Goal: Task Accomplishment & Management: Manage account settings

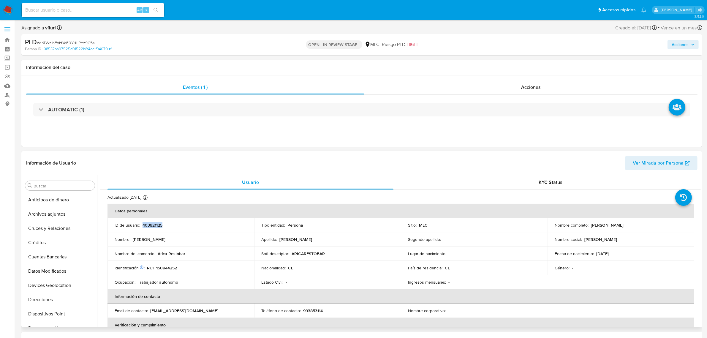
scroll to position [236, 0]
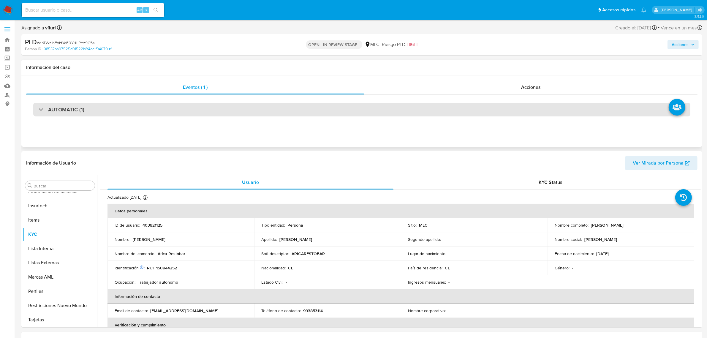
click at [180, 105] on div "AUTOMATIC (1)" at bounding box center [361, 110] width 657 height 14
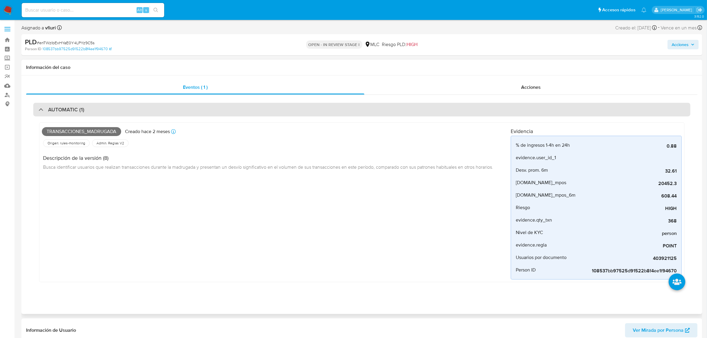
click at [180, 105] on div "AUTOMATIC (1)" at bounding box center [361, 110] width 657 height 14
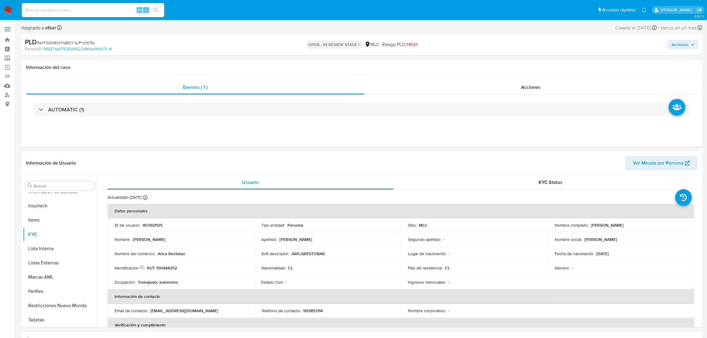
click at [66, 43] on span "# enTWzIbExHYaE0Y4LPYz9C5s" at bounding box center [66, 43] width 58 height 6
copy span "enTWzIbExHYaE0Y4LPYz9C5s"
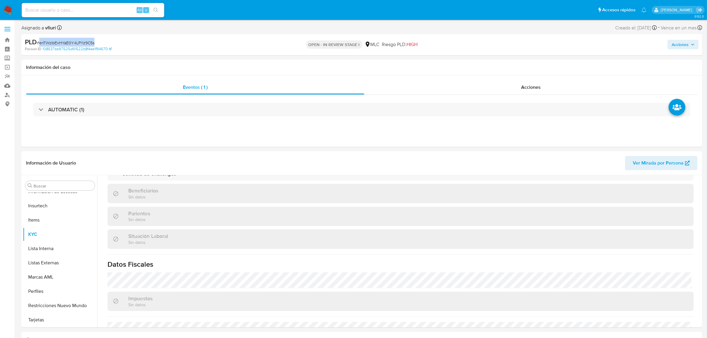
scroll to position [99, 0]
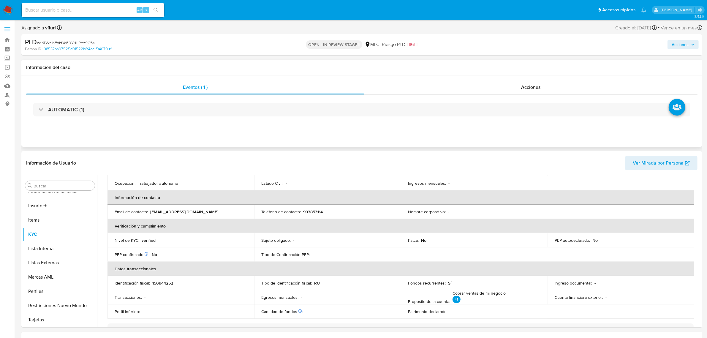
click at [161, 120] on div "AUTOMATIC (1)" at bounding box center [361, 110] width 671 height 30
click at [164, 102] on div "AUTOMATIC (1)" at bounding box center [361, 110] width 671 height 30
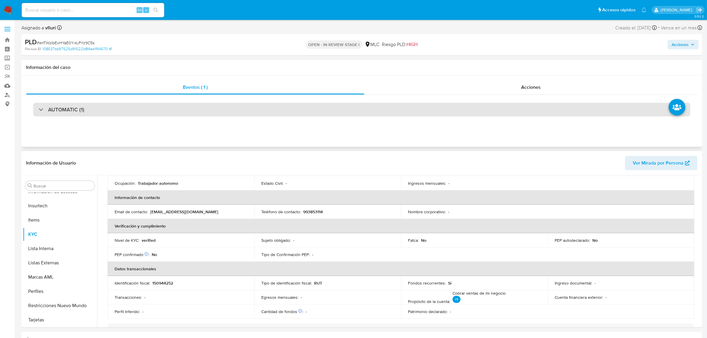
click at [163, 106] on div "AUTOMATIC (1)" at bounding box center [361, 110] width 657 height 14
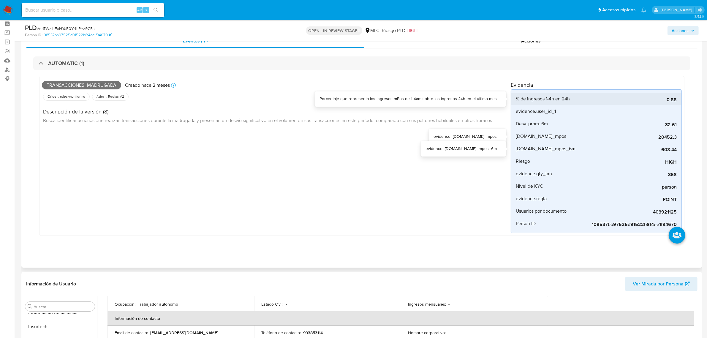
scroll to position [37, 0]
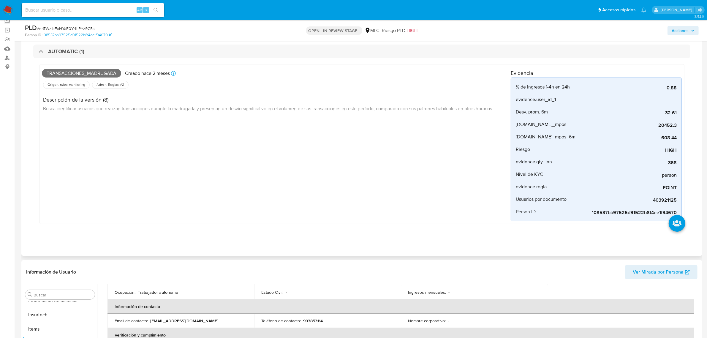
click at [224, 58] on div "Transacciones_madrugada Creado hace 2 meses Creado: 12/06/2025 06:06:27 Origen:…" at bounding box center [361, 145] width 657 height 175
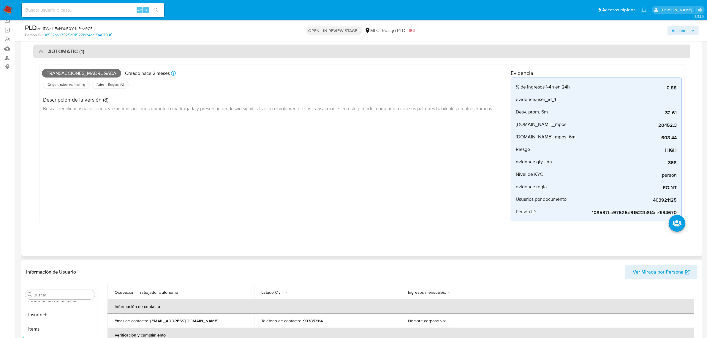
click at [220, 53] on div "AUTOMATIC (1)" at bounding box center [361, 52] width 657 height 14
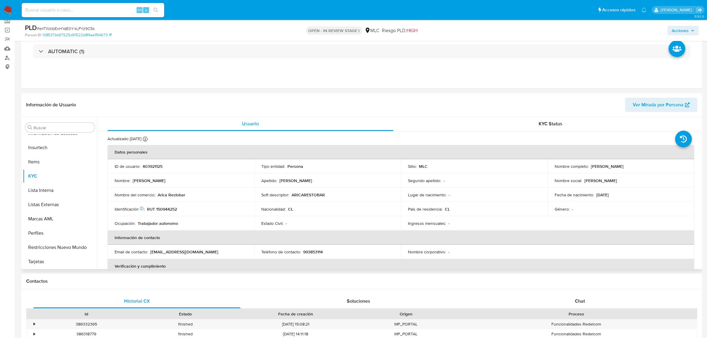
scroll to position [0, 0]
click at [168, 208] on p "RUT 150944252" at bounding box center [162, 209] width 30 height 5
copy p "150944252"
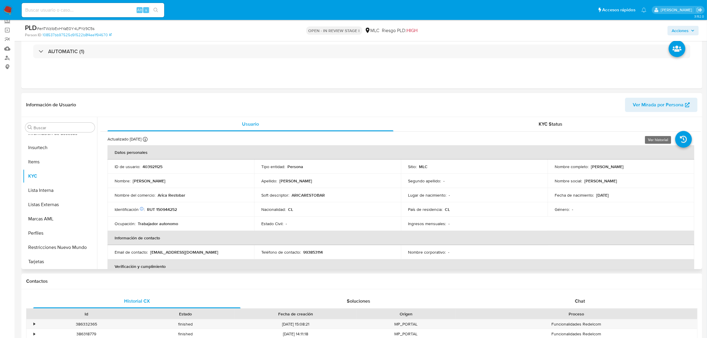
click at [161, 207] on p "RUT 150944252" at bounding box center [162, 209] width 30 height 5
copy p "150944252"
click at [81, 176] on button "KYC" at bounding box center [57, 176] width 69 height 14
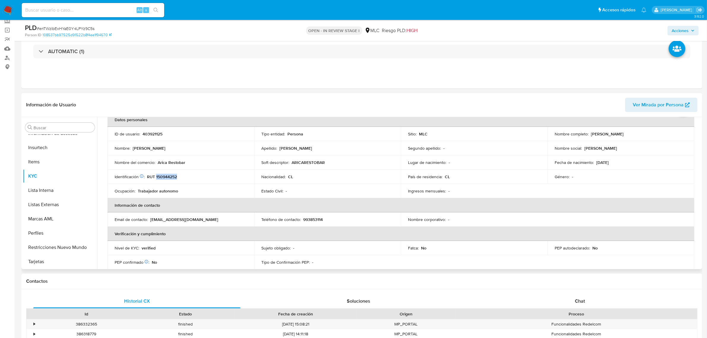
scroll to position [29, 0]
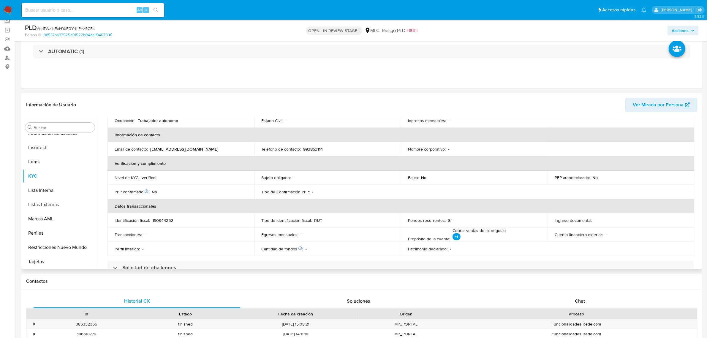
scroll to position [140, 0]
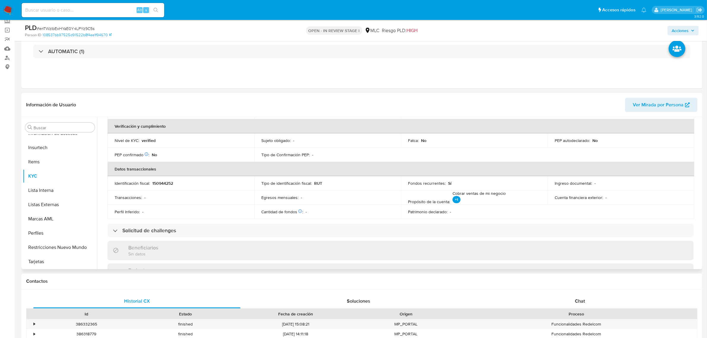
click at [701, 181] on div "Buscar Anticipos de dinero Archivos adjuntos Cruces y Relaciones Créditos Cuent…" at bounding box center [361, 193] width 681 height 152
click at [48, 172] on button "Cruces y Relaciones" at bounding box center [57, 170] width 69 height 14
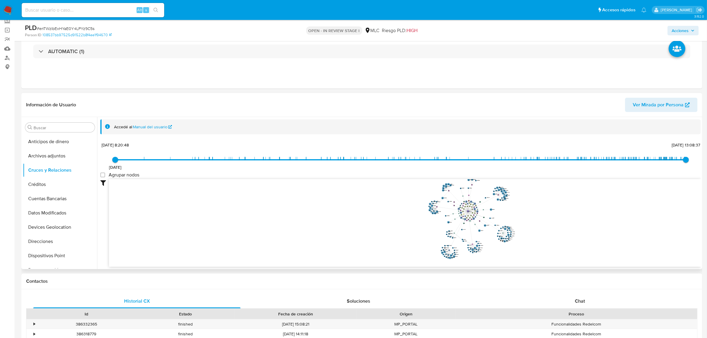
drag, startPoint x: 563, startPoint y: 207, endPoint x: 560, endPoint y: 217, distance: 10.5
click at [560, 217] on icon "user-403921125  403921125 phone-8b5b5fd5211572ca8a48aa89f86ca753  person-1085…" at bounding box center [405, 222] width 592 height 86
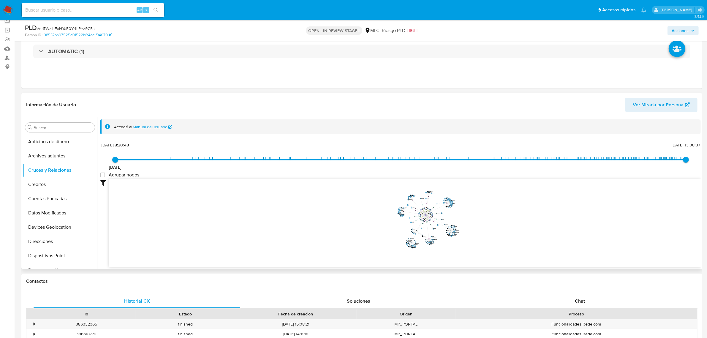
drag, startPoint x: 560, startPoint y: 217, endPoint x: 490, endPoint y: 219, distance: 70.1
click at [490, 219] on icon "user-403921125  403921125 phone-8b5b5fd5211572ca8a48aa89f86ca753  person-1085…" at bounding box center [405, 222] width 592 height 86
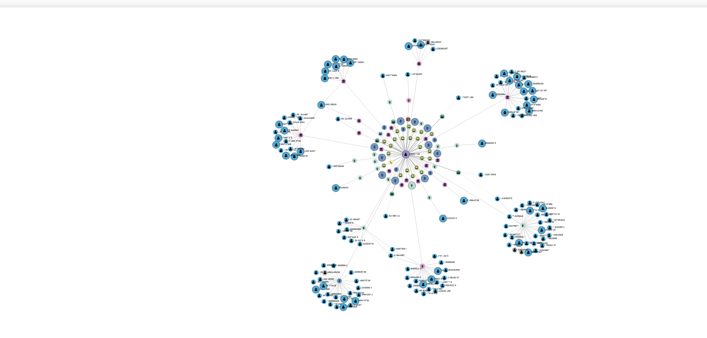
drag, startPoint x: 462, startPoint y: 218, endPoint x: 454, endPoint y: 221, distance: 8.7
click at [454, 221] on icon "user-403921125  403921125 phone-8b5b5fd5211572ca8a48aa89f86ca753  person-1085…" at bounding box center [405, 223] width 592 height 86
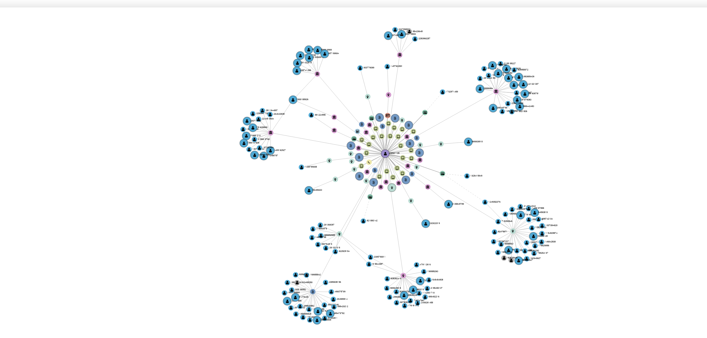
click at [446, 221] on icon "user-403921125  403921125 phone-8b5b5fd5211572ca8a48aa89f86ca753  person-1085…" at bounding box center [405, 223] width 592 height 86
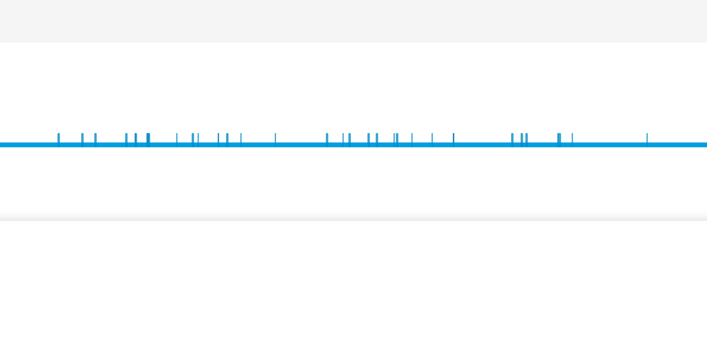
scroll to position [0, 0]
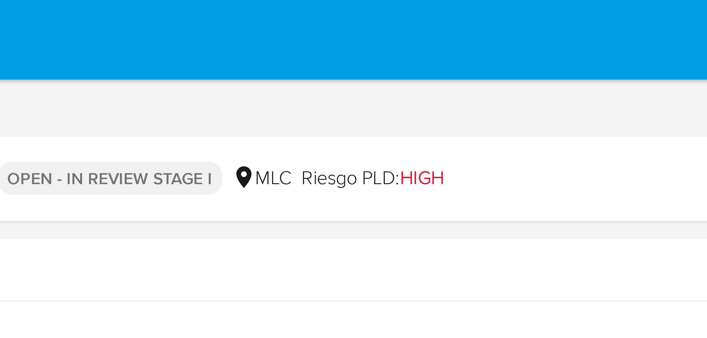
drag, startPoint x: 485, startPoint y: 177, endPoint x: 485, endPoint y: 12, distance: 165.1
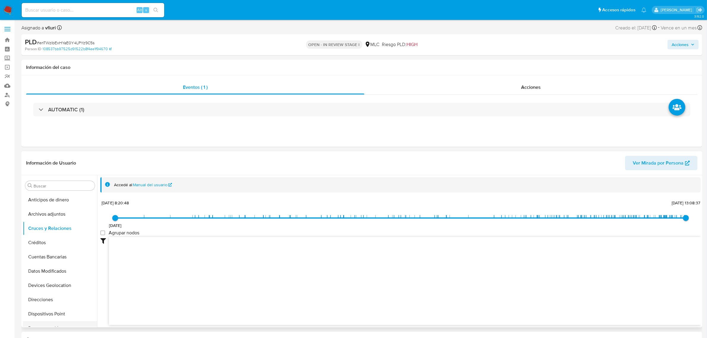
scroll to position [223, 0]
click at [48, 252] on button "KYC" at bounding box center [57, 248] width 69 height 14
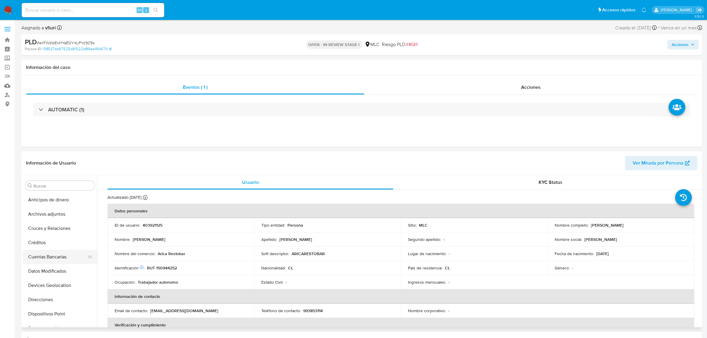
scroll to position [74, 0]
click at [51, 297] on button "Historial Casos" at bounding box center [57, 296] width 69 height 14
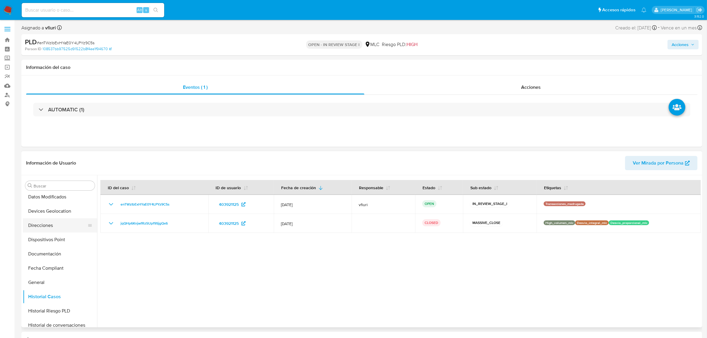
click at [52, 226] on button "Direcciones" at bounding box center [57, 225] width 69 height 14
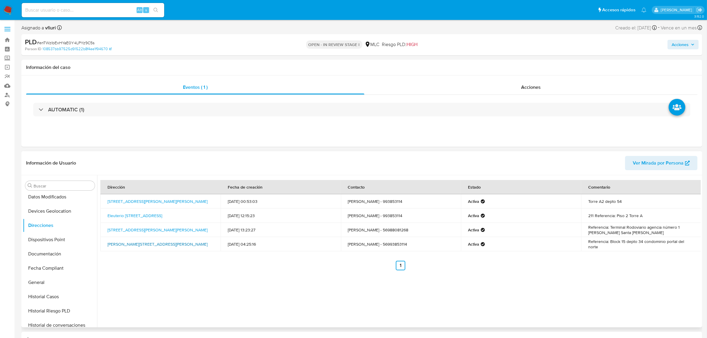
click at [140, 241] on link "Santiago Arata 4083, Arica, Arica Y Parinacota, , Chile 4083" at bounding box center [157, 244] width 100 height 6
click at [127, 228] on link "Avenida Diego Portales 948, Arica, Arica Y Parinacota, , Chile 948" at bounding box center [157, 230] width 100 height 6
click at [153, 214] on link "Eleuterio Ramirez 645, Santiago, Rm (metropolitana), , Chile 645" at bounding box center [134, 216] width 55 height 6
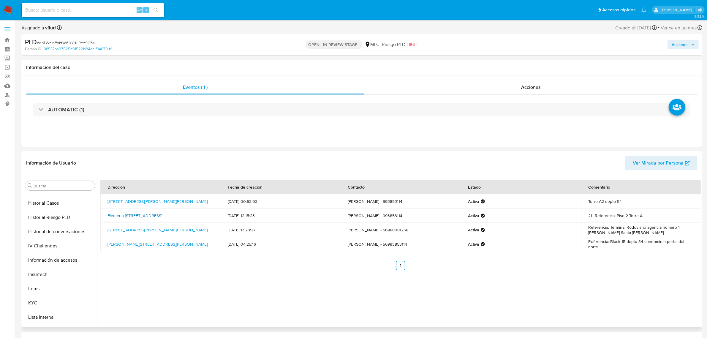
scroll to position [223, 0]
click at [37, 251] on button "KYC" at bounding box center [57, 248] width 69 height 14
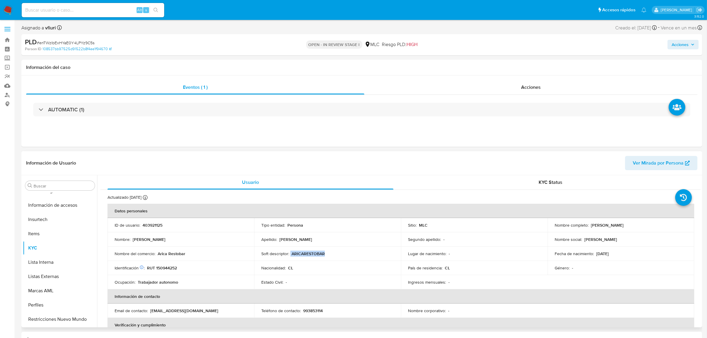
drag, startPoint x: 290, startPoint y: 254, endPoint x: 328, endPoint y: 252, distance: 38.4
click at [328, 252] on div "Soft descriptor : ARICARESTOBAR" at bounding box center [327, 253] width 132 height 5
copy div "ARICARESTOBAR"
click at [55, 253] on button "Historial Casos" at bounding box center [57, 259] width 69 height 14
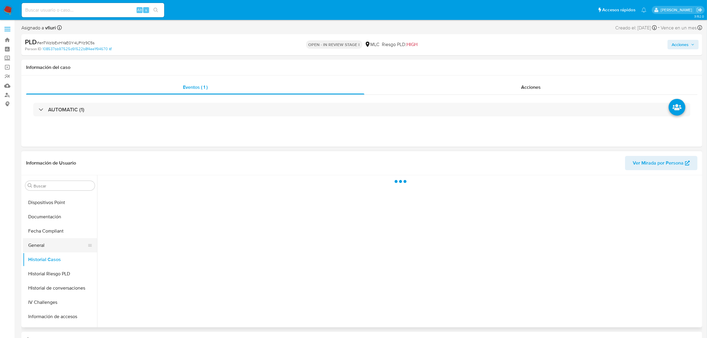
click at [55, 251] on button "General" at bounding box center [57, 245] width 69 height 14
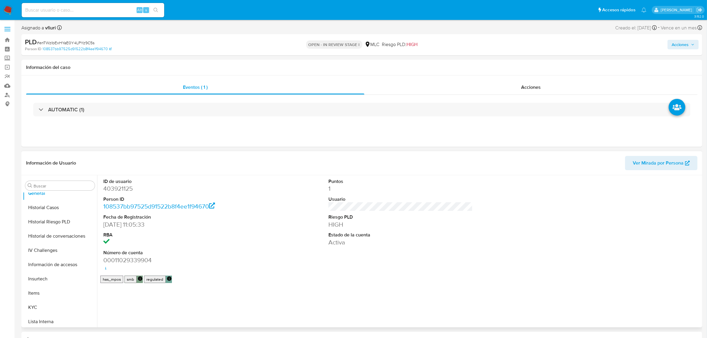
scroll to position [236, 0]
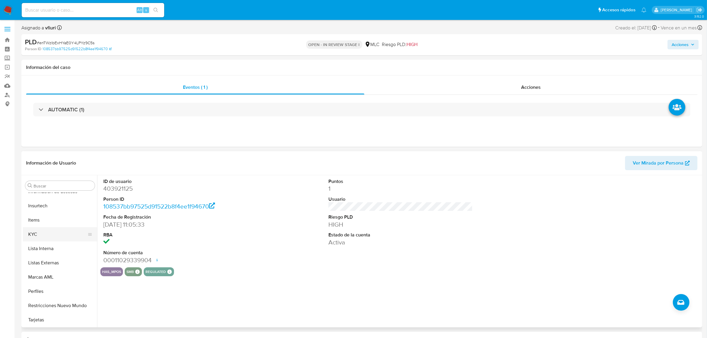
click at [62, 234] on button "KYC" at bounding box center [57, 234] width 69 height 14
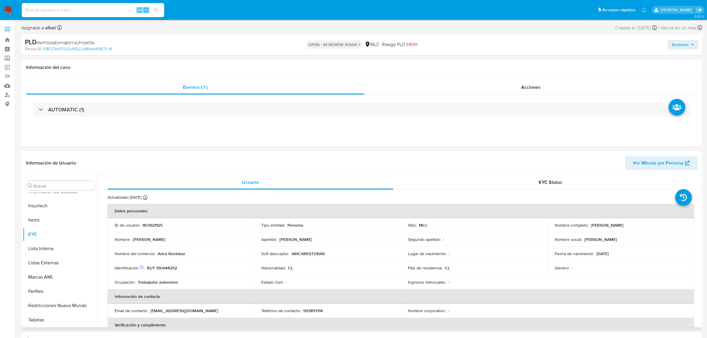
click at [304, 250] on td "Soft descriptor : ARICARESTOBAR" at bounding box center [327, 253] width 147 height 14
copy p "ARICARESTOBAR"
click at [44, 212] on button "Cruces y Relaciones" at bounding box center [57, 215] width 69 height 14
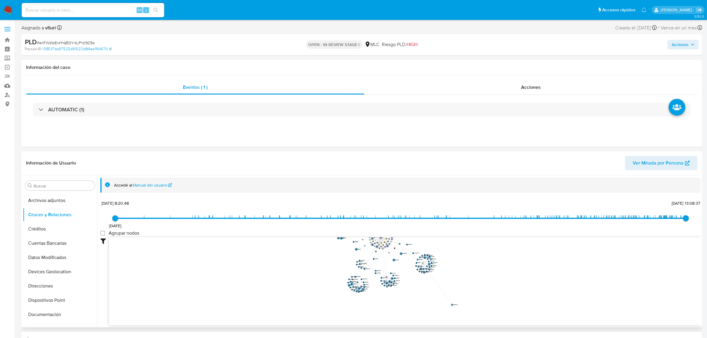
drag, startPoint x: 436, startPoint y: 261, endPoint x: 456, endPoint y: 304, distance: 47.3
click at [456, 304] on icon "user-403921125  403921125 phone-8b5b5fd5211572ca8a48aa89f86ca753  person-1085…" at bounding box center [405, 280] width 592 height 86
click at [43, 240] on button "KYC" at bounding box center [57, 234] width 69 height 14
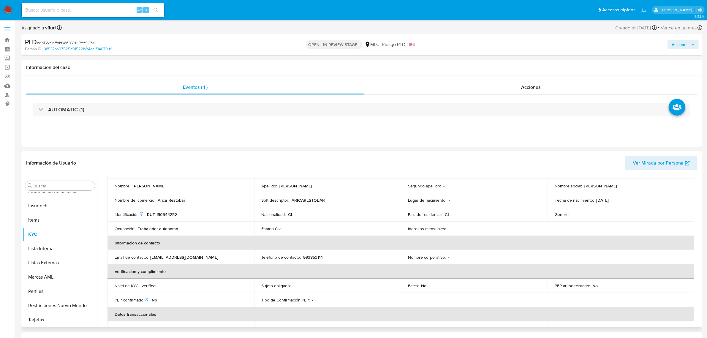
scroll to position [0, 0]
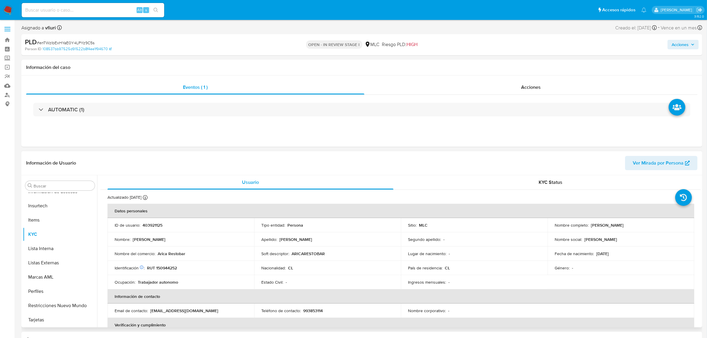
drag, startPoint x: 590, startPoint y: 225, endPoint x: 648, endPoint y: 226, distance: 57.9
click at [624, 226] on p "César Eugenio Cabrera Cabrera" at bounding box center [607, 224] width 33 height 5
copy p "César Eugenio Cabrera Cabrera"
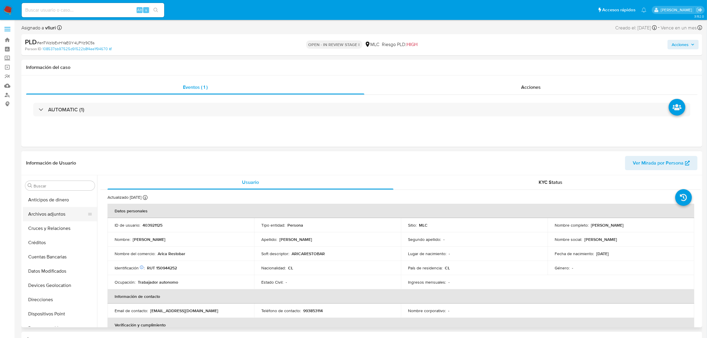
click at [61, 214] on button "Archivos adjuntos" at bounding box center [57, 214] width 69 height 14
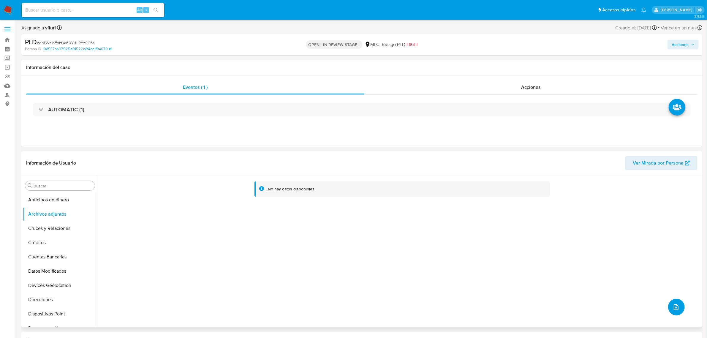
click at [678, 304] on button "upload-file" at bounding box center [676, 307] width 17 height 17
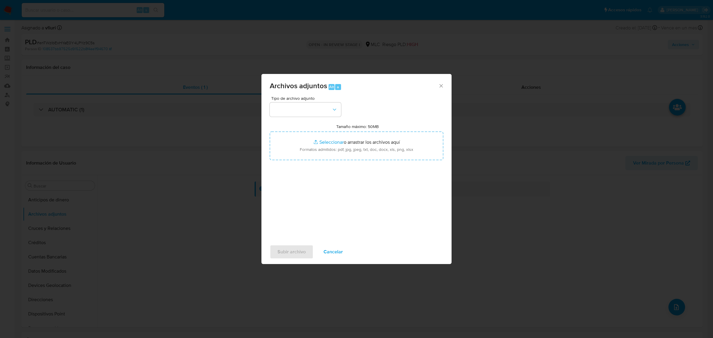
click at [304, 120] on div "Tipo de archivo adjunto Tamaño máximo: 50MB Seleccionar archivos Seleccionar o …" at bounding box center [356, 166] width 173 height 140
click at [299, 105] on button "button" at bounding box center [305, 109] width 71 height 14
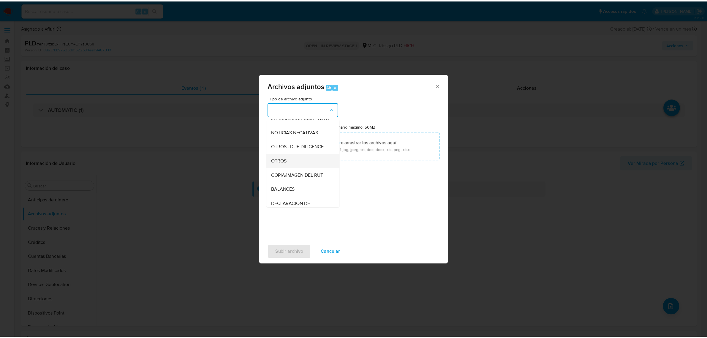
scroll to position [61, 0]
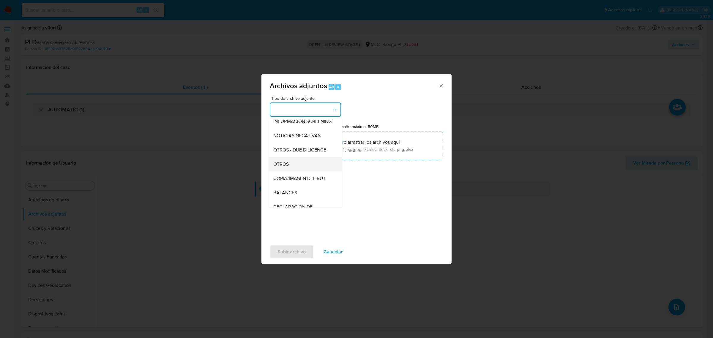
click at [291, 167] on div "OTROS" at bounding box center [303, 164] width 61 height 14
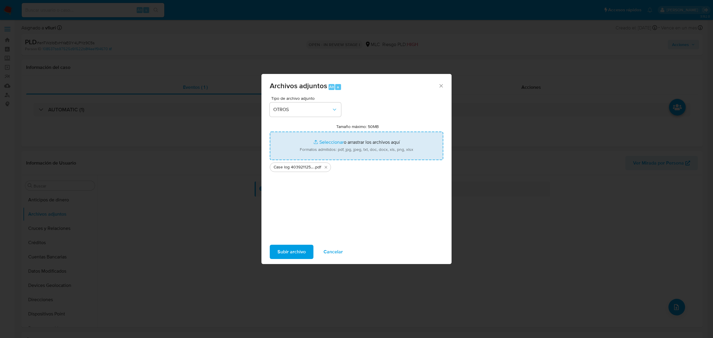
type input "C:\fakepath\Tabla 403921125.xlsx"
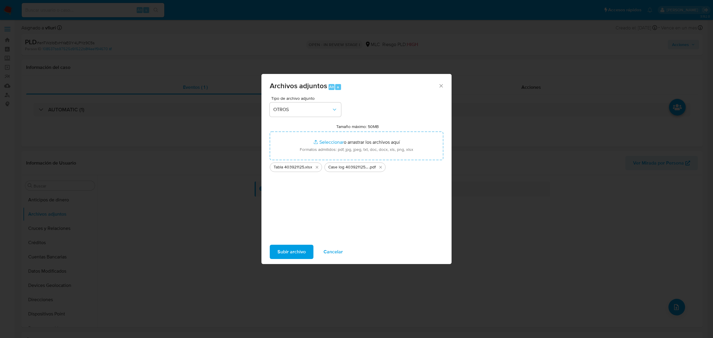
click at [292, 250] on span "Subir archivo" at bounding box center [291, 251] width 28 height 13
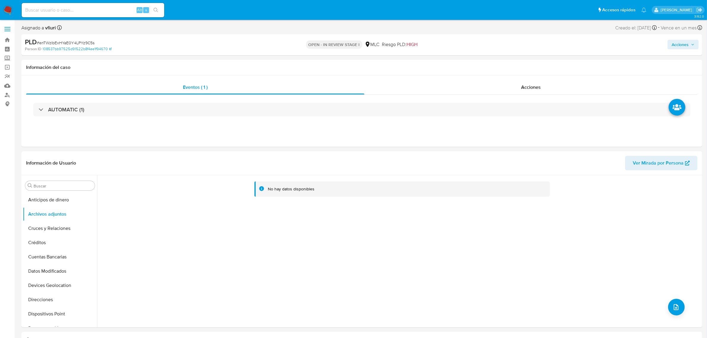
click at [687, 48] on span "Acciones" at bounding box center [680, 45] width 17 height 10
click at [682, 45] on span "Acciones" at bounding box center [680, 45] width 17 height 10
click at [695, 48] on button "Acciones" at bounding box center [682, 45] width 31 height 10
click at [525, 75] on div "Enviar" at bounding box center [556, 111] width 274 height 78
click at [515, 66] on span "Resolución del caso" at bounding box center [514, 63] width 42 height 7
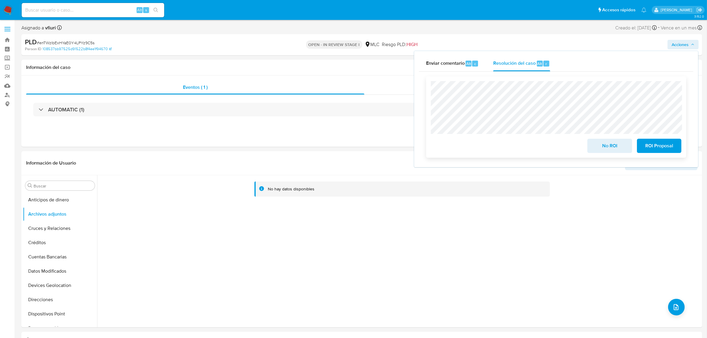
click at [611, 143] on span "No ROI" at bounding box center [609, 145] width 29 height 13
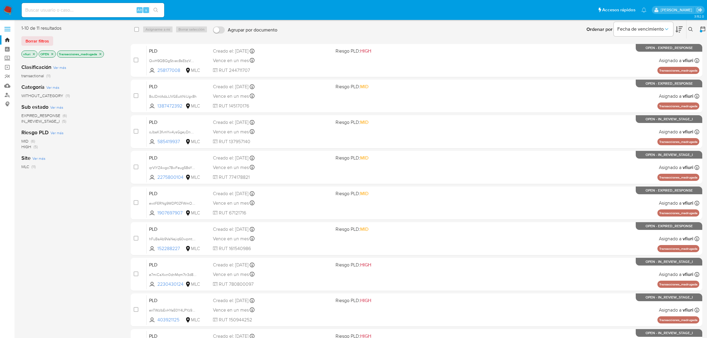
scroll to position [85, 0]
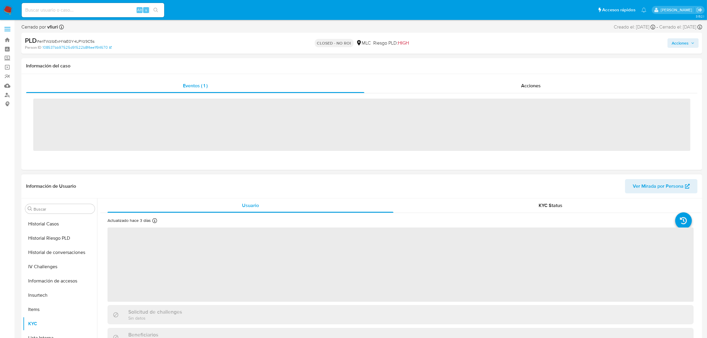
scroll to position [236, 0]
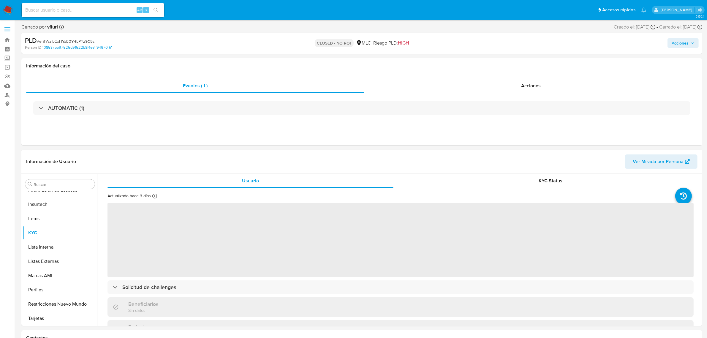
select select "10"
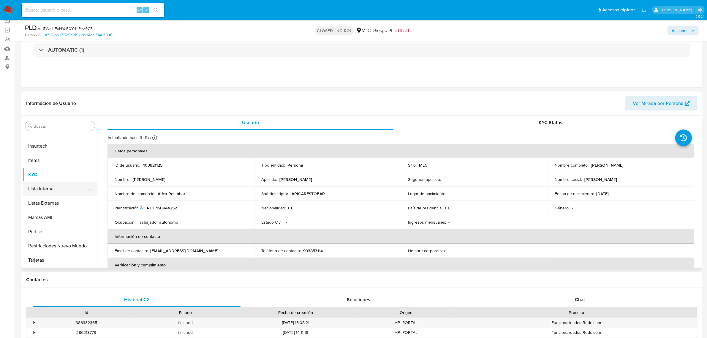
scroll to position [14, 0]
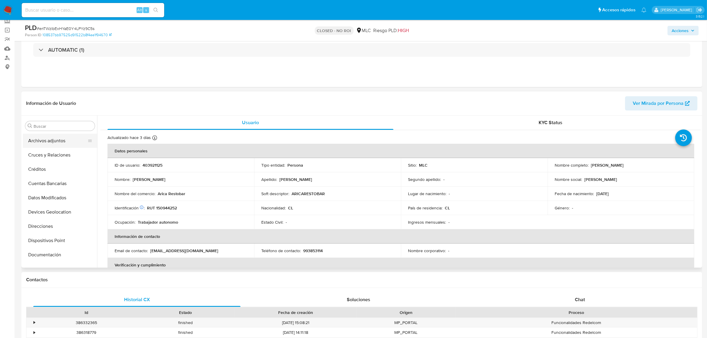
click at [53, 139] on button "Archivos adjuntos" at bounding box center [57, 141] width 69 height 14
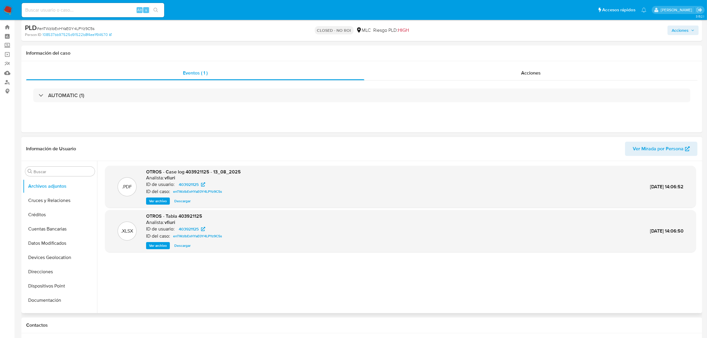
scroll to position [0, 0]
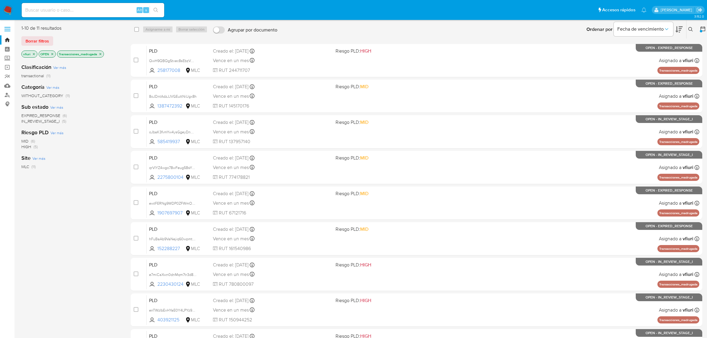
scroll to position [85, 0]
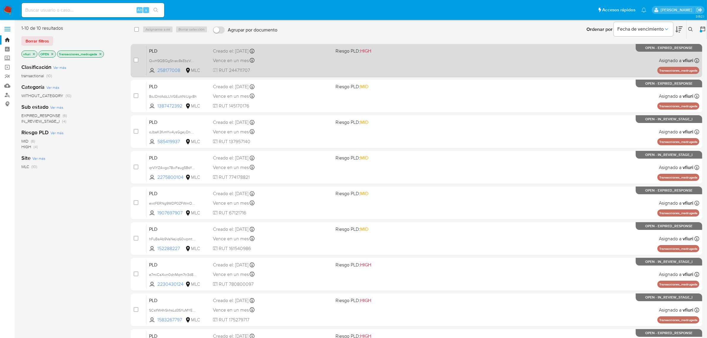
click at [458, 63] on div "PLD QwH9QBQgStxec8sEbzVDX83V 258177008 MLC Riesgo PLD: HIGH Creado el: 12/06/20…" at bounding box center [423, 60] width 553 height 30
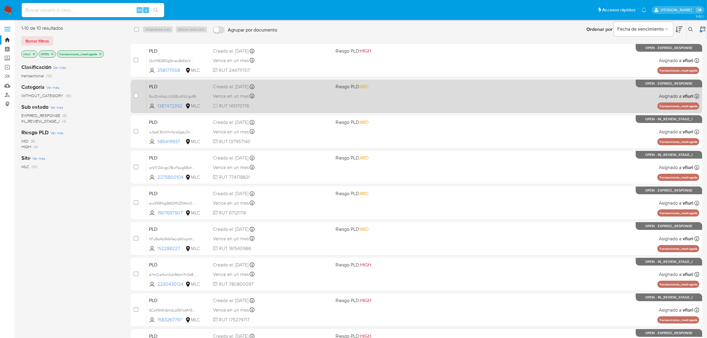
click at [312, 101] on div "PLD 8oJDntAdzJJVGEuttNiUgx8h 1387472392 MLC Riesgo PLD: MID Creado el: 12/06/20…" at bounding box center [423, 96] width 553 height 30
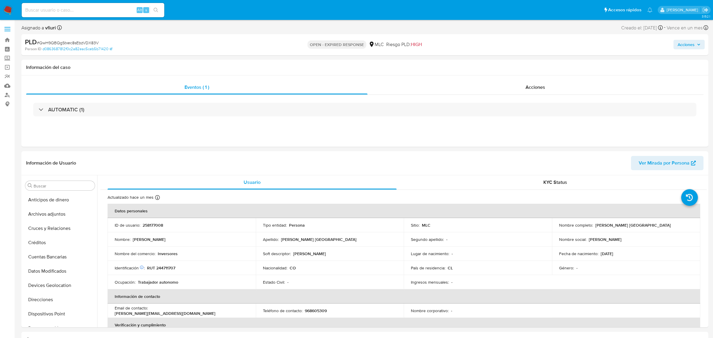
select select "10"
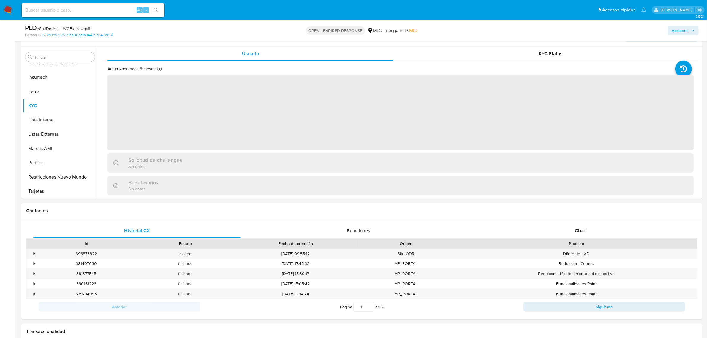
scroll to position [111, 0]
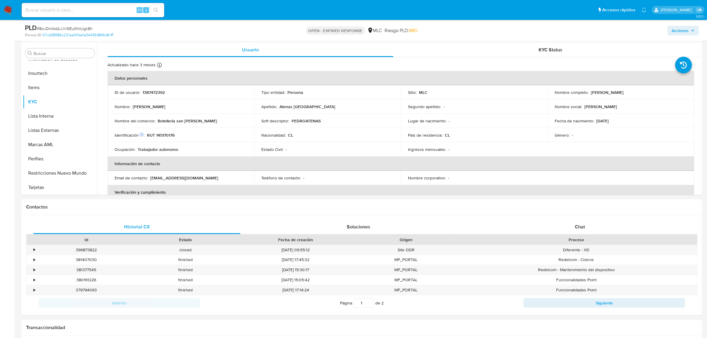
select select "10"
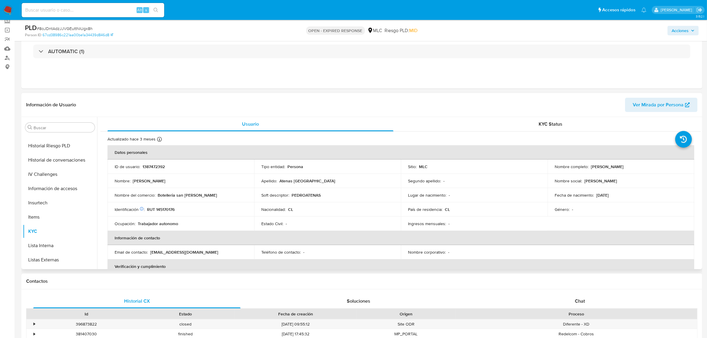
scroll to position [125, 0]
click at [50, 183] on button "Historial Casos" at bounding box center [57, 188] width 69 height 14
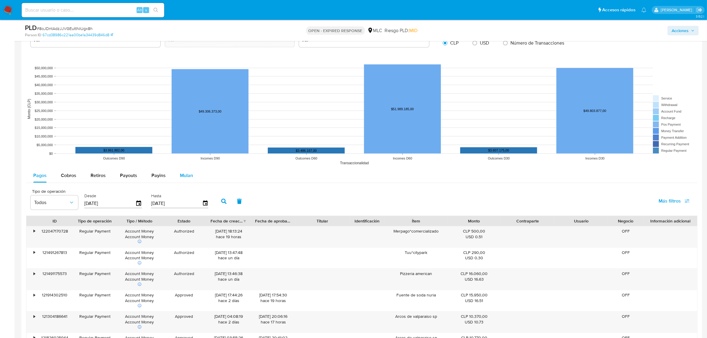
click at [190, 175] on span "Mulan" at bounding box center [186, 175] width 13 height 7
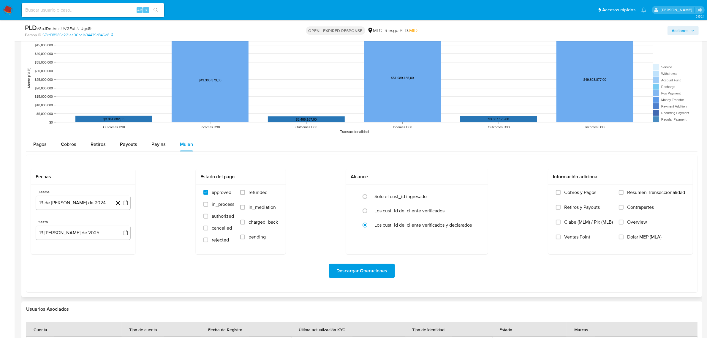
scroll to position [594, 0]
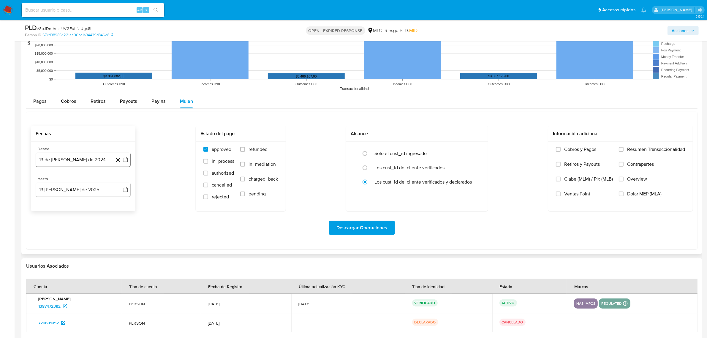
click at [128, 162] on button "13 de julio de 2024" at bounding box center [83, 160] width 95 height 14
click at [46, 247] on button "29" at bounding box center [48, 251] width 10 height 10
click at [127, 186] on button "13 de agosto de 2025" at bounding box center [83, 190] width 95 height 14
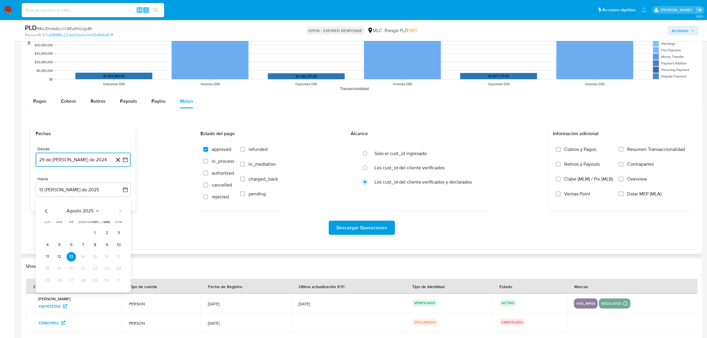
click at [47, 210] on icon "Mes anterior" at bounding box center [46, 211] width 2 height 4
click at [48, 279] on button "28" at bounding box center [48, 281] width 10 height 10
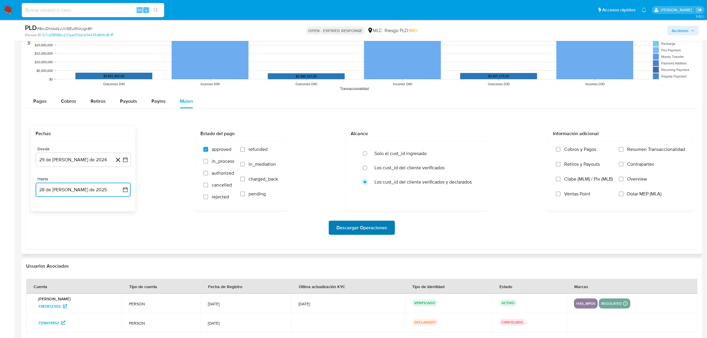
click at [363, 231] on span "Descargar Operaciones" at bounding box center [361, 227] width 51 height 13
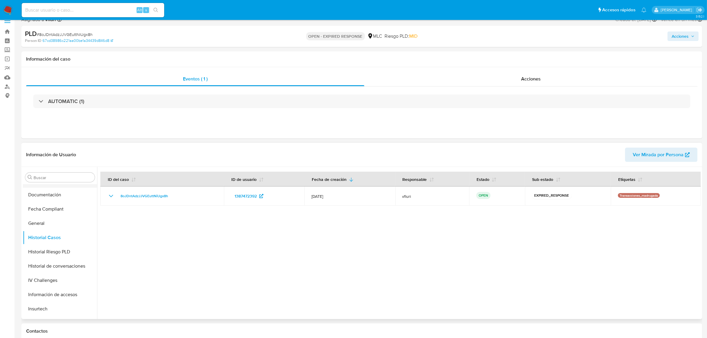
scroll to position [0, 0]
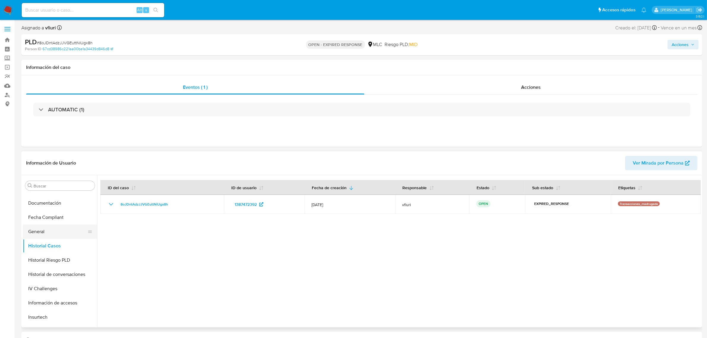
click at [57, 229] on button "General" at bounding box center [57, 231] width 69 height 14
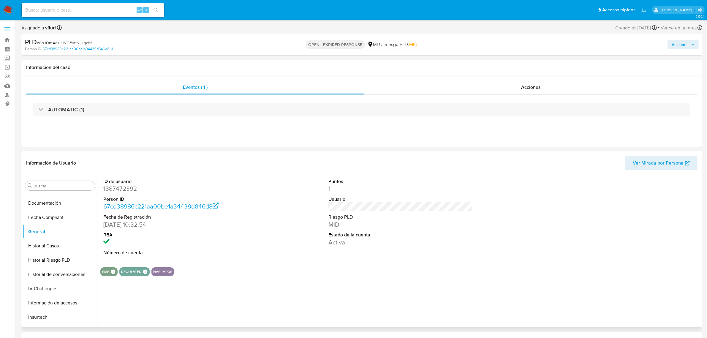
click at [116, 189] on dd "1387472392" at bounding box center [175, 188] width 144 height 8
copy dd "1387472392"
drag, startPoint x: 119, startPoint y: 181, endPoint x: 122, endPoint y: 186, distance: 5.5
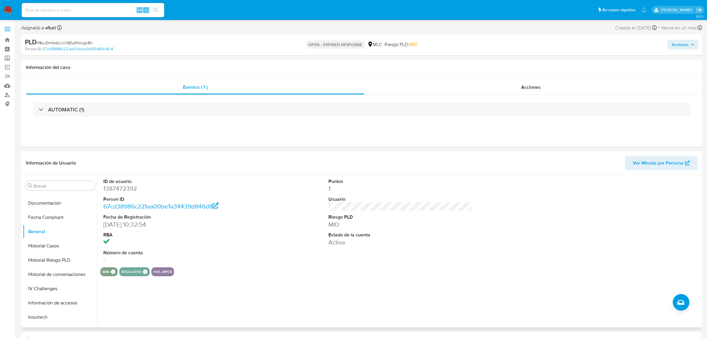
click at [122, 186] on dd "1387472392" at bounding box center [175, 188] width 144 height 8
copy dd "1387472392"
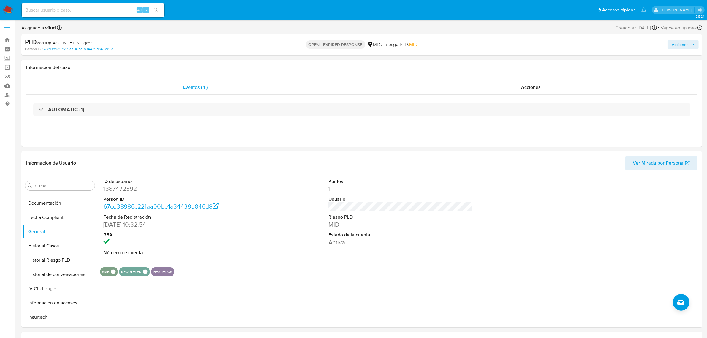
click at [85, 40] on span "# 8oJDntAdzJJVGEuttNiUgx8h" at bounding box center [65, 43] width 56 height 6
copy span "8oJDntAdzJJVGEuttNiUgx8h"
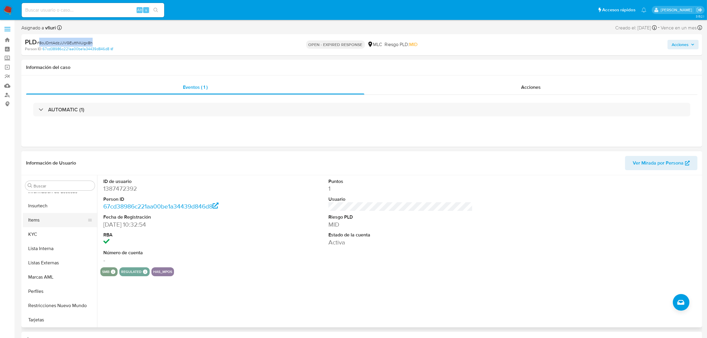
click at [45, 225] on button "Items" at bounding box center [57, 220] width 69 height 14
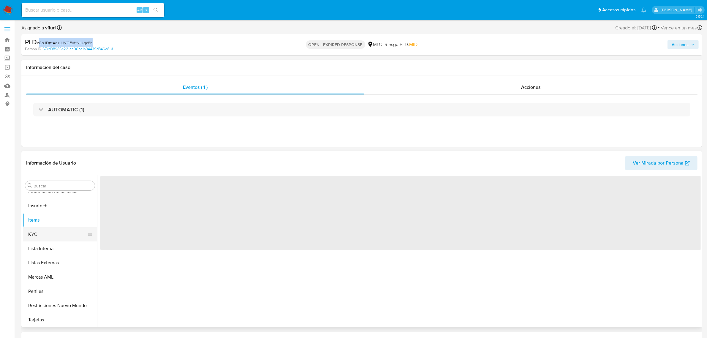
click at [48, 232] on button "KYC" at bounding box center [57, 234] width 69 height 14
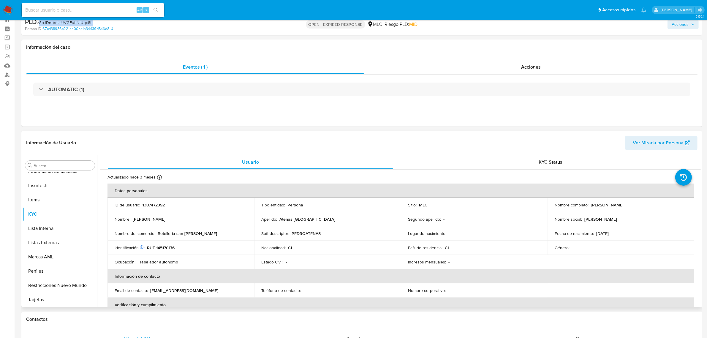
scroll to position [37, 0]
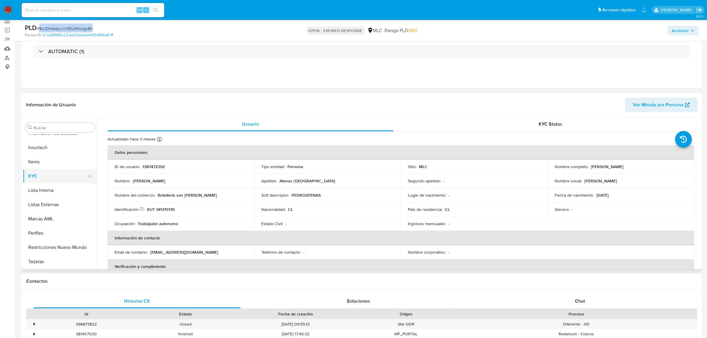
click at [53, 175] on button "KYC" at bounding box center [57, 176] width 69 height 14
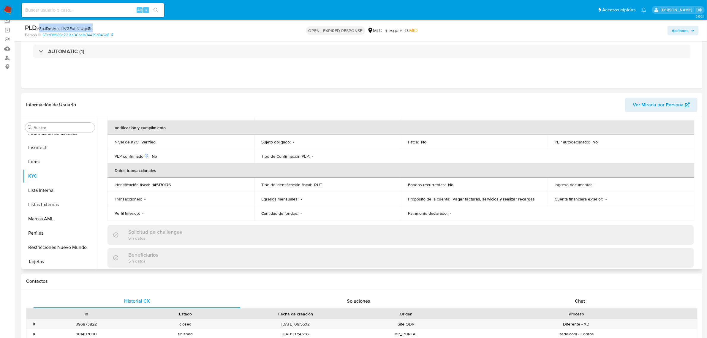
scroll to position [143, 0]
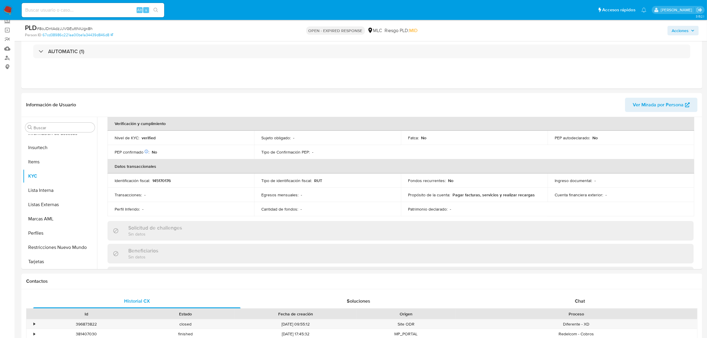
drag, startPoint x: 701, startPoint y: 186, endPoint x: 704, endPoint y: 191, distance: 5.9
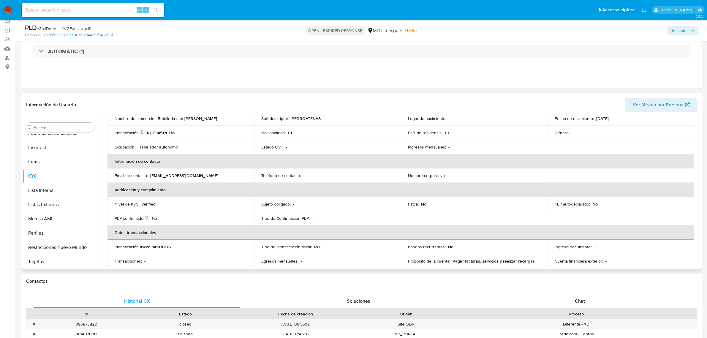
scroll to position [0, 0]
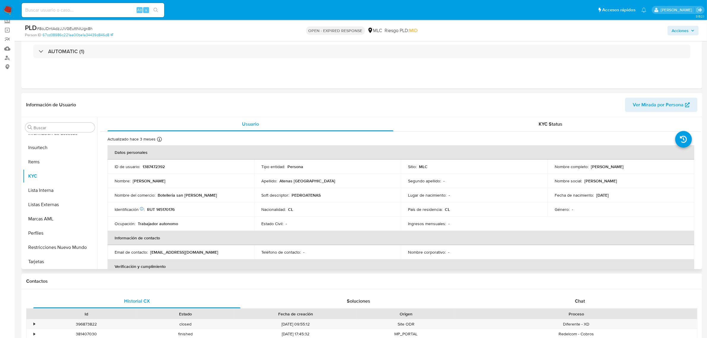
click at [165, 211] on p "RUT 145170176" at bounding box center [161, 209] width 28 height 5
copy p "145170176"
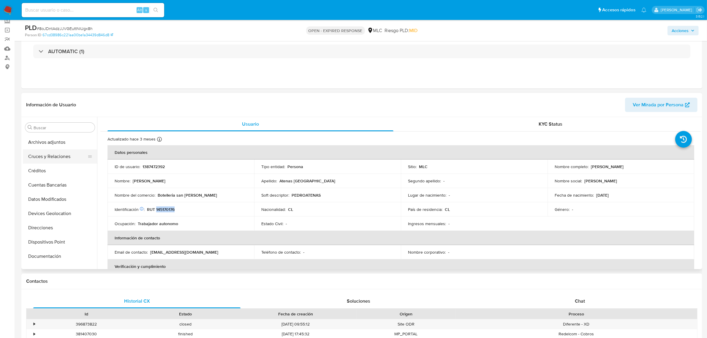
click at [56, 155] on button "Cruces y Relaciones" at bounding box center [57, 156] width 69 height 14
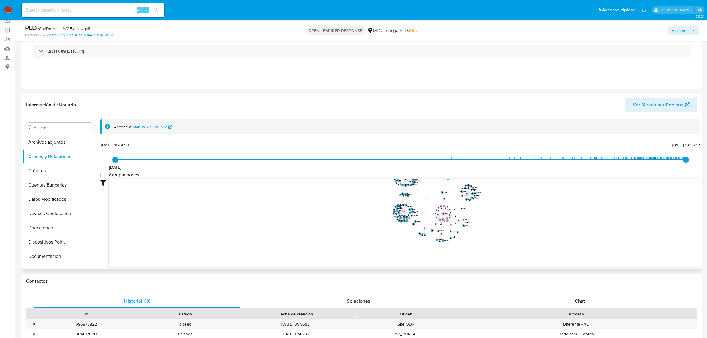
drag, startPoint x: 576, startPoint y: 202, endPoint x: 566, endPoint y: 224, distance: 23.5
click at [566, 224] on icon "user-1387472392  1387472392 person-67cd38986c221aa00be1a34439d846d8  device-6…" at bounding box center [405, 222] width 592 height 86
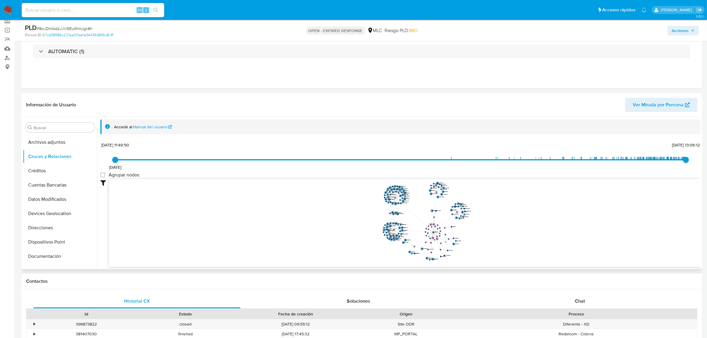
click at [437, 192] on circle at bounding box center [436, 192] width 2 height 2
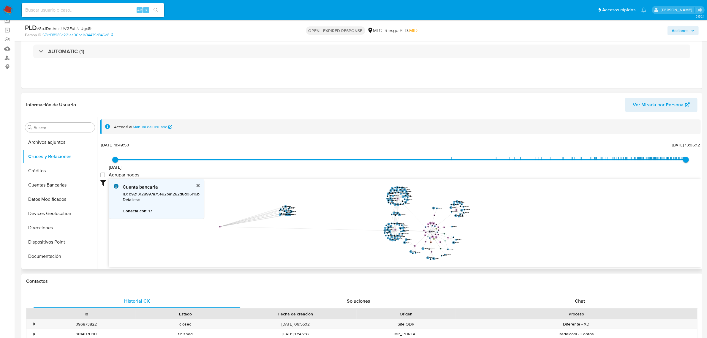
drag, startPoint x: 437, startPoint y: 192, endPoint x: 219, endPoint y: 229, distance: 221.6
click at [219, 227] on circle at bounding box center [220, 227] width 2 height 2
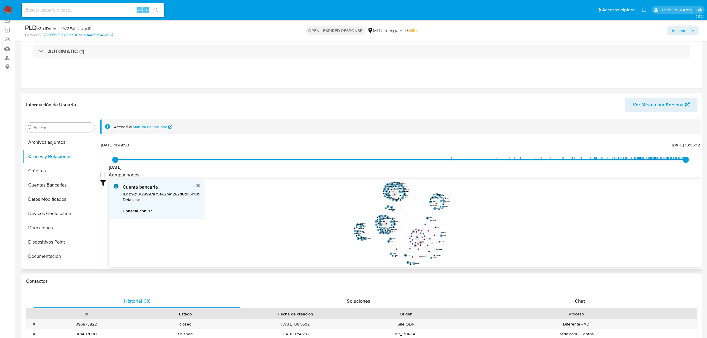
drag, startPoint x: 495, startPoint y: 229, endPoint x: 479, endPoint y: 230, distance: 16.4
click at [479, 230] on icon "user-1387472392  1387472392 person-67cd38986c221aa00be1a34439d846d8  device-6…" at bounding box center [405, 222] width 592 height 86
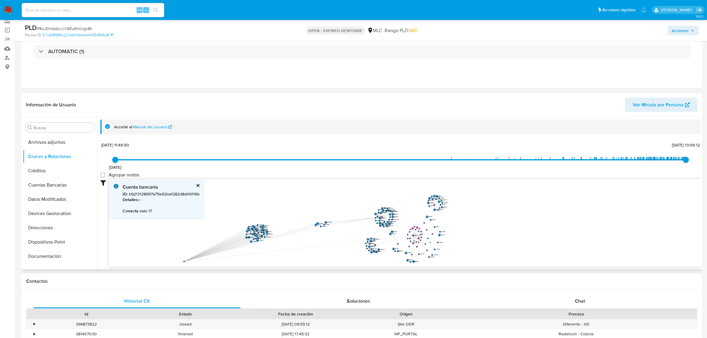
drag, startPoint x: 394, startPoint y: 192, endPoint x: 180, endPoint y: 264, distance: 225.7
click at [184, 262] on text "" at bounding box center [184, 261] width 1 height 1
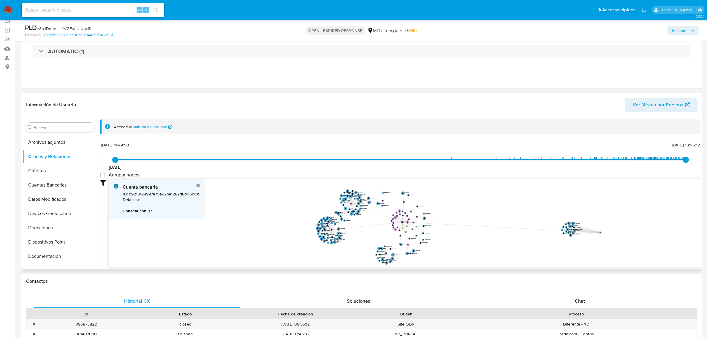
drag, startPoint x: 412, startPoint y: 192, endPoint x: 600, endPoint y: 232, distance: 192.8
click at [600, 232] on g "bank_account-4d7bc36225136587f27f0ddb168f6a7c " at bounding box center [600, 232] width 3 height 3
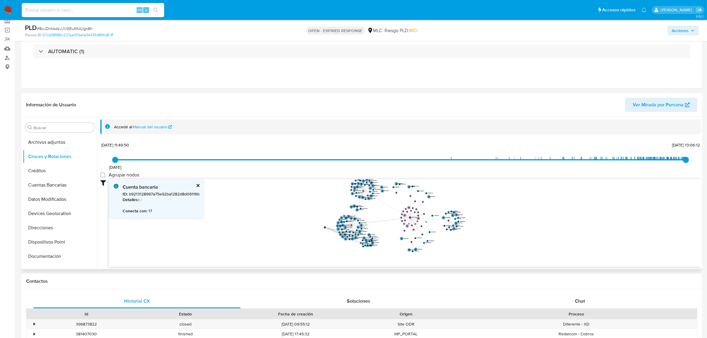
drag, startPoint x: 391, startPoint y: 253, endPoint x: 290, endPoint y: 221, distance: 105.4
click at [324, 226] on text "" at bounding box center [324, 226] width 1 height 1
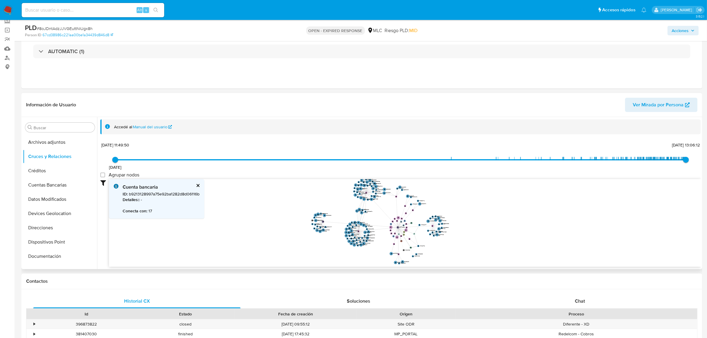
drag, startPoint x: 554, startPoint y: 221, endPoint x: 552, endPoint y: 226, distance: 5.6
click at [552, 226] on icon "user-1387472392  1387472392 person-67cd38986c221aa00be1a34439d846d8  device-6…" at bounding box center [405, 222] width 592 height 86
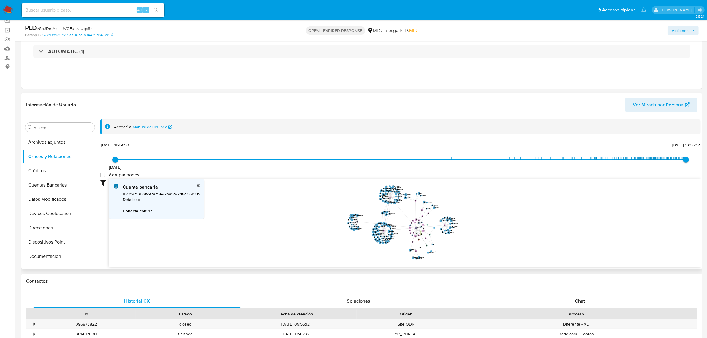
drag, startPoint x: 529, startPoint y: 223, endPoint x: 523, endPoint y: 223, distance: 6.2
click at [523, 223] on icon "user-1387472392  1387472392 person-67cd38986c221aa00be1a34439d846d8  device-6…" at bounding box center [405, 222] width 592 height 86
click at [200, 184] on button "cerrar" at bounding box center [198, 185] width 4 height 4
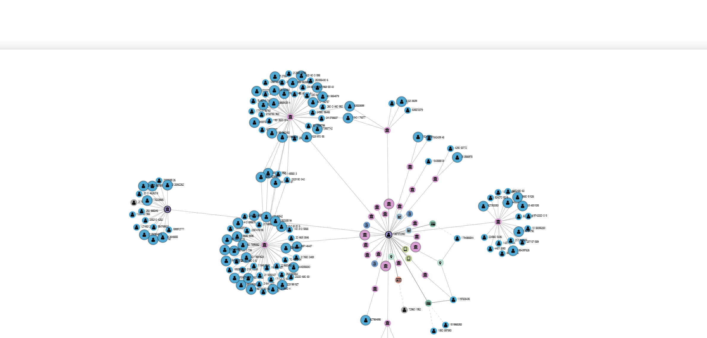
drag, startPoint x: 460, startPoint y: 198, endPoint x: 436, endPoint y: 197, distance: 24.4
click at [436, 197] on icon "user-1387472392  1387472392 person-67cd38986c221aa00be1a34439d846d8  device-6…" at bounding box center [405, 222] width 592 height 86
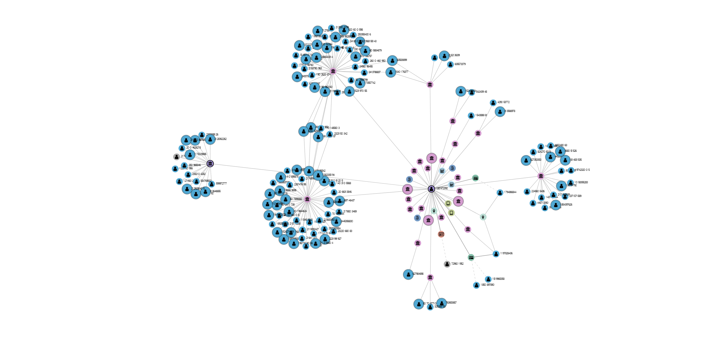
drag, startPoint x: 422, startPoint y: 232, endPoint x: 432, endPoint y: 233, distance: 10.4
click at [432, 233] on icon "user-1387472392  1387472392 person-67cd38986c221aa00be1a34439d846d8  device-6…" at bounding box center [405, 222] width 592 height 86
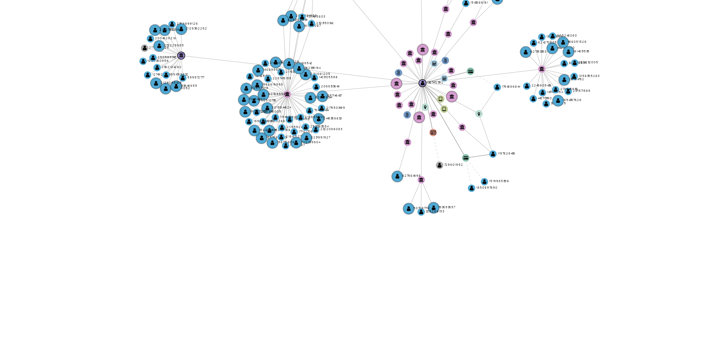
scroll to position [0, 0]
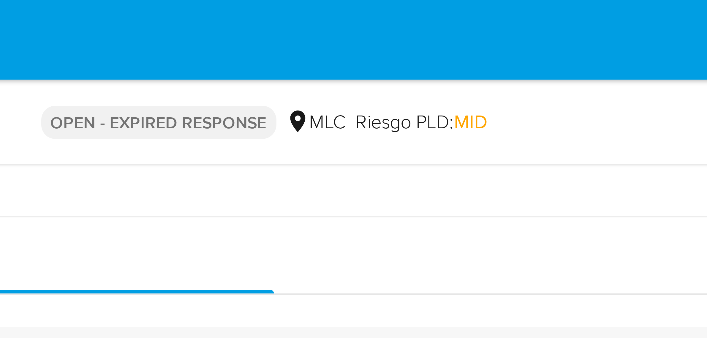
drag, startPoint x: 474, startPoint y: 217, endPoint x: 470, endPoint y: 6, distance: 210.5
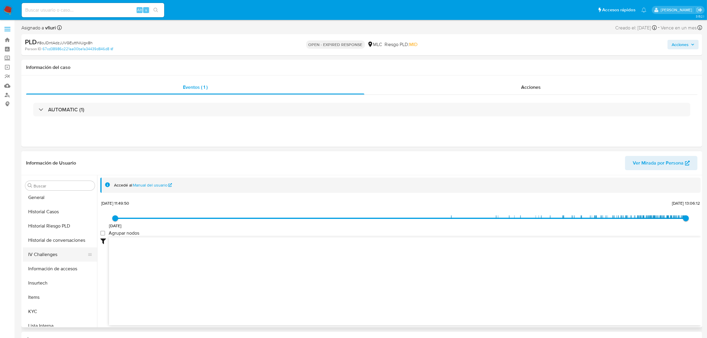
scroll to position [162, 0]
click at [43, 304] on button "KYC" at bounding box center [57, 308] width 69 height 14
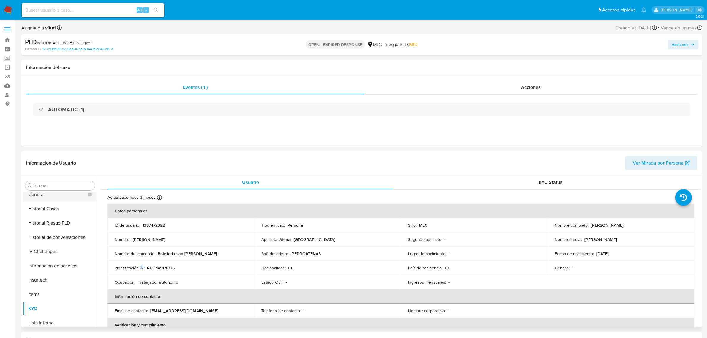
click at [59, 197] on button "General" at bounding box center [57, 194] width 69 height 14
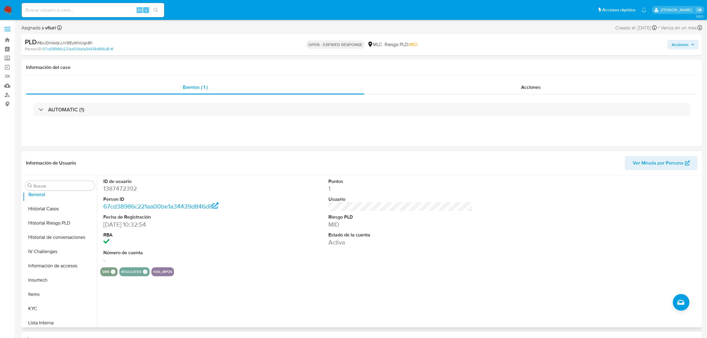
click at [118, 191] on dd "1387472392" at bounding box center [175, 188] width 144 height 8
click at [36, 236] on button "KYC" at bounding box center [57, 234] width 69 height 14
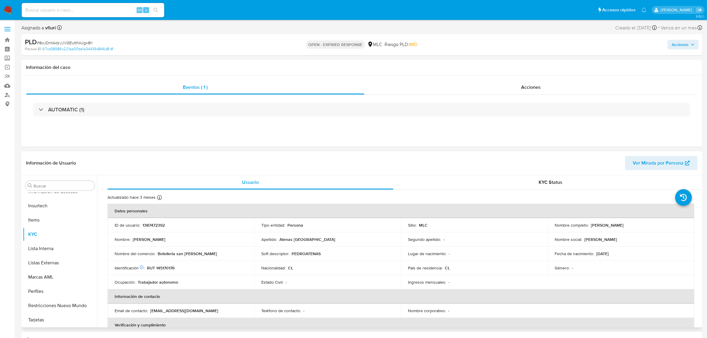
click at [163, 268] on p "RUT 145170176" at bounding box center [161, 267] width 28 height 5
click at [158, 227] on p "1387472392" at bounding box center [154, 224] width 22 height 5
copy p "1387472392"
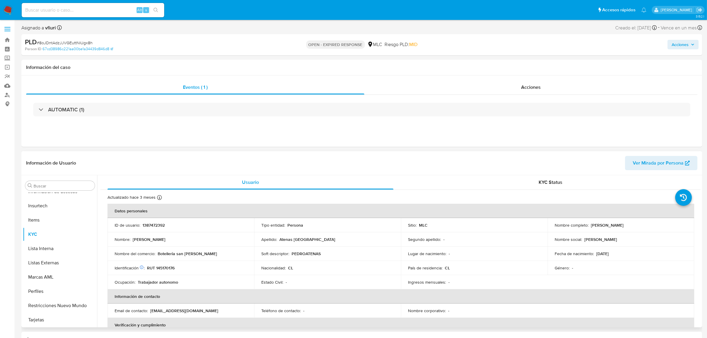
click at [166, 266] on p "RUT 145170176" at bounding box center [161, 267] width 28 height 5
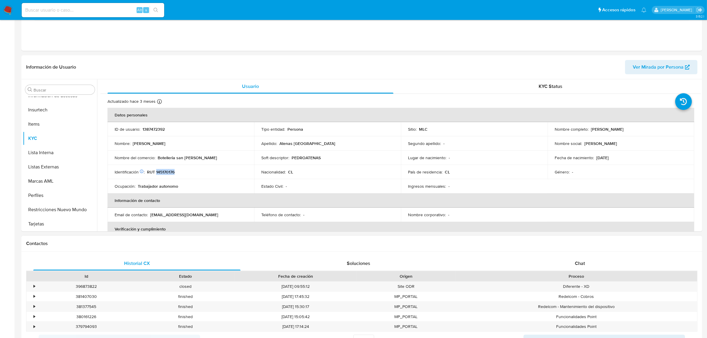
scroll to position [186, 0]
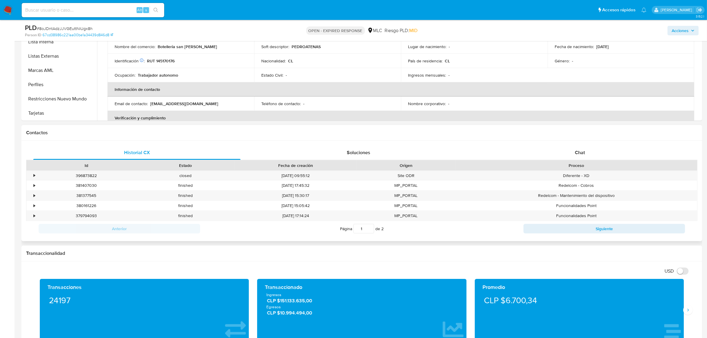
click at [586, 140] on div "Contactos" at bounding box center [361, 133] width 681 height 16
click at [584, 148] on div "Chat" at bounding box center [579, 152] width 207 height 14
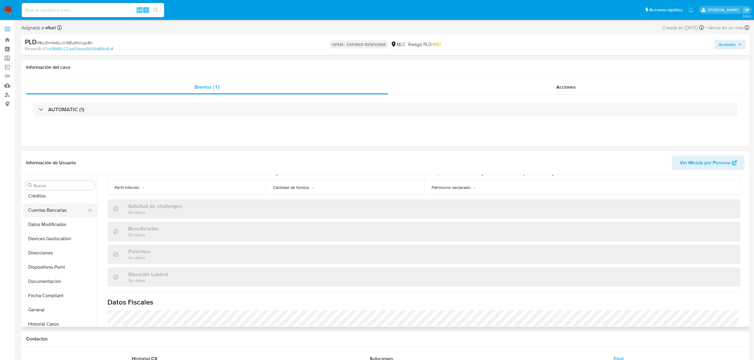
scroll to position [119, 0]
click at [33, 240] on button "General" at bounding box center [57, 238] width 69 height 14
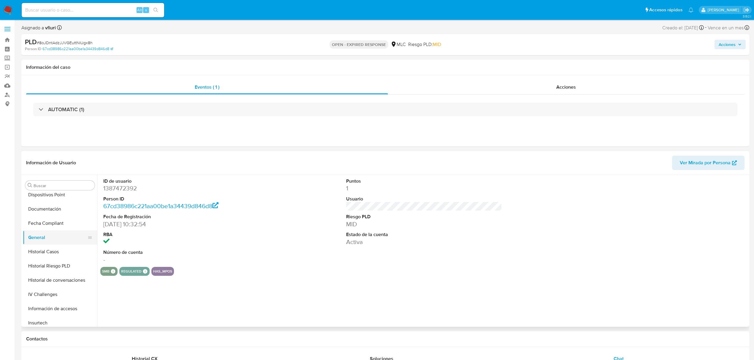
scroll to position [237, 0]
click at [39, 232] on button "KYC" at bounding box center [60, 234] width 74 height 14
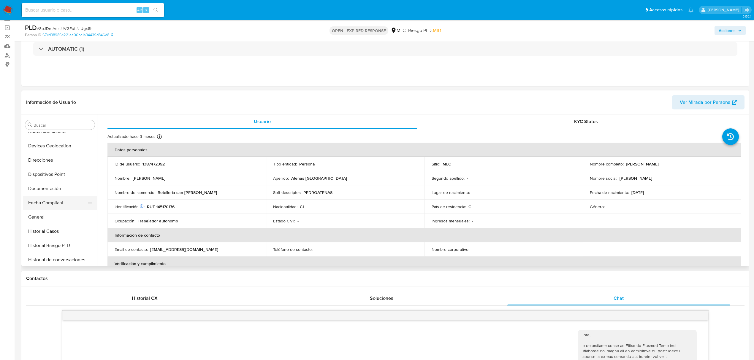
scroll to position [79, 0]
click at [36, 222] on button "General" at bounding box center [57, 217] width 69 height 14
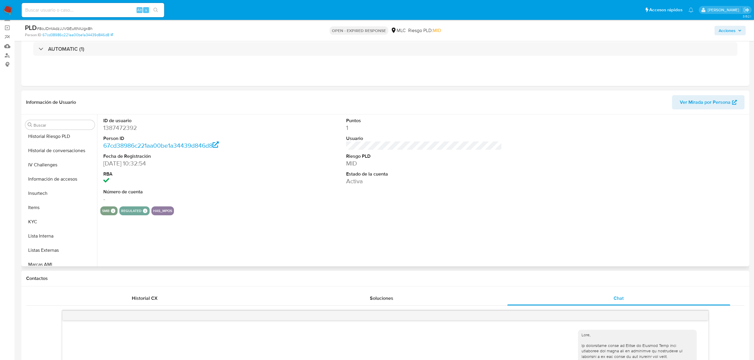
scroll to position [237, 0]
click at [43, 172] on button "KYC" at bounding box center [57, 173] width 69 height 14
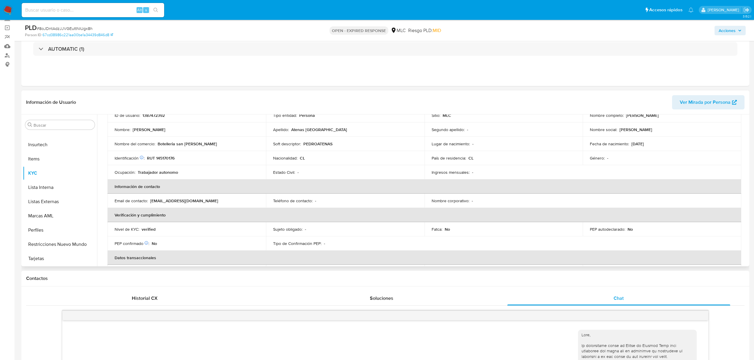
scroll to position [0, 0]
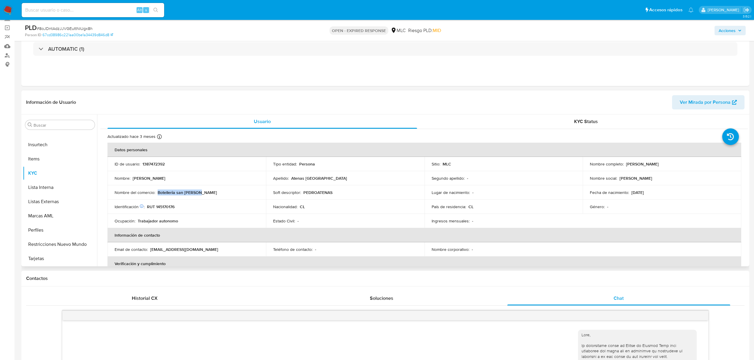
drag, startPoint x: 158, startPoint y: 192, endPoint x: 205, endPoint y: 193, distance: 46.3
click at [205, 193] on div "Nombre del comercio : Botelleria san joaquin" at bounding box center [187, 192] width 144 height 5
click at [42, 162] on button "Direcciones" at bounding box center [57, 160] width 69 height 14
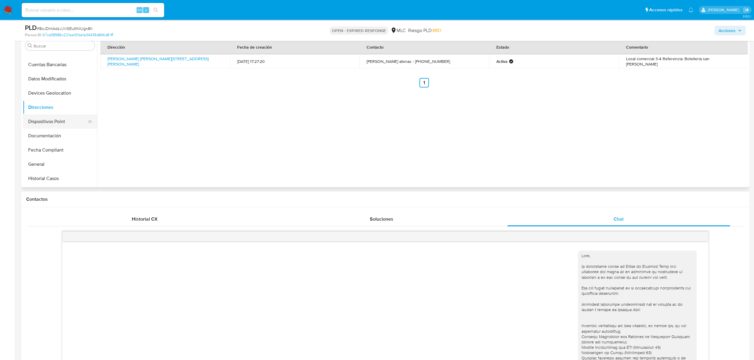
scroll to position [237, 0]
click at [46, 93] on button "KYC" at bounding box center [57, 94] width 69 height 14
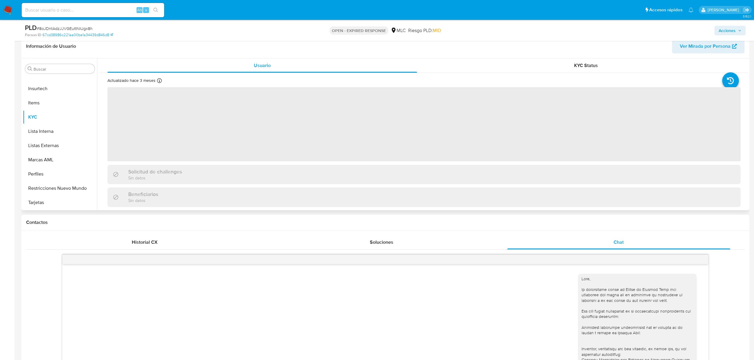
scroll to position [79, 0]
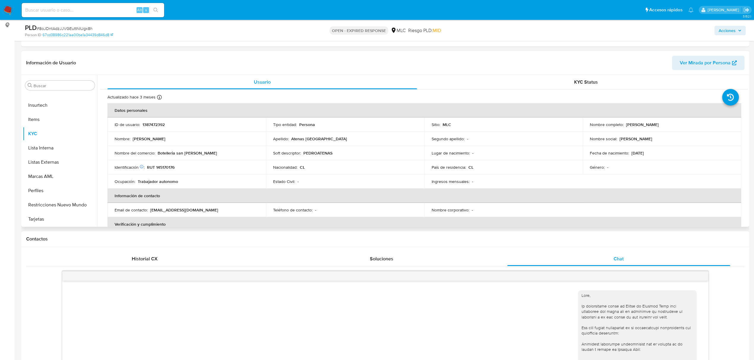
drag, startPoint x: 625, startPoint y: 125, endPoint x: 677, endPoint y: 129, distance: 52.4
click at [677, 129] on td "Nombre completo : Pedro Antonio Atenas Toledo" at bounding box center [662, 125] width 159 height 14
drag, startPoint x: 676, startPoint y: 129, endPoint x: 671, endPoint y: 125, distance: 6.2
click at [659, 125] on p "Pedro Antonio Atenas Toledo" at bounding box center [642, 124] width 33 height 5
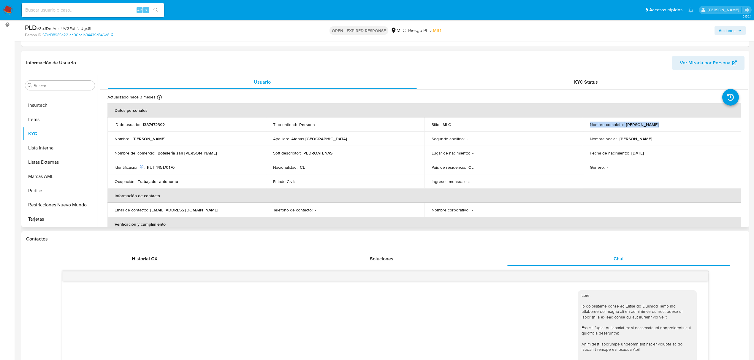
click at [659, 125] on p "Pedro Antonio Atenas Toledo" at bounding box center [642, 124] width 33 height 5
click at [654, 124] on p "Pedro Antonio Atenas Toledo" at bounding box center [642, 124] width 33 height 5
drag, startPoint x: 623, startPoint y: 124, endPoint x: 680, endPoint y: 125, distance: 57.0
click at [680, 125] on div "Nombre completo : Pedro Antonio Atenas Toledo" at bounding box center [662, 124] width 144 height 5
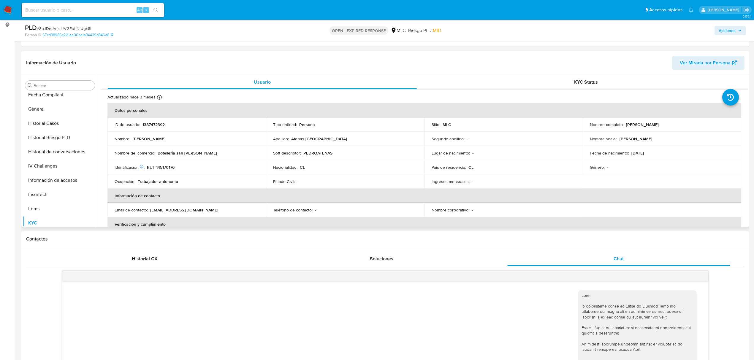
scroll to position [0, 0]
click at [48, 114] on button "Archivos adjuntos" at bounding box center [57, 114] width 69 height 14
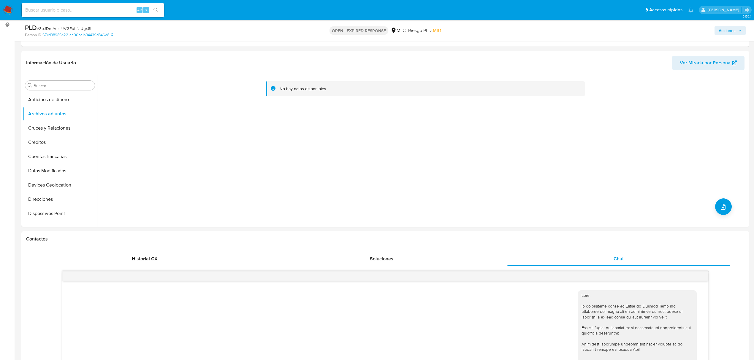
click at [67, 27] on span "# 8oJDntAdzJJVGEuttNiUgx8h" at bounding box center [65, 29] width 56 height 6
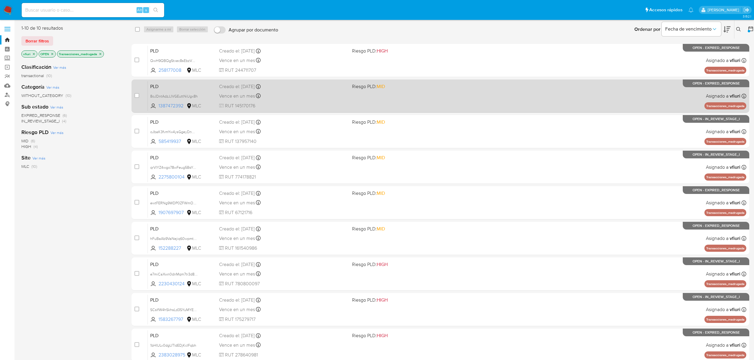
drag, startPoint x: 129, startPoint y: 94, endPoint x: 132, endPoint y: 94, distance: 3.0
click at [131, 93] on div "1-10 de 10 resultados Borrar filtros vfiuri OPEN Transacciones_madrugada Clasif…" at bounding box center [385, 222] width 728 height 394
click at [134, 96] on div "case-item-checkbox No es posible asignar el caso PLD 8oJDntAdzJJVGEuttNiUgx8h 1…" at bounding box center [441, 96] width 618 height 33
click at [137, 96] on input "checkbox" at bounding box center [137, 95] width 5 height 5
checkbox input "true"
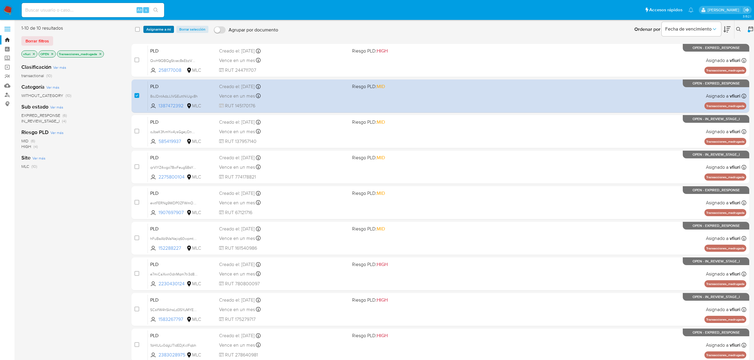
click at [160, 31] on span "Asignarme a mí" at bounding box center [158, 29] width 25 height 6
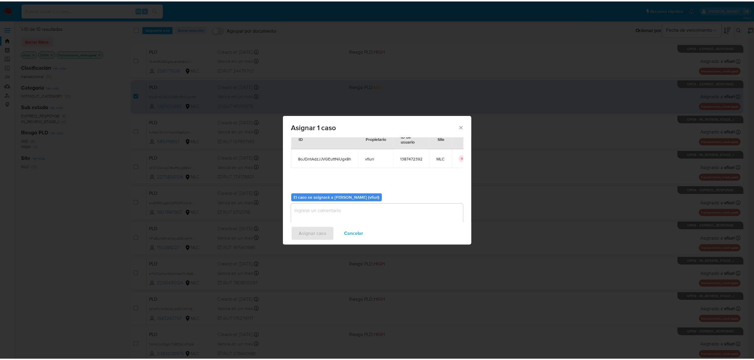
scroll to position [30, 0]
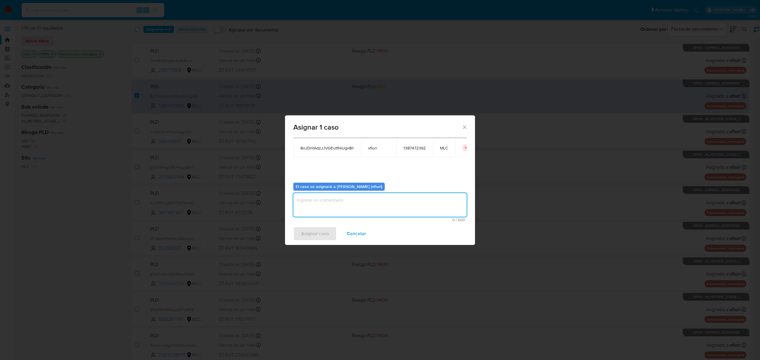
click at [335, 207] on textarea "assign-modal" at bounding box center [379, 205] width 173 height 24
type textarea "-"
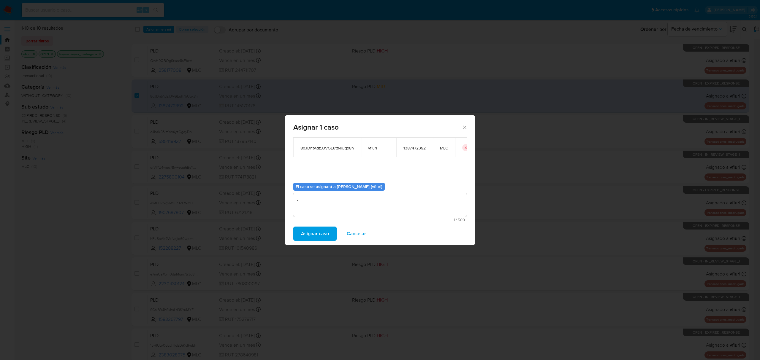
click at [311, 226] on div "Asignar caso Cancelar" at bounding box center [380, 234] width 190 height 23
click at [311, 242] on div "Asignar caso Cancelar" at bounding box center [380, 234] width 190 height 23
click at [309, 239] on span "Asignar caso" at bounding box center [315, 233] width 28 height 13
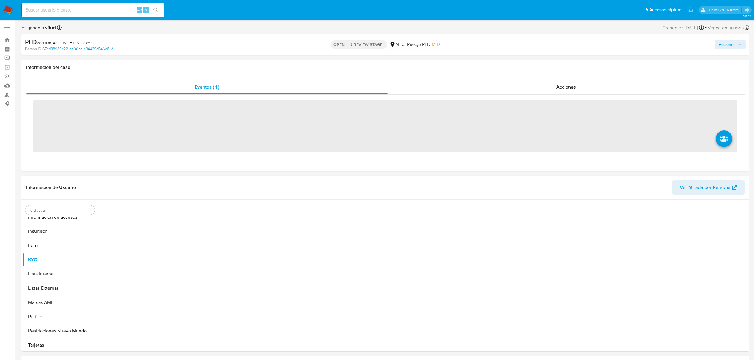
scroll to position [237, 0]
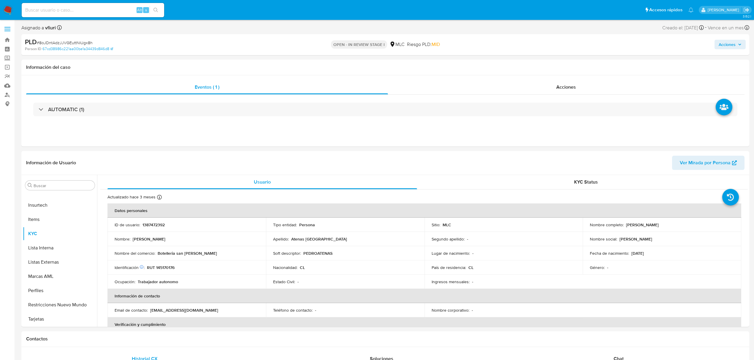
select select "10"
click at [48, 217] on button "Archivos adjuntos" at bounding box center [57, 214] width 69 height 14
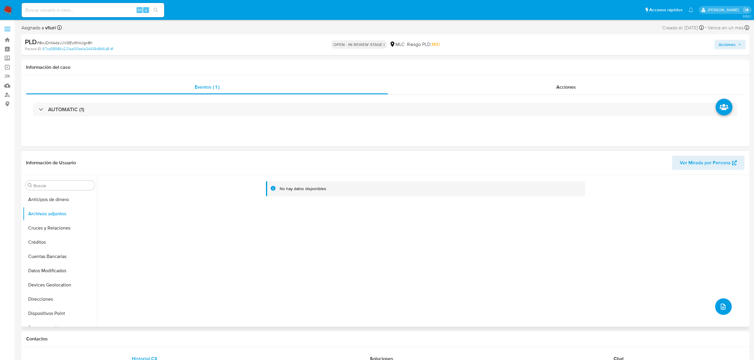
click at [726, 305] on button "upload-file" at bounding box center [723, 307] width 17 height 17
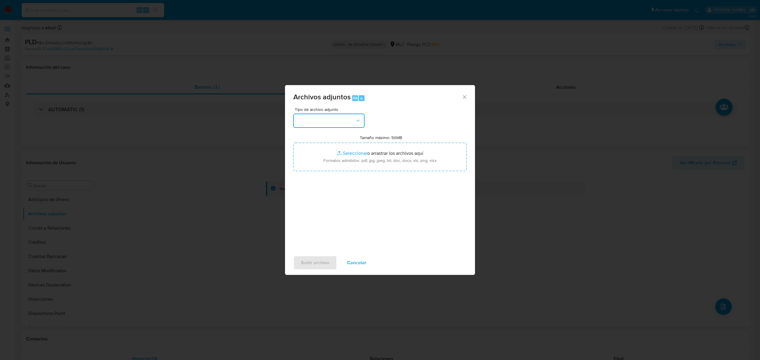
click at [336, 119] on button "button" at bounding box center [328, 121] width 71 height 14
click at [310, 191] on span "OTROS" at bounding box center [304, 188] width 15 height 6
click at [469, 94] on div "Archivos adjuntos Alt a" at bounding box center [380, 96] width 190 height 22
click at [466, 97] on icon "Cerrar" at bounding box center [465, 97] width 6 height 6
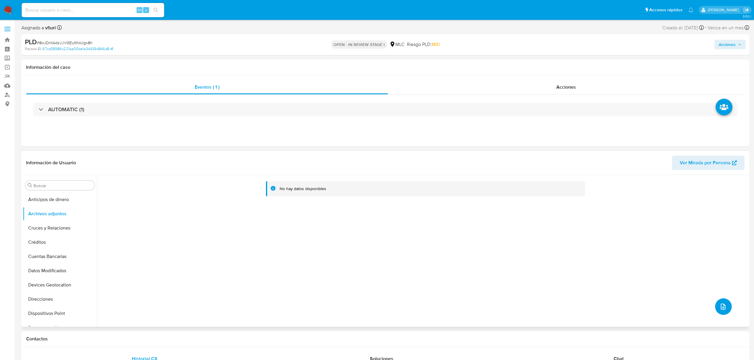
click at [715, 306] on button "upload-file" at bounding box center [723, 307] width 17 height 17
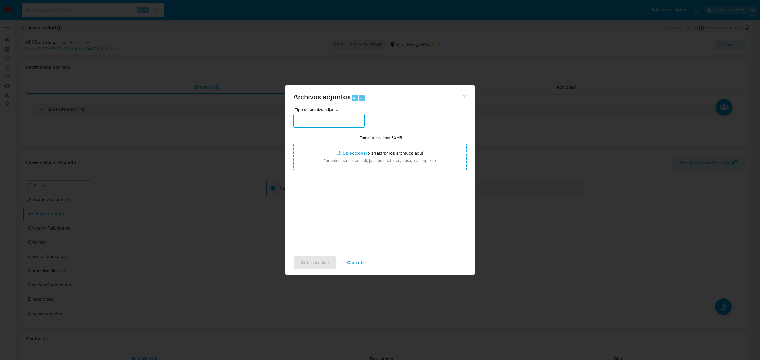
click at [340, 119] on button "button" at bounding box center [328, 121] width 71 height 14
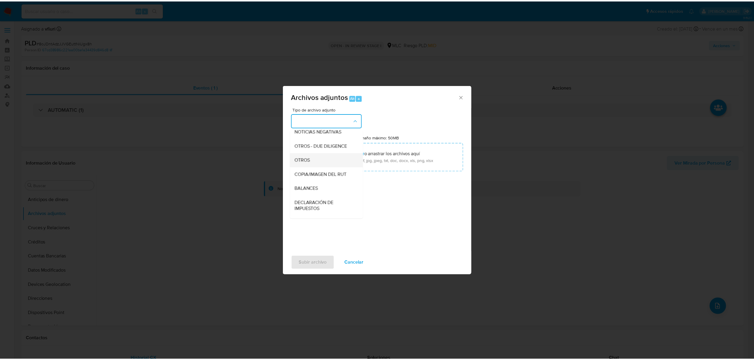
scroll to position [79, 0]
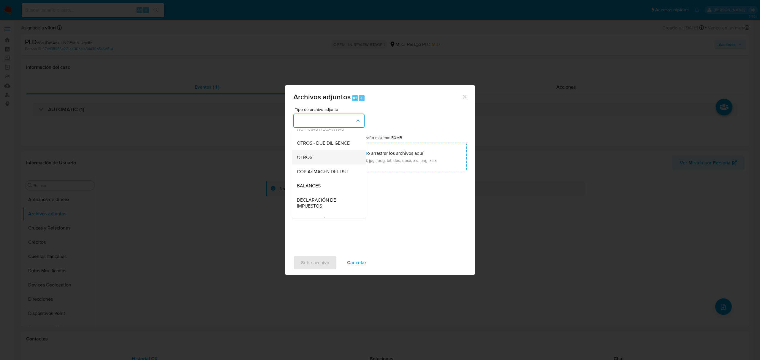
click at [314, 162] on div "OTROS" at bounding box center [327, 158] width 61 height 14
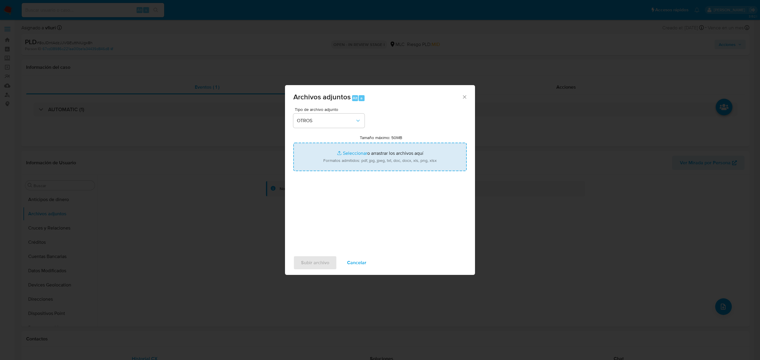
type input "C:\fakepath\Case log 1387472392 -13_08_2025 (1).pdf"
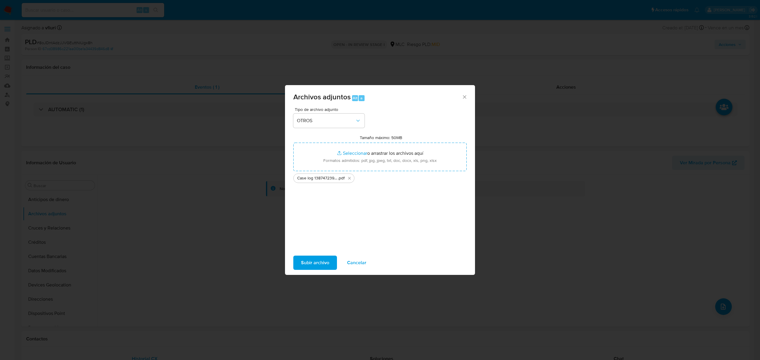
click at [311, 268] on span "Subir archivo" at bounding box center [315, 263] width 28 height 13
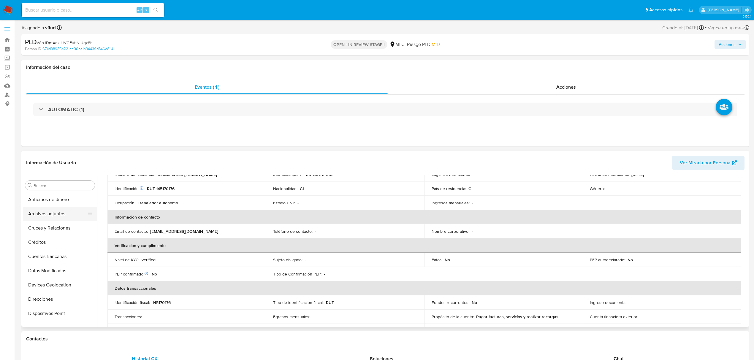
select select "10"
click at [55, 216] on button "Archivos adjuntos" at bounding box center [57, 214] width 69 height 14
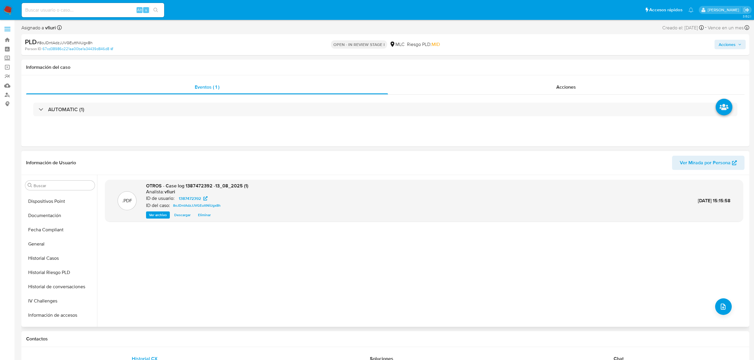
scroll to position [237, 0]
click at [49, 239] on button "KYC" at bounding box center [57, 234] width 69 height 14
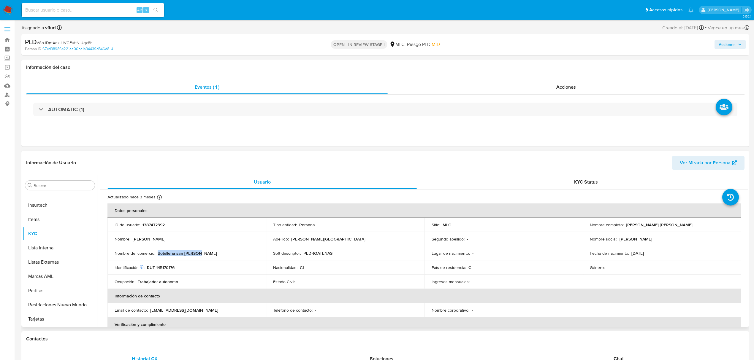
drag, startPoint x: 173, startPoint y: 249, endPoint x: 215, endPoint y: 249, distance: 41.6
click at [215, 249] on td "Nombre del comercio : Botelleria san [PERSON_NAME]" at bounding box center [186, 253] width 159 height 14
drag, startPoint x: 303, startPoint y: 256, endPoint x: 340, endPoint y: 255, distance: 37.1
click at [340, 255] on div "Soft descriptor : [PERSON_NAME]" at bounding box center [345, 253] width 144 height 5
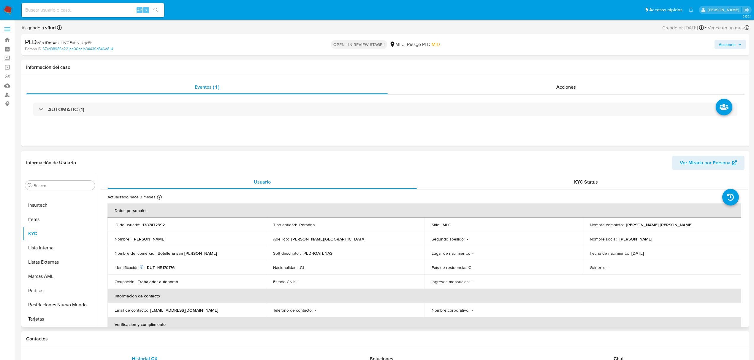
click at [340, 255] on div "Soft descriptor : [PERSON_NAME]" at bounding box center [345, 253] width 144 height 5
drag, startPoint x: 429, startPoint y: 252, endPoint x: 525, endPoint y: 252, distance: 96.5
click at [525, 252] on td "Lugar de nacimiento : -" at bounding box center [504, 253] width 159 height 14
click at [525, 252] on div "Lugar de nacimiento : -" at bounding box center [504, 253] width 144 height 5
drag, startPoint x: 616, startPoint y: 257, endPoint x: 663, endPoint y: 257, distance: 47.2
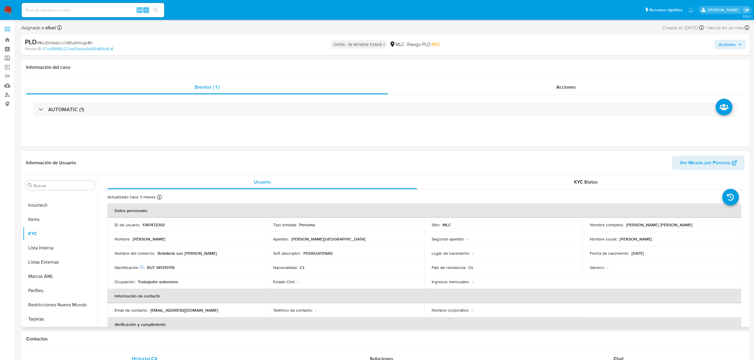
click at [663, 257] on td "Fecha de nacimiento : [DEMOGRAPHIC_DATA]" at bounding box center [662, 253] width 159 height 14
click at [648, 268] on div "Género : -" at bounding box center [662, 267] width 144 height 5
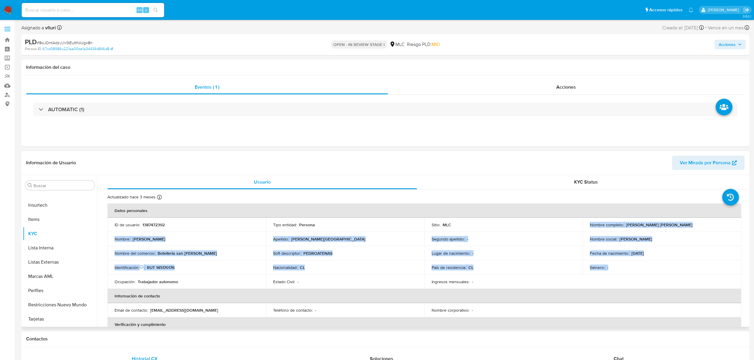
drag, startPoint x: 607, startPoint y: 257, endPoint x: 584, endPoint y: 225, distance: 39.8
click at [584, 225] on tbody "ID de usuario : 1387472392 Tipo entidad : Persona Sitio : MLC Nombre completo :…" at bounding box center [424, 253] width 634 height 71
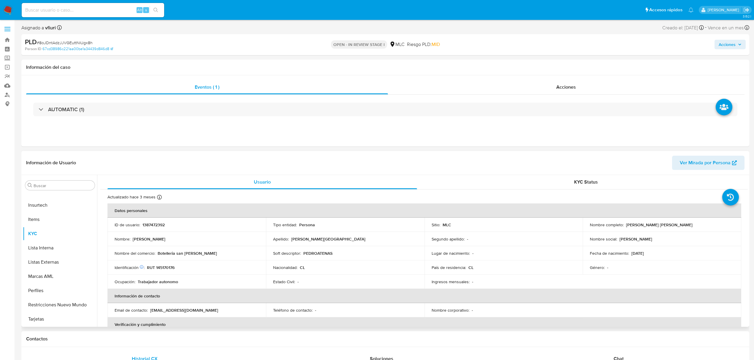
click at [459, 218] on th "Datos personales" at bounding box center [424, 211] width 634 height 14
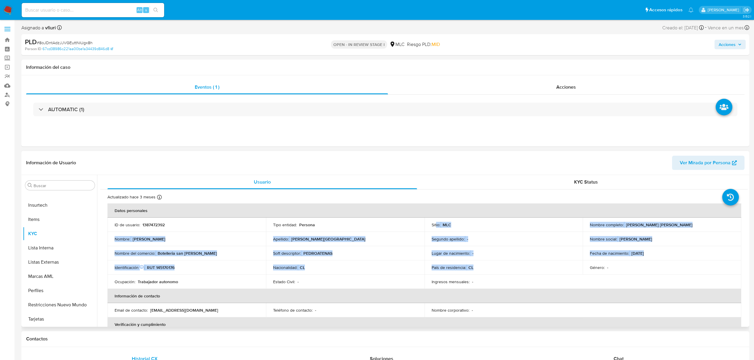
drag, startPoint x: 435, startPoint y: 225, endPoint x: 481, endPoint y: 265, distance: 61.4
click at [481, 265] on tbody "ID de usuario : 1387472392 Tipo entidad : Persona Sitio : MLC Nombre completo :…" at bounding box center [424, 253] width 634 height 71
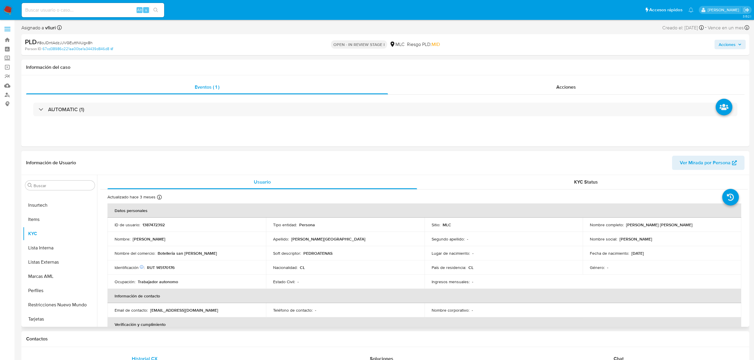
click at [480, 271] on td "País de residencia : CL" at bounding box center [504, 268] width 159 height 14
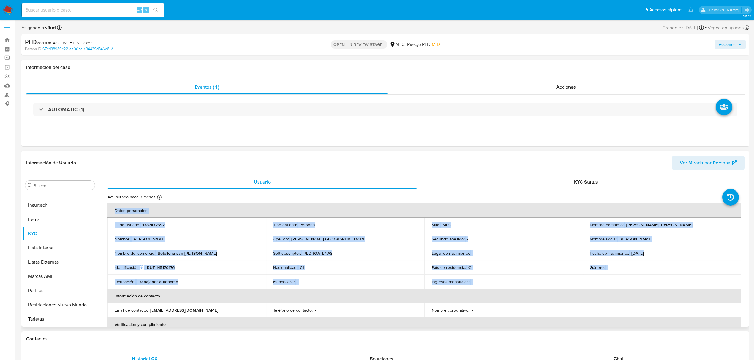
drag, startPoint x: 448, startPoint y: 254, endPoint x: 102, endPoint y: 222, distance: 347.7
click at [172, 227] on div "ID de usuario : 1387472392" at bounding box center [187, 224] width 144 height 5
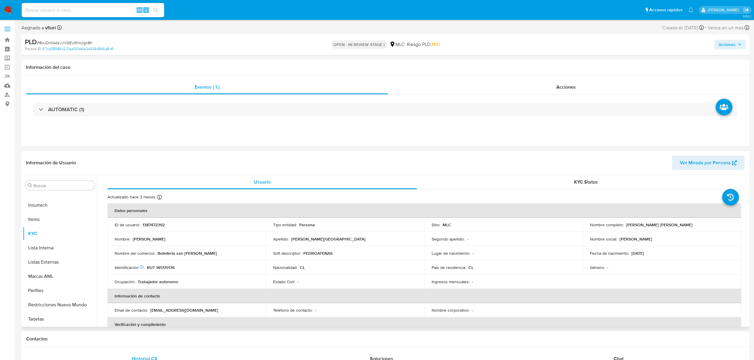
click at [157, 221] on td "ID de usuario : 1387472392" at bounding box center [186, 225] width 159 height 14
copy p "1387472392"
click at [53, 216] on button "Archivos adjuntos" at bounding box center [57, 214] width 69 height 14
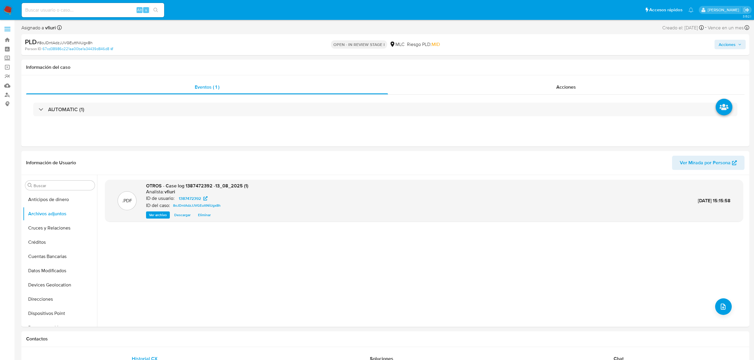
click at [730, 43] on span "Acciones" at bounding box center [727, 45] width 17 height 10
click at [542, 62] on span "Resolución del caso" at bounding box center [561, 63] width 42 height 7
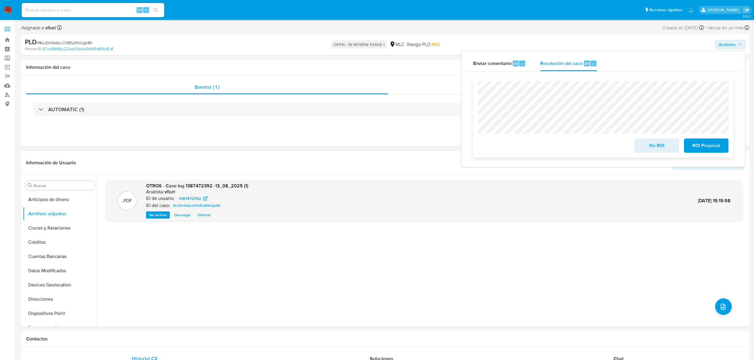
click at [641, 148] on button "No ROI" at bounding box center [657, 146] width 45 height 14
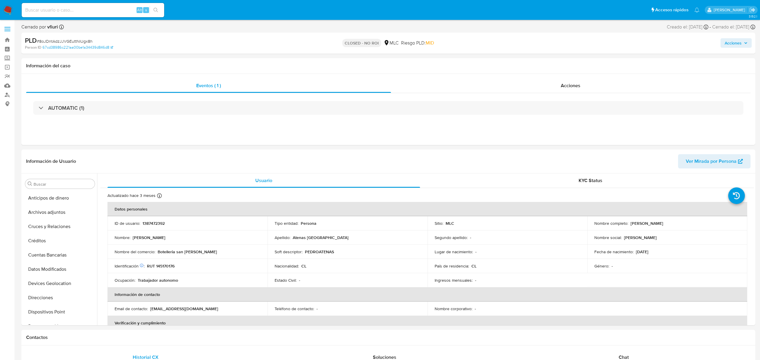
select select "10"
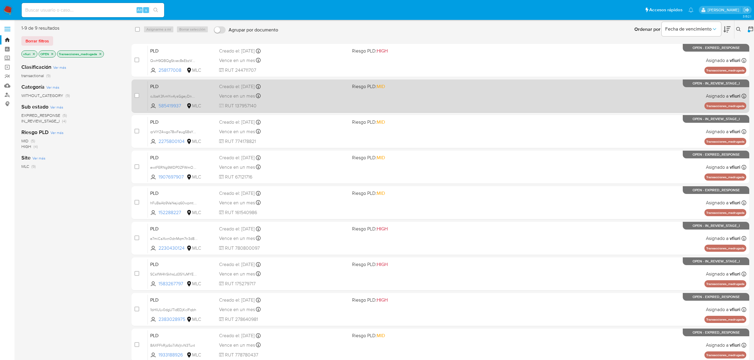
click at [400, 96] on div "PLD oJbaK3fvmYw4ysGgeyDnQidf 585419937 MLC Riesgo PLD: MID Creado el: [DATE] Cr…" at bounding box center [447, 96] width 599 height 30
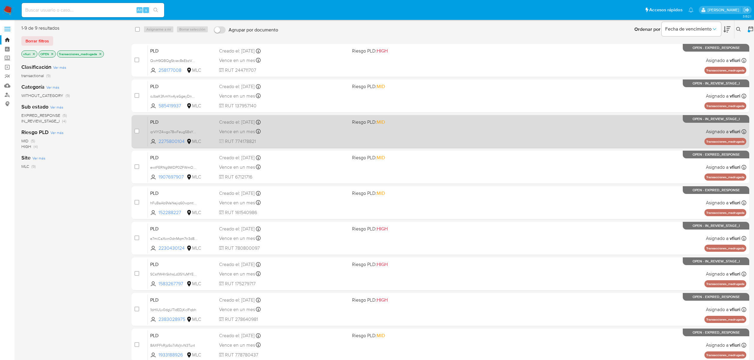
click at [336, 136] on div "PLD qrVIYZ4wgo78wFeug5BsYAqK 2275800104 MLC Riesgo PLD: MID Creado el: [DATE] C…" at bounding box center [447, 132] width 599 height 30
click at [328, 138] on span "RUT 774178821" at bounding box center [283, 141] width 128 height 7
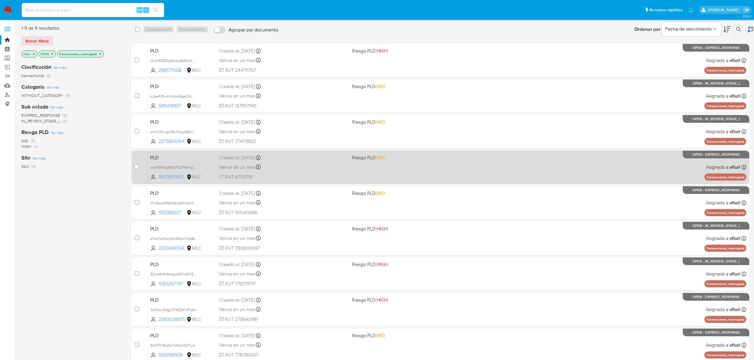
click at [404, 169] on div "PLD ewtFERNg9WDP0ZFWmOhe8jIG 1907697907 MLC Riesgo PLD: MID Creado el: [DATE] C…" at bounding box center [447, 167] width 599 height 30
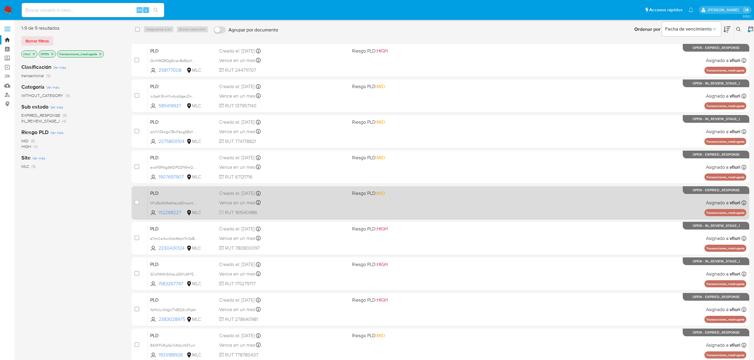
click at [287, 204] on div "Vence en un mes Vence el [DATE] 06:07:45" at bounding box center [283, 203] width 128 height 8
click at [138, 202] on input "checkbox" at bounding box center [137, 202] width 5 height 5
checkbox input "true"
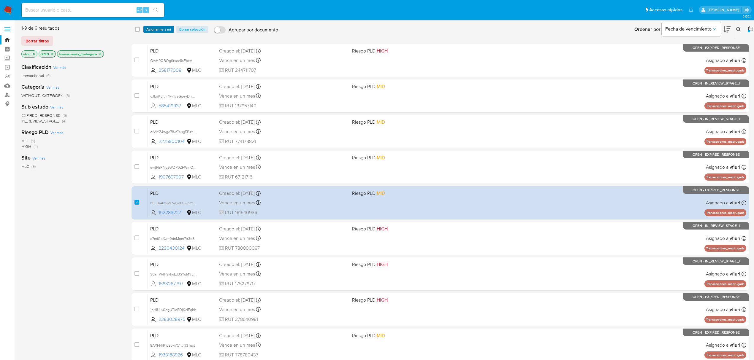
click at [162, 31] on span "Asignarme a mí" at bounding box center [158, 29] width 25 height 6
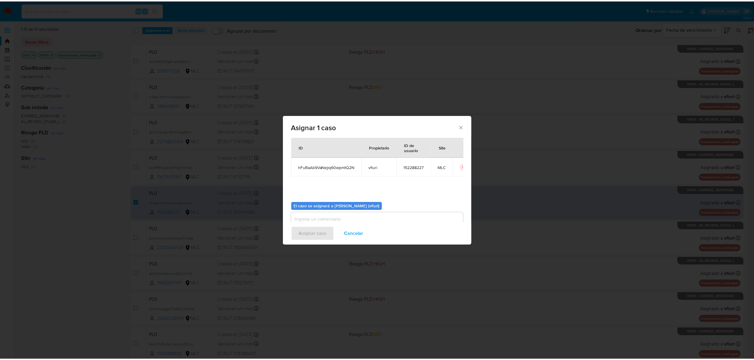
scroll to position [30, 0]
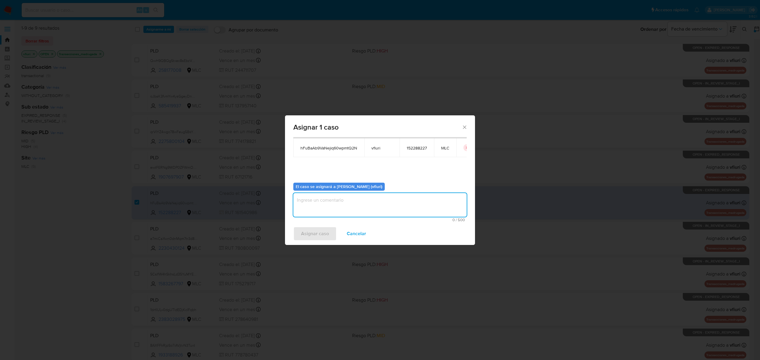
click at [355, 206] on textarea "assign-modal" at bounding box center [379, 205] width 173 height 24
type textarea "-"
click at [298, 235] on button "Asignar caso" at bounding box center [314, 234] width 43 height 14
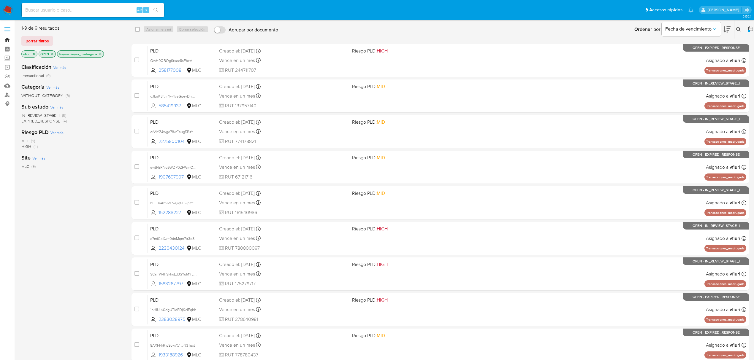
click at [6, 37] on link "Bandeja" at bounding box center [35, 39] width 71 height 9
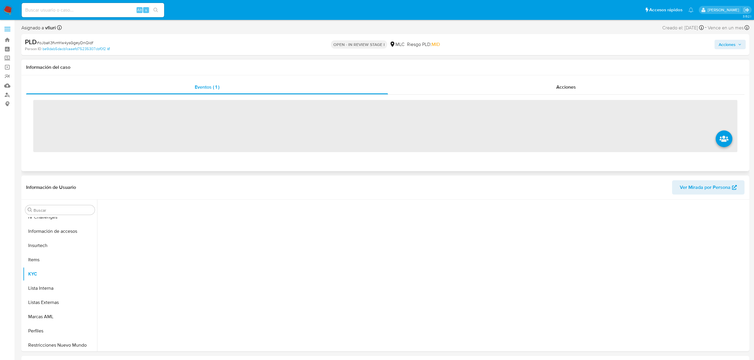
scroll to position [237, 0]
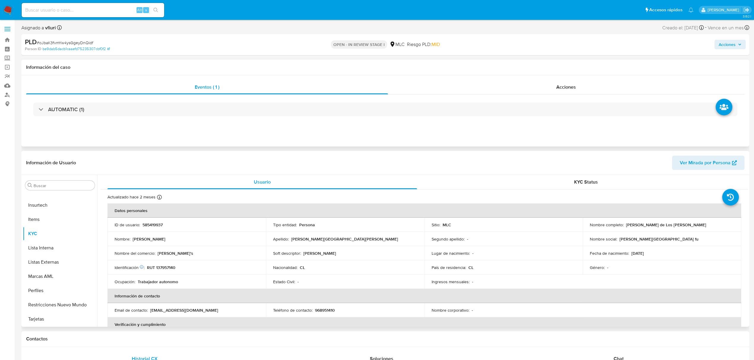
select select "10"
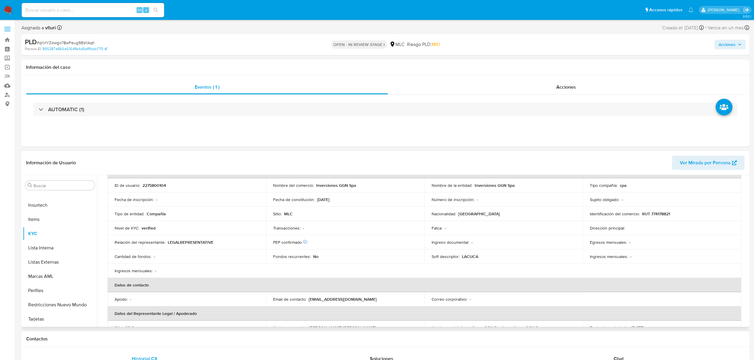
scroll to position [39, 0]
select select "10"
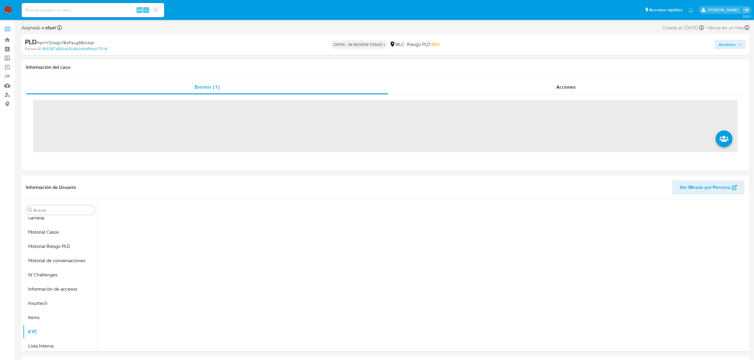
scroll to position [237, 0]
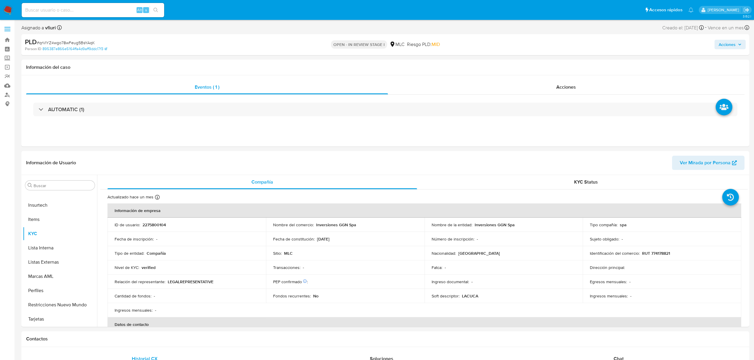
select select "10"
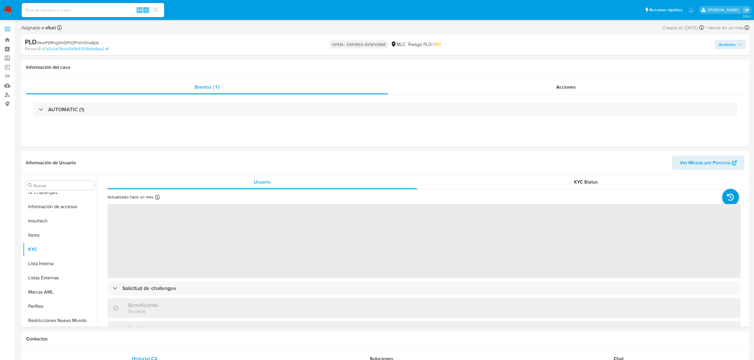
scroll to position [237, 0]
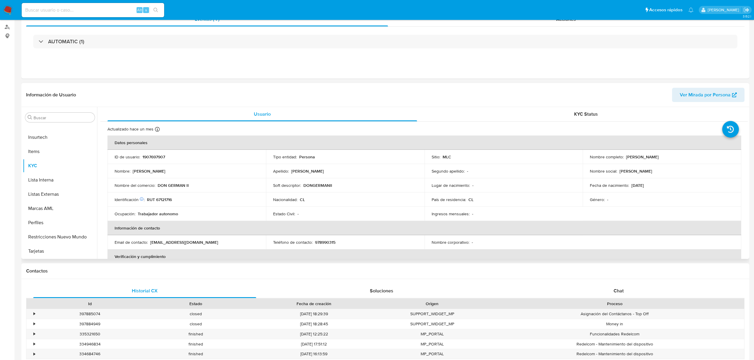
select select "10"
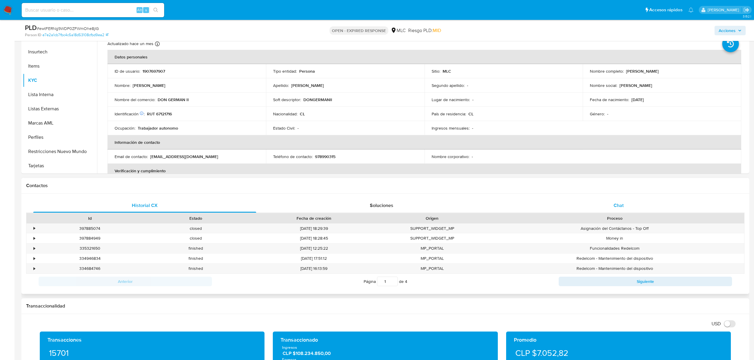
scroll to position [119, 0]
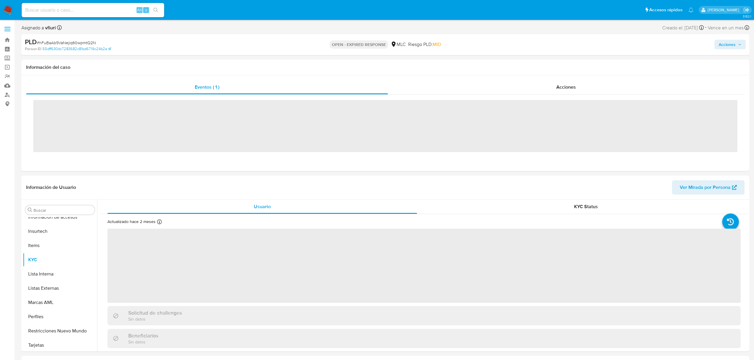
scroll to position [237, 0]
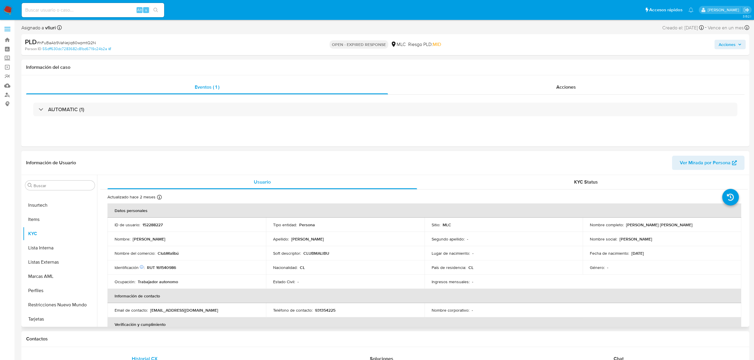
select select "10"
click at [40, 252] on button "Historial Casos" at bounding box center [57, 253] width 69 height 14
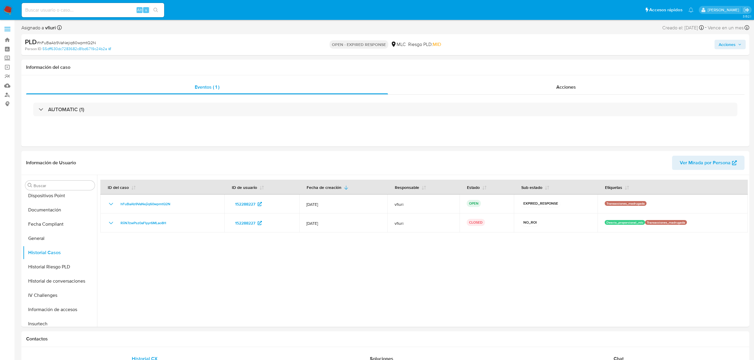
click at [84, 38] on div "PLD # hFuBaAb9VaNejiq60wpmtQ2N" at bounding box center [144, 42] width 238 height 9
click at [89, 42] on span "# hFuBaAb9VaNejiq60wpmtQ2N" at bounding box center [66, 43] width 59 height 6
copy span "hFuBaAb9VaNejiq60wpmtQ2N"
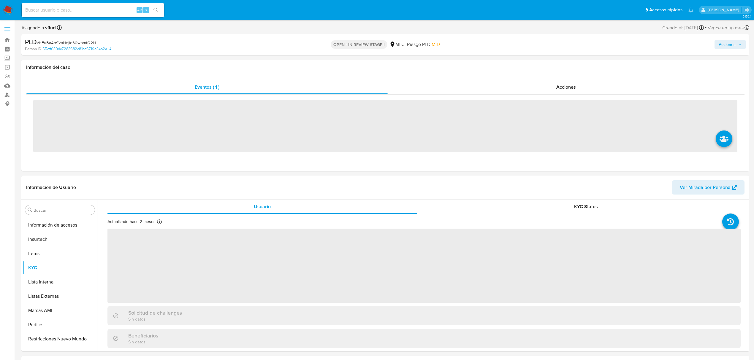
scroll to position [237, 0]
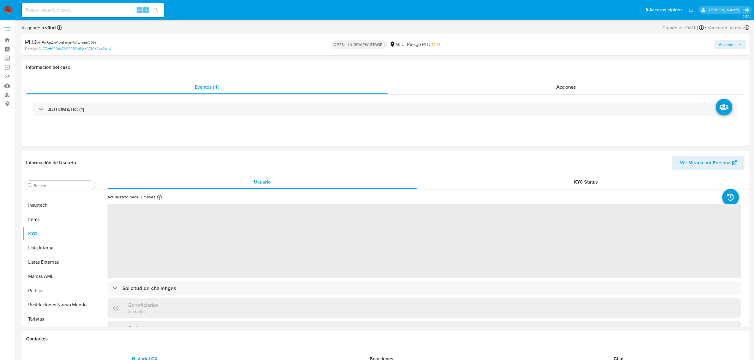
select select "10"
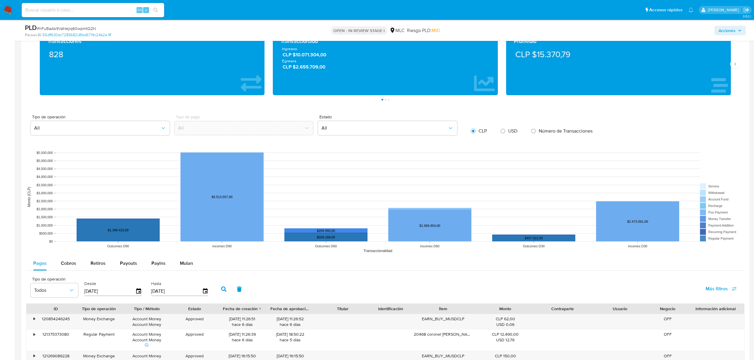
scroll to position [554, 0]
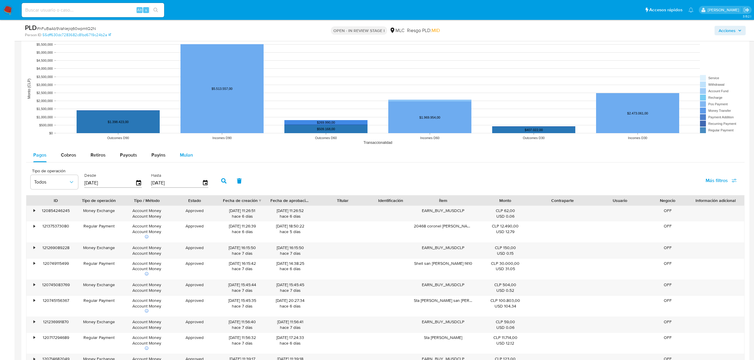
click at [176, 153] on button "Mulan" at bounding box center [186, 155] width 27 height 14
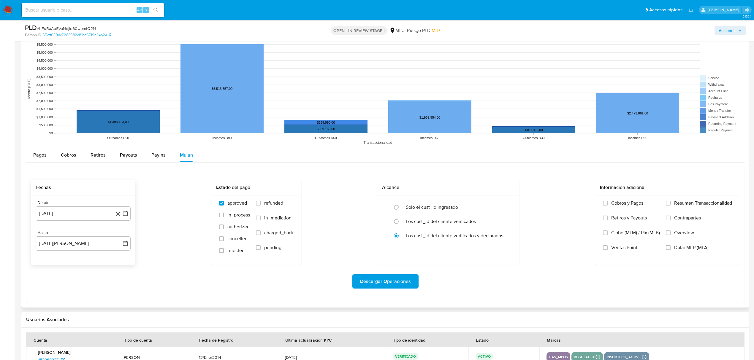
click at [131, 214] on div "Desde 13 de julio de 2024 13-07-2024 Hasta 13 de agosto de 2025 13-08-2025" at bounding box center [83, 230] width 105 height 69
click at [128, 214] on button "[DATE]" at bounding box center [83, 214] width 95 height 14
click at [48, 307] on button "29" at bounding box center [48, 305] width 10 height 10
click at [128, 246] on button "[DATE][PERSON_NAME]" at bounding box center [83, 244] width 95 height 14
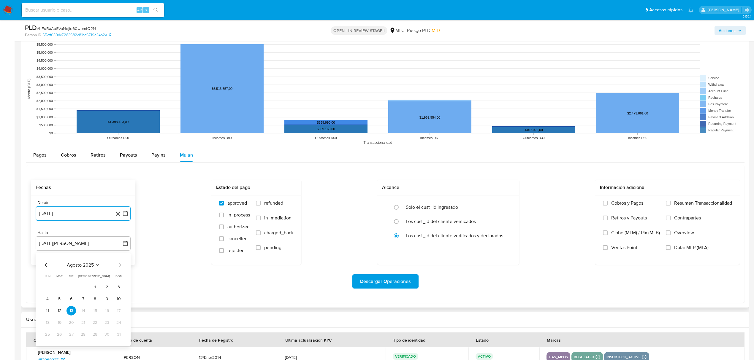
click at [48, 268] on icon "Mes anterior" at bounding box center [46, 265] width 7 height 7
click at [45, 331] on td "28" at bounding box center [48, 335] width 10 height 10
click at [48, 337] on button "28" at bounding box center [48, 335] width 10 height 10
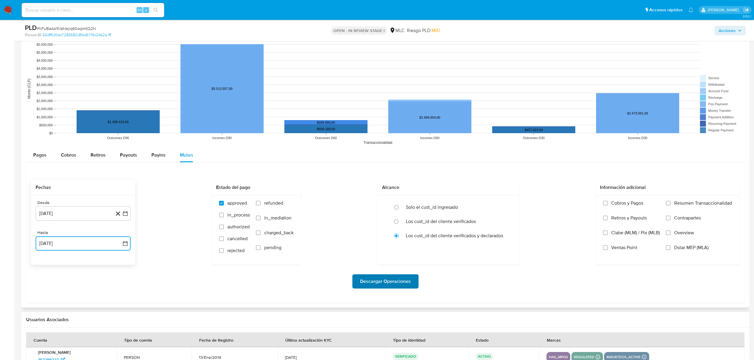
click at [372, 287] on span "Descargar Operaciones" at bounding box center [385, 281] width 51 height 13
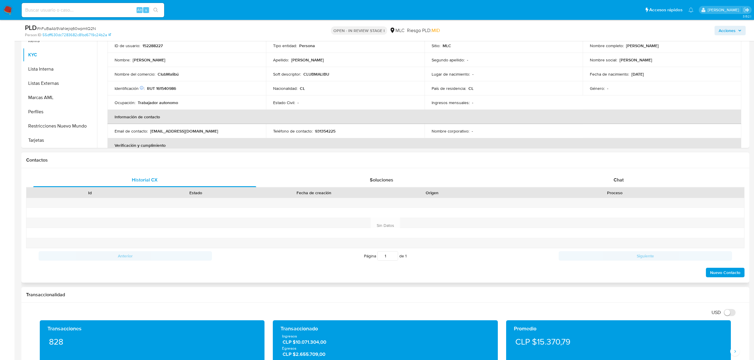
scroll to position [0, 0]
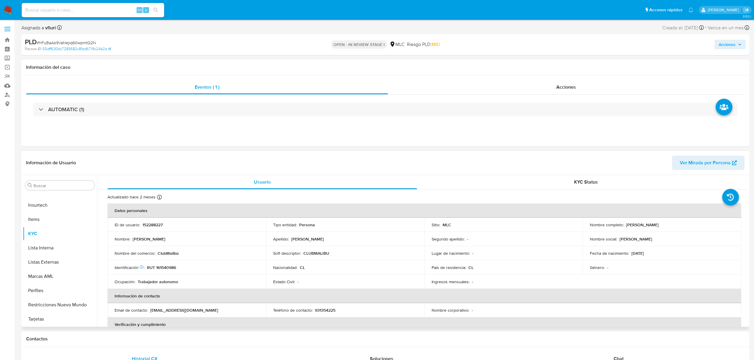
click at [150, 226] on p "152288227" at bounding box center [153, 224] width 20 height 5
copy p "152288227"
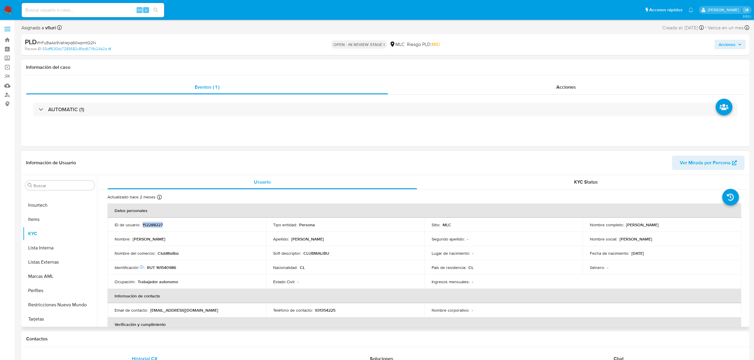
copy p "152288227"
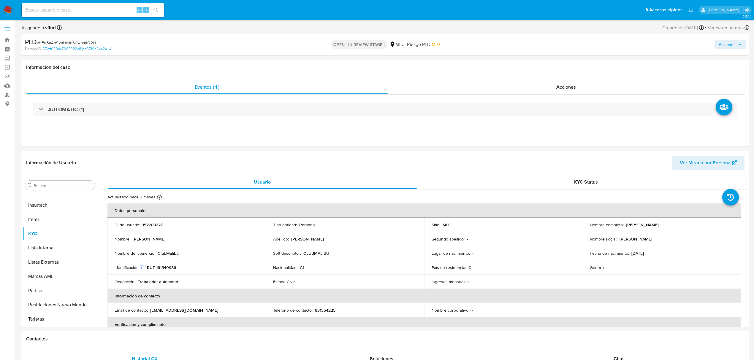
click at [68, 38] on div "PLD # hFuBaAb9VaNejiq60wpmtQ2N" at bounding box center [144, 42] width 238 height 9
copy span "hFuBaAb9VaNejiq60wpmtQ2N"
click at [26, 234] on button "KYC" at bounding box center [57, 234] width 69 height 14
click at [169, 265] on p "RUT 161540986" at bounding box center [161, 267] width 29 height 5
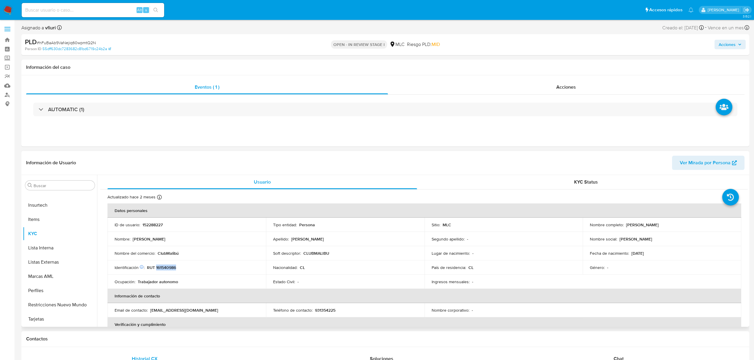
click at [169, 265] on p "RUT 161540986" at bounding box center [161, 267] width 29 height 5
copy p "161540986"
drag, startPoint x: 163, startPoint y: 268, endPoint x: 192, endPoint y: 150, distance: 121.6
click at [169, 268] on p "RUT 161540986" at bounding box center [161, 267] width 29 height 5
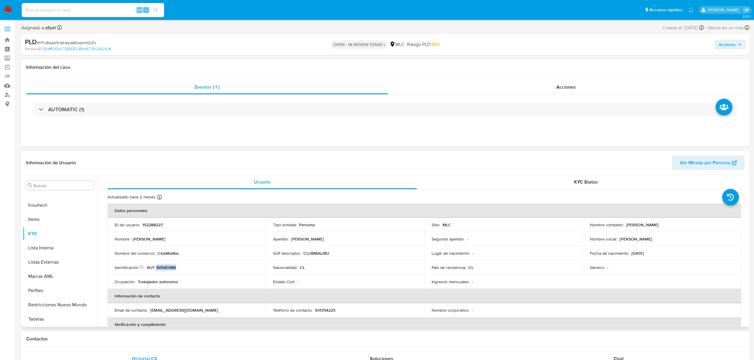
click at [169, 268] on p "RUT 161540986" at bounding box center [161, 267] width 29 height 5
click at [44, 228] on button "Cruces y Relaciones" at bounding box center [60, 228] width 74 height 14
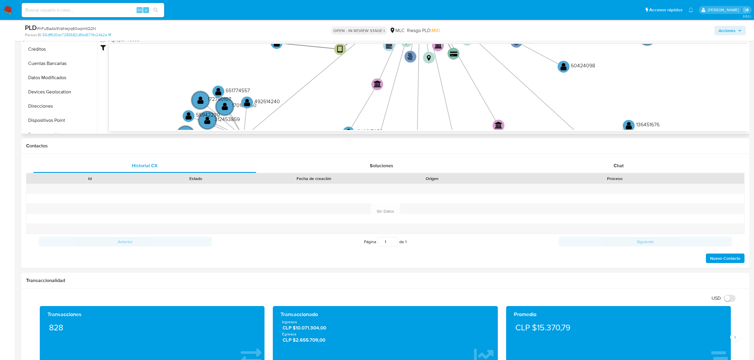
scroll to position [39, 0]
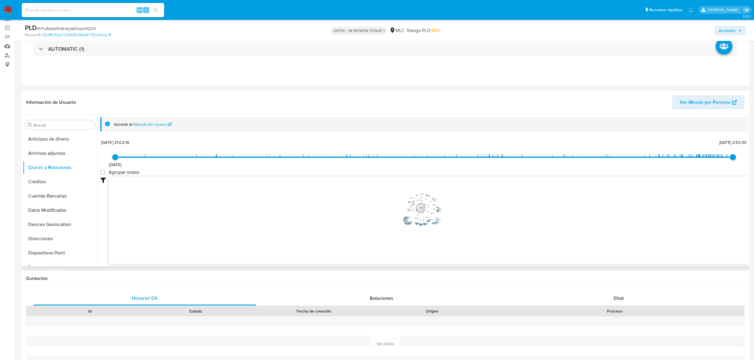
drag, startPoint x: 456, startPoint y: 223, endPoint x: 467, endPoint y: 239, distance: 19.4
click at [467, 239] on icon "phone-f0ab8a097b96fe1d333329766cc29626  user-152288227  152288227 person-55df…" at bounding box center [428, 220] width 639 height 86
drag, startPoint x: 466, startPoint y: 238, endPoint x: 512, endPoint y: 267, distance: 54.8
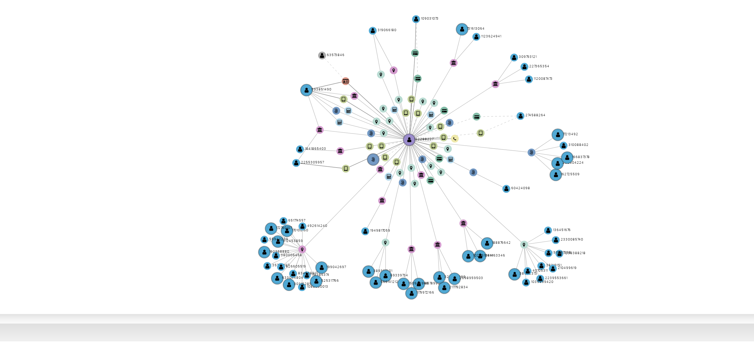
drag, startPoint x: 470, startPoint y: 231, endPoint x: 468, endPoint y: 235, distance: 4.6
click at [468, 235] on icon "phone-f0ab8a097b96fe1d333329766cc29626  user-152288227  152288227 person-55df…" at bounding box center [428, 220] width 639 height 86
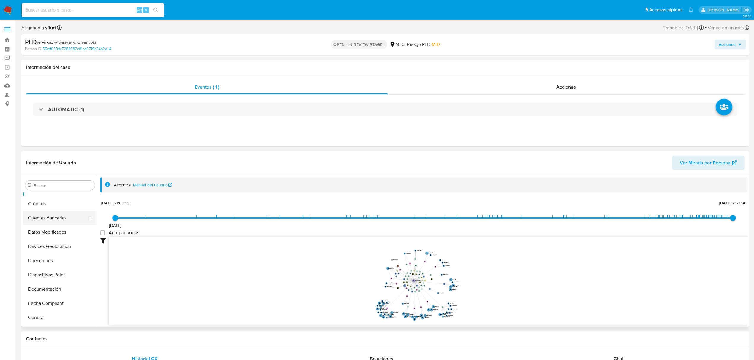
scroll to position [158, 0]
click at [56, 315] on button "KYC" at bounding box center [57, 312] width 69 height 14
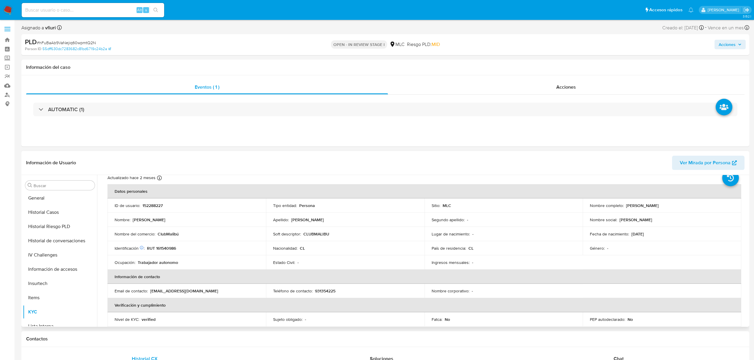
scroll to position [0, 0]
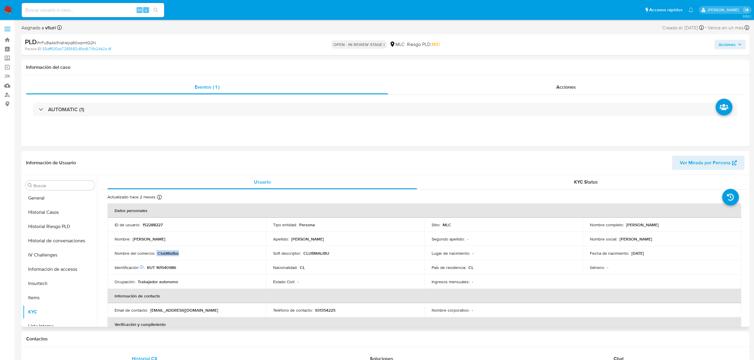
drag, startPoint x: 182, startPoint y: 253, endPoint x: 192, endPoint y: 253, distance: 10.1
click at [192, 253] on div "Nombre del comercio : ClubMalibú" at bounding box center [187, 253] width 144 height 5
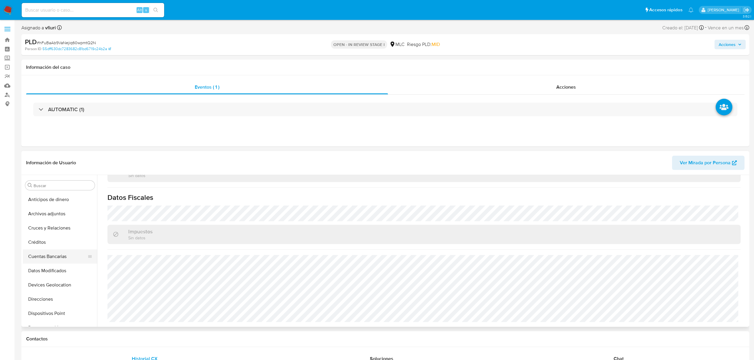
scroll to position [39, 0]
click at [58, 263] on button "Direcciones" at bounding box center [57, 260] width 69 height 14
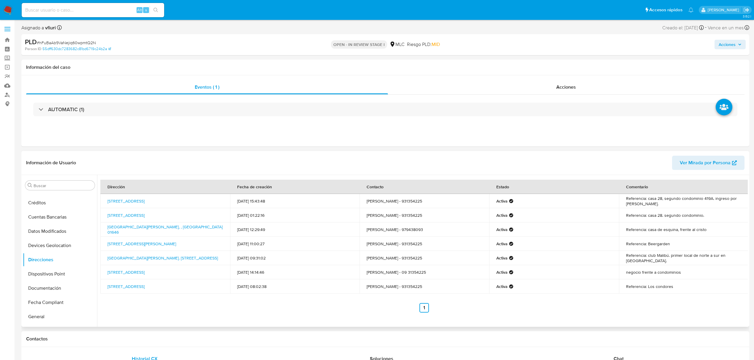
drag, startPoint x: 656, startPoint y: 207, endPoint x: 684, endPoint y: 205, distance: 28.0
click at [684, 205] on td "Referencia: casa 28, segundo condominio 419A. ingreso por juan antonio rios." at bounding box center [684, 201] width 130 height 14
click at [694, 256] on td "Referencia: club Malibú. primer local de norte a sur en playa blanca." at bounding box center [684, 258] width 130 height 14
drag, startPoint x: 663, startPoint y: 258, endPoint x: 684, endPoint y: 261, distance: 21.9
click at [684, 261] on td "Referencia: club Malibú. primer local de norte a sur en playa blanca." at bounding box center [684, 258] width 130 height 14
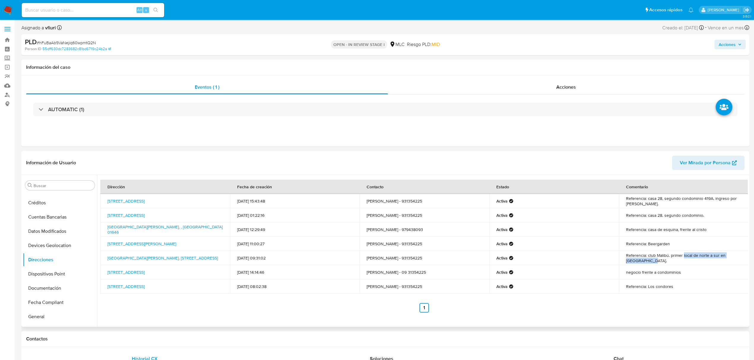
drag, startPoint x: 681, startPoint y: 258, endPoint x: 741, endPoint y: 259, distance: 60.3
click at [741, 259] on td "Referencia: club Malibú. primer local de norte a sur en playa blanca." at bounding box center [684, 258] width 130 height 14
click at [605, 259] on div "Activa" at bounding box center [553, 258] width 115 height 5
click at [188, 255] on link "Avenida Avenida Felipe Gatica Jimenez. Playa Blanca 2730, Coronel, Biobío, , Ch…" at bounding box center [162, 258] width 110 height 6
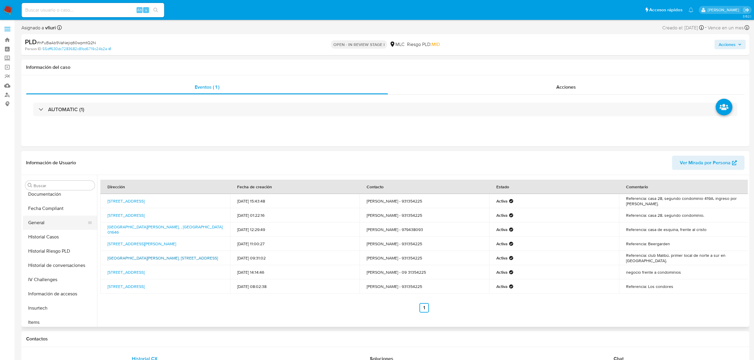
scroll to position [237, 0]
click at [52, 233] on button "KYC" at bounding box center [57, 234] width 69 height 14
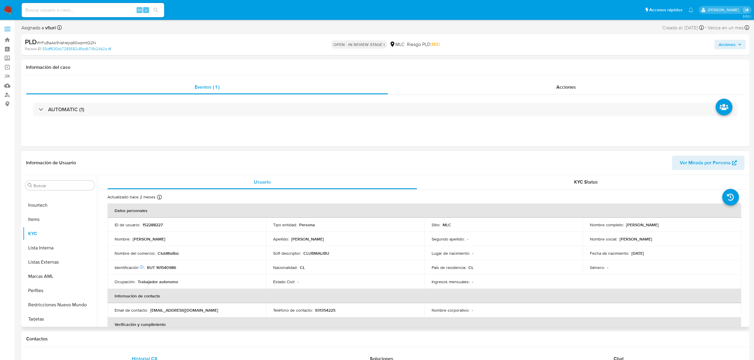
drag, startPoint x: 625, startPoint y: 226, endPoint x: 689, endPoint y: 226, distance: 64.1
click at [689, 226] on div "Nombre completo : Alfredo Patricio Mardones Neira" at bounding box center [662, 224] width 144 height 5
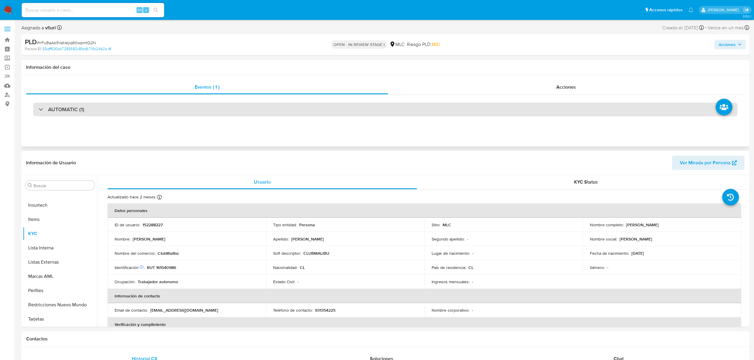
drag, startPoint x: 170, startPoint y: 119, endPoint x: 170, endPoint y: 110, distance: 9.2
click at [170, 117] on div "AUTOMATIC (1)" at bounding box center [385, 110] width 719 height 30
click at [170, 110] on div "AUTOMATIC (1)" at bounding box center [385, 110] width 704 height 14
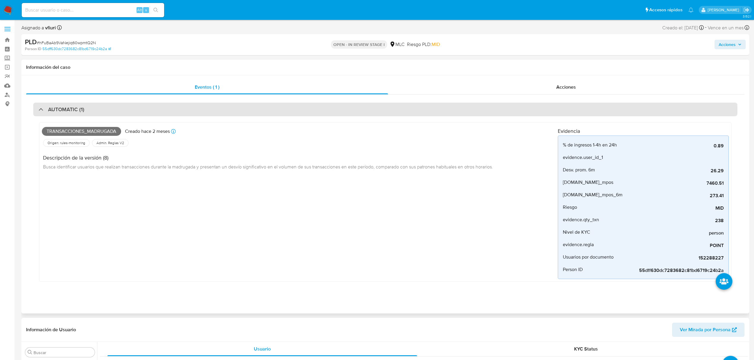
click at [170, 110] on div "AUTOMATIC (1)" at bounding box center [385, 110] width 704 height 14
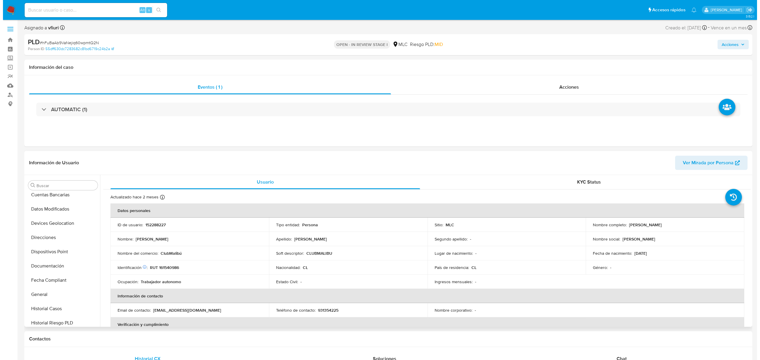
scroll to position [0, 0]
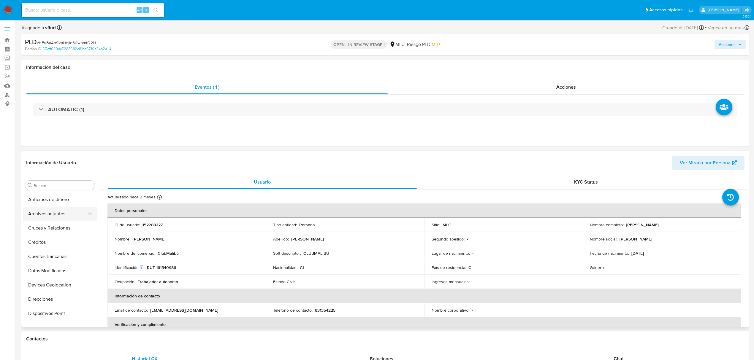
click at [47, 218] on button "Archivos adjuntos" at bounding box center [57, 214] width 69 height 14
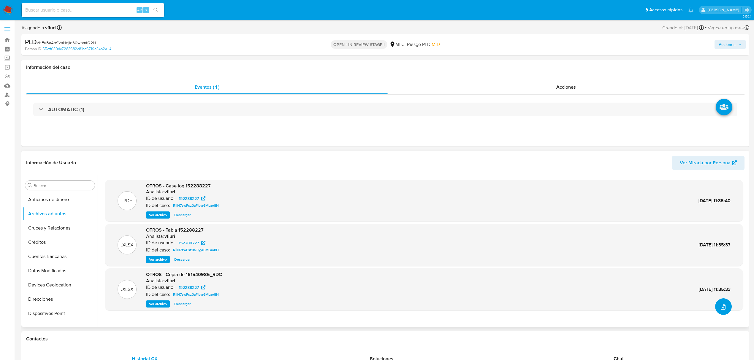
click at [721, 309] on icon "upload-file" at bounding box center [723, 306] width 7 height 7
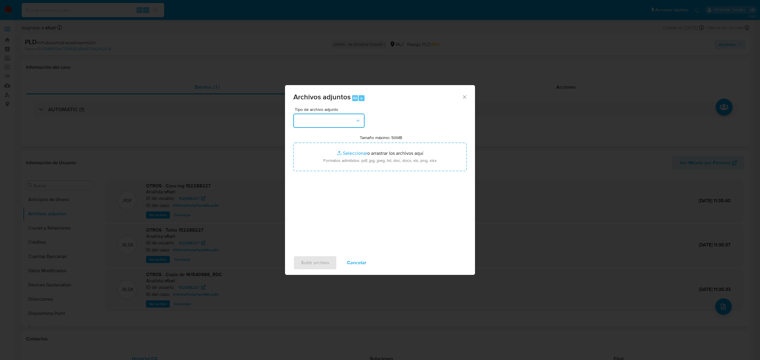
click at [346, 118] on button "button" at bounding box center [328, 121] width 71 height 14
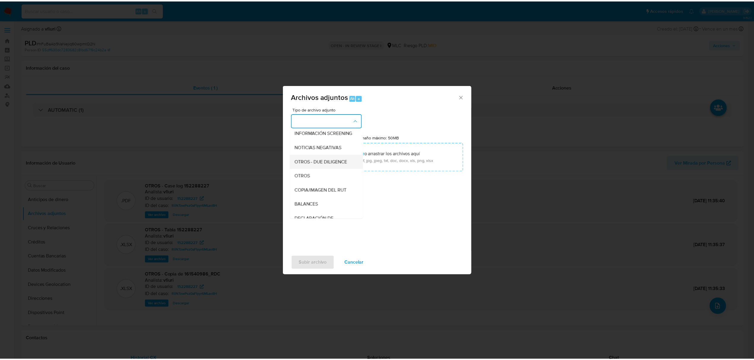
scroll to position [49, 0]
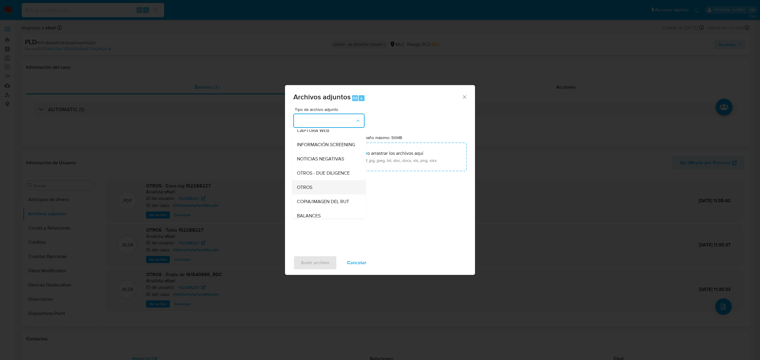
click at [317, 195] on div "OTROS" at bounding box center [327, 188] width 61 height 14
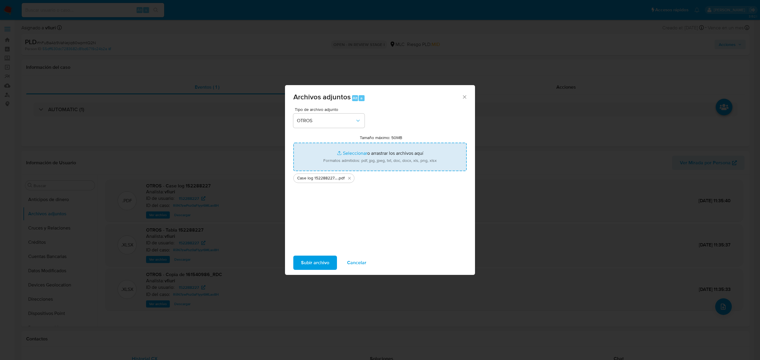
type input "C:\fakepath\Tabla 152288227.xlsx"
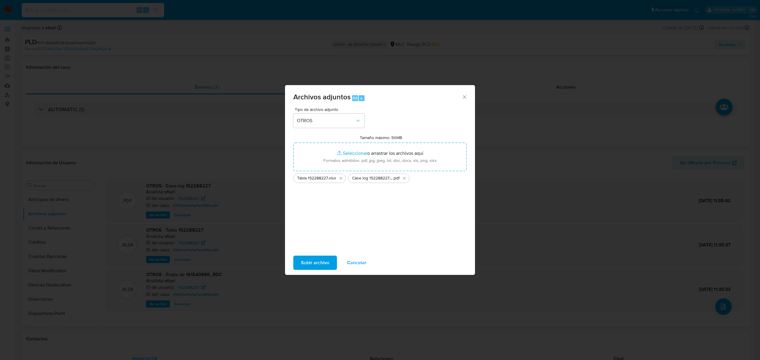
click at [321, 259] on span "Subir archivo" at bounding box center [315, 263] width 28 height 13
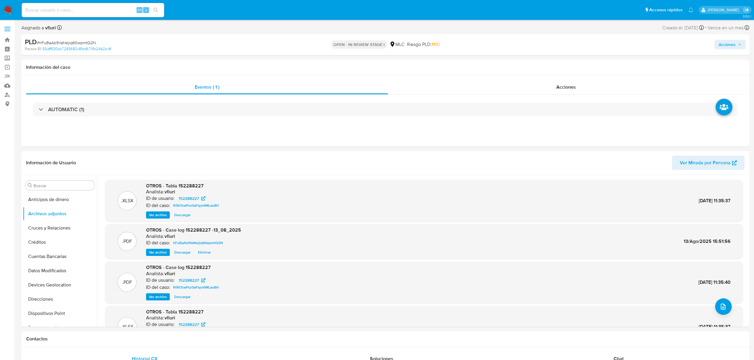
click at [729, 46] on span "Acciones" at bounding box center [727, 45] width 17 height 10
click at [561, 68] on div "Resolución del caso Alt r" at bounding box center [568, 63] width 57 height 15
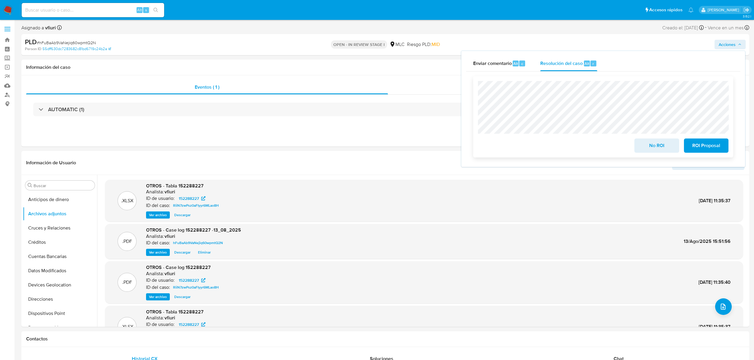
click at [659, 140] on span "No ROI" at bounding box center [656, 145] width 29 height 13
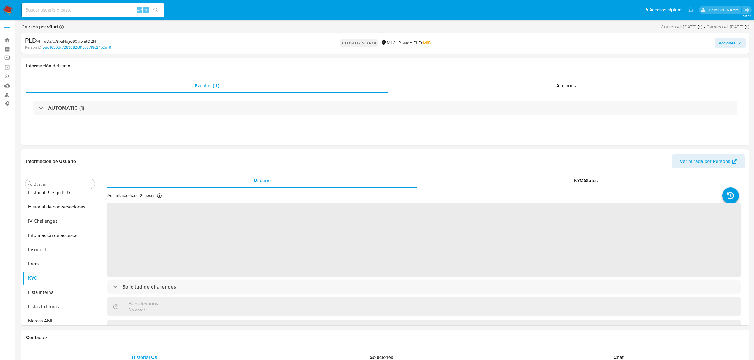
scroll to position [237, 0]
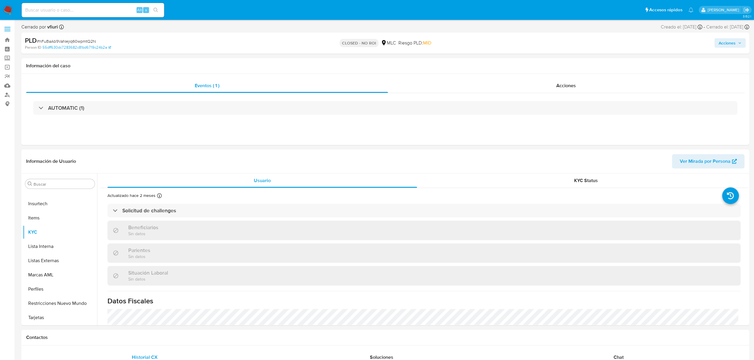
select select "10"
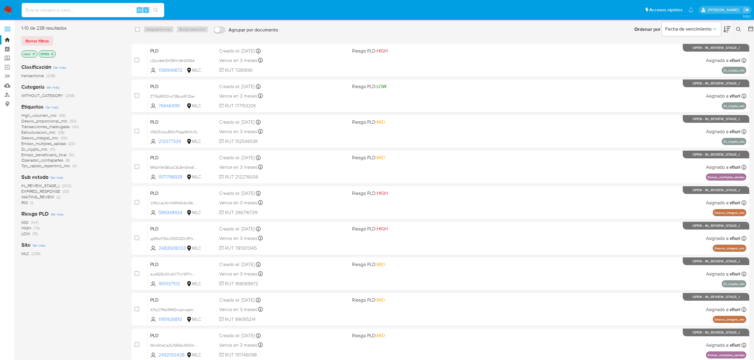
click at [68, 9] on input at bounding box center [93, 10] width 143 height 8
paste input "2532919126"
type input "2532919126"
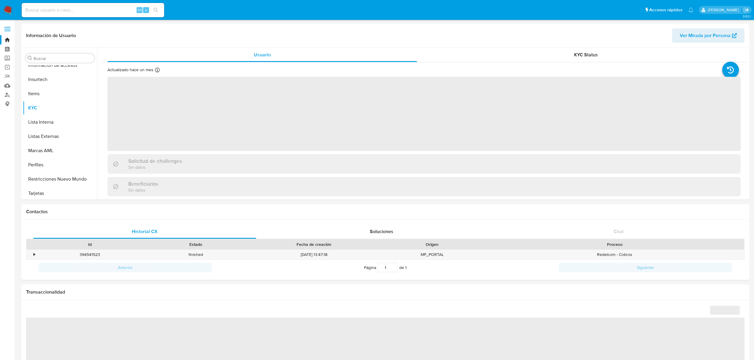
scroll to position [236, 0]
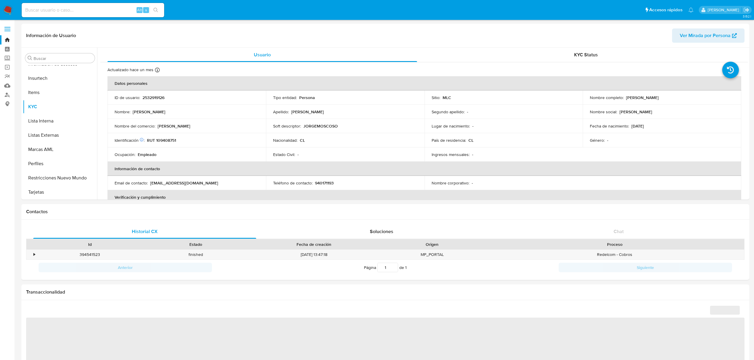
select select "10"
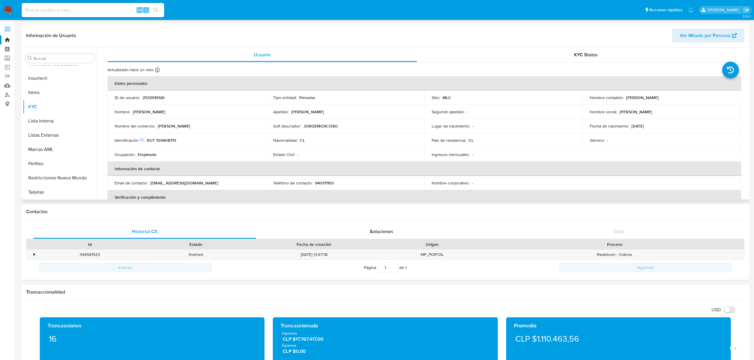
click at [155, 97] on p "2532919126" at bounding box center [154, 97] width 22 height 5
copy p "2532919126"
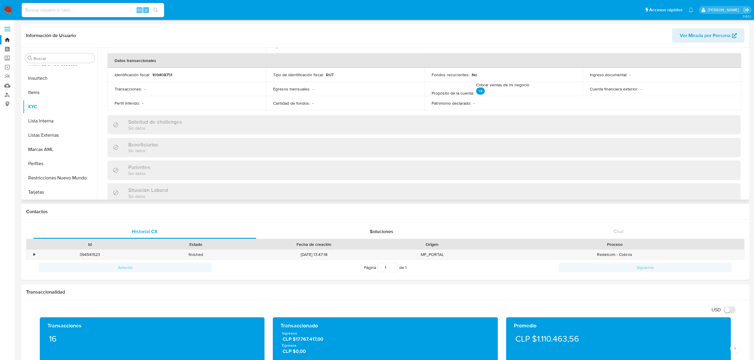
scroll to position [328, 0]
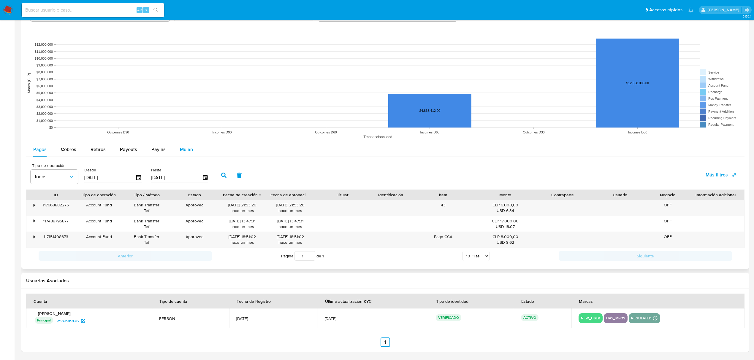
click at [181, 155] on div "Mulan" at bounding box center [186, 150] width 13 height 14
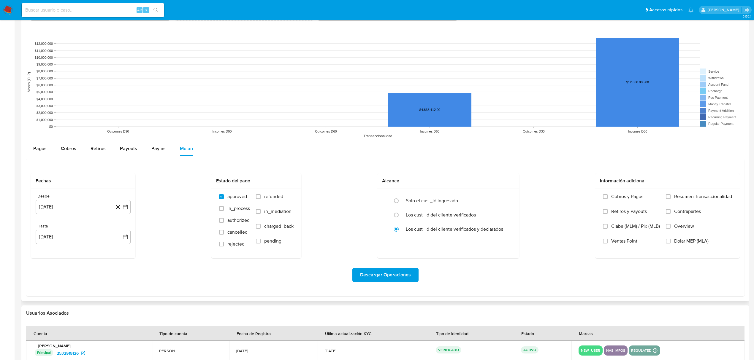
scroll to position [433, 0]
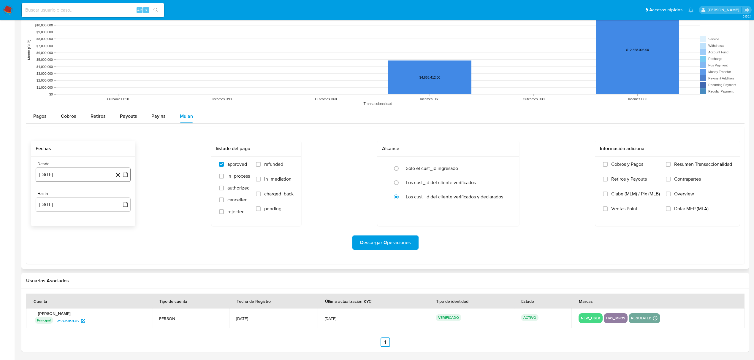
click at [123, 169] on button "[DATE]" at bounding box center [83, 175] width 95 height 14
click at [45, 264] on button "29" at bounding box center [48, 266] width 10 height 10
click at [124, 206] on icon "button" at bounding box center [125, 205] width 6 height 6
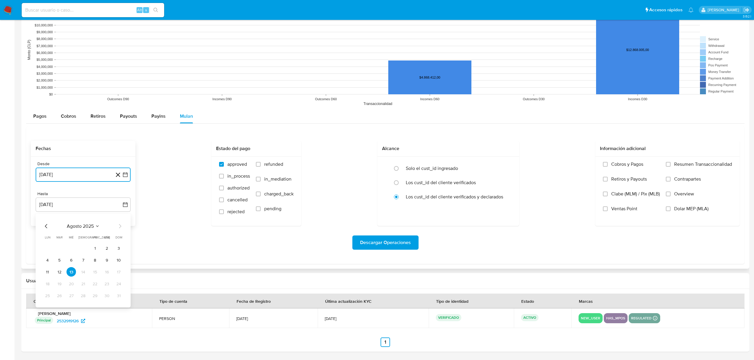
click at [46, 226] on icon "Mes anterior" at bounding box center [46, 226] width 7 height 7
click at [48, 298] on button "28" at bounding box center [48, 296] width 10 height 10
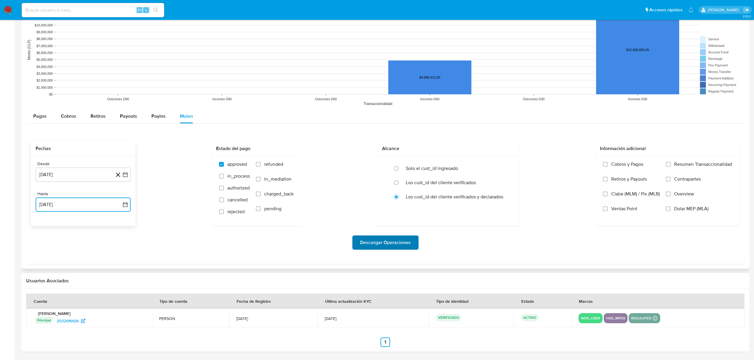
click at [376, 246] on span "Descargar Operaciones" at bounding box center [385, 242] width 51 height 13
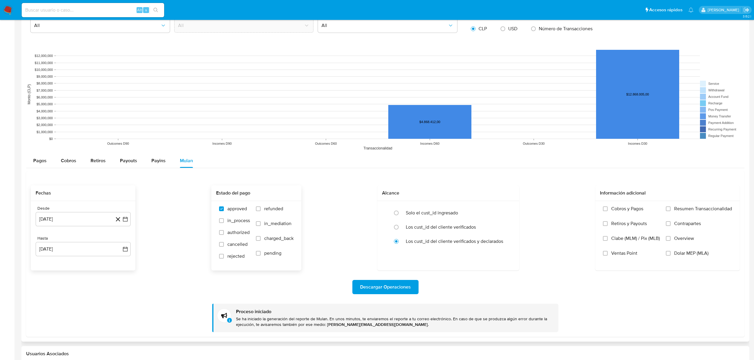
scroll to position [461, 0]
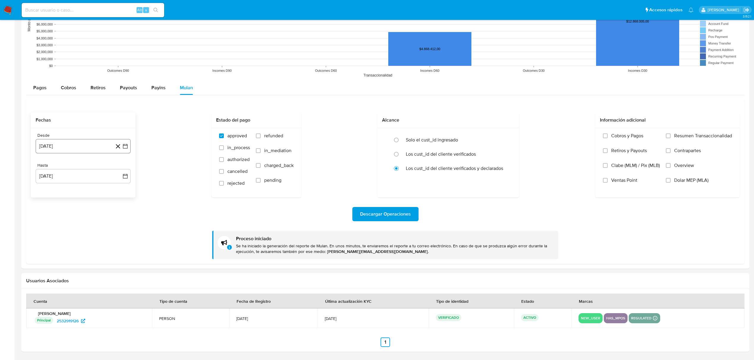
click at [129, 145] on button "29 de julio de 2024" at bounding box center [83, 146] width 95 height 14
click at [120, 169] on icon "Mes siguiente" at bounding box center [119, 167] width 7 height 7
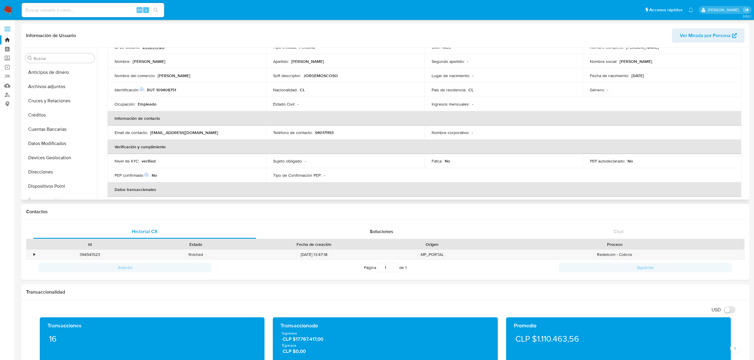
scroll to position [0, 0]
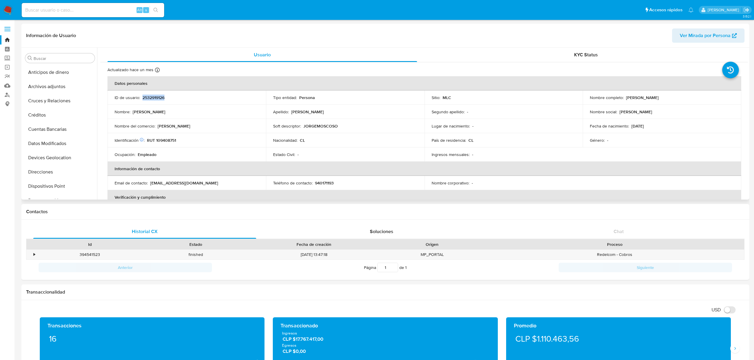
copy p "2532919126"
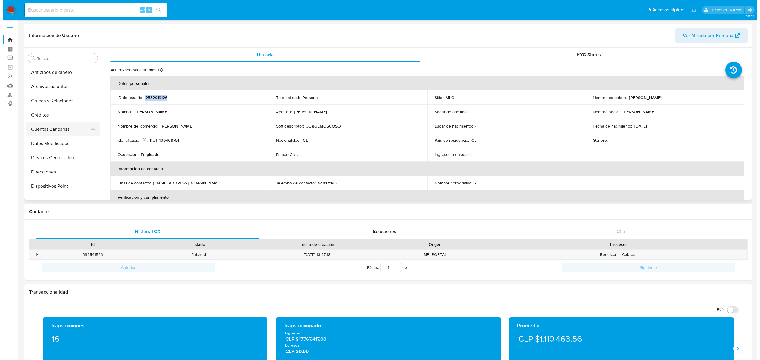
scroll to position [79, 0]
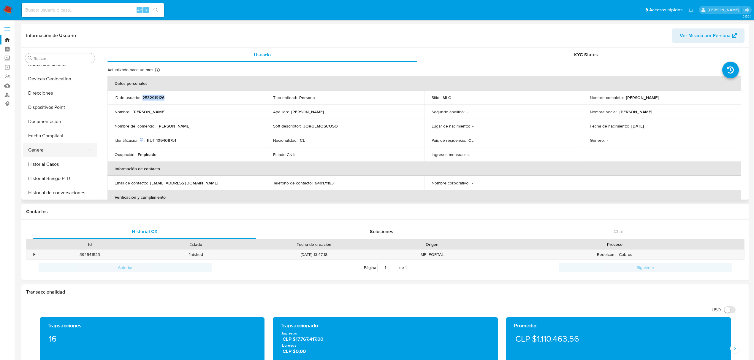
click at [53, 151] on button "General" at bounding box center [57, 150] width 69 height 14
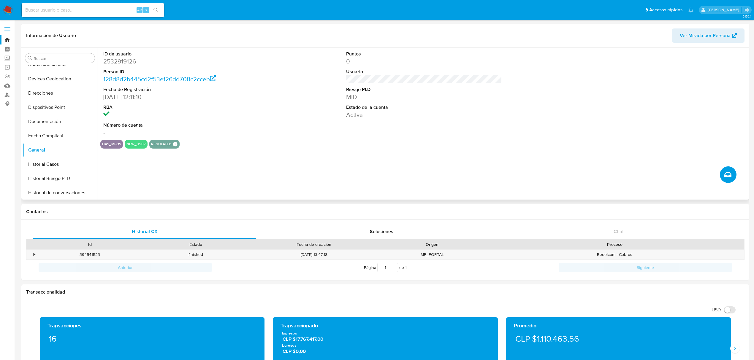
click at [731, 174] on icon "Crear caso manual" at bounding box center [727, 174] width 7 height 7
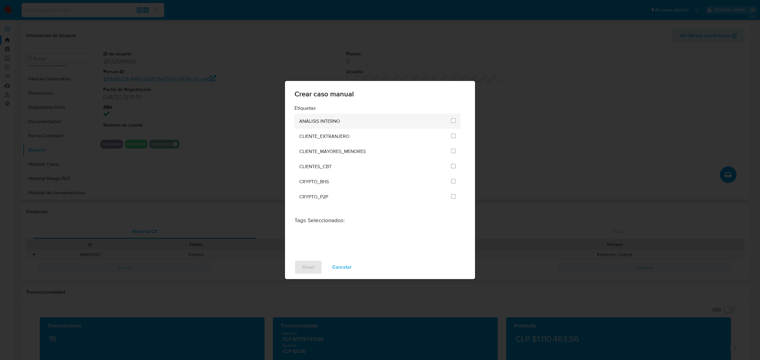
click at [454, 122] on li "ANÁLISIS INTERNO" at bounding box center [378, 121] width 166 height 15
click at [451, 122] on input "1896" at bounding box center [453, 120] width 5 height 5
checkbox input "true"
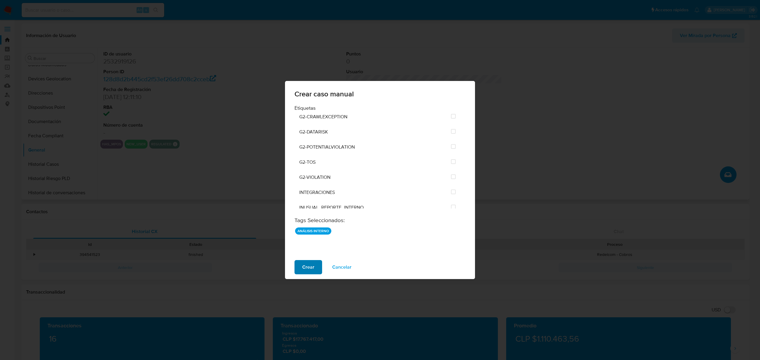
click at [309, 265] on span "Crear" at bounding box center [308, 267] width 12 height 13
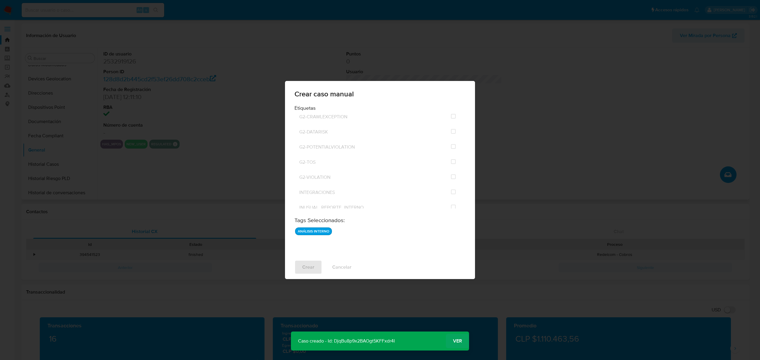
click at [463, 342] on button "Ver" at bounding box center [457, 341] width 23 height 14
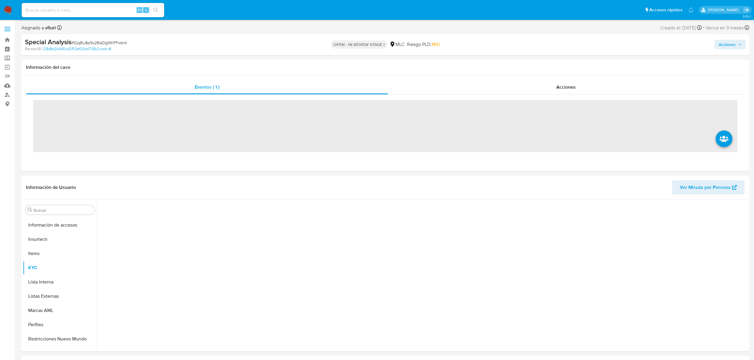
scroll to position [237, 0]
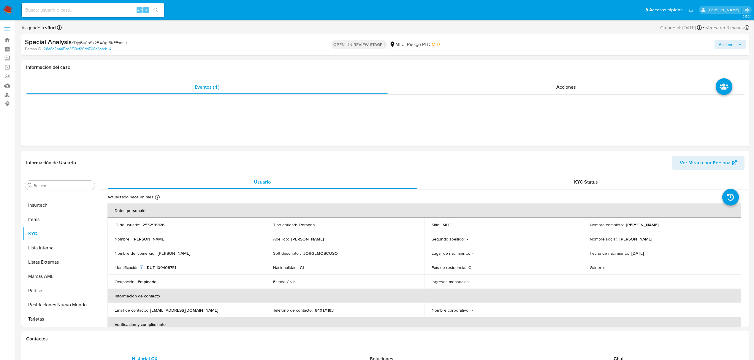
select select "10"
click at [157, 217] on th "Datos personales" at bounding box center [424, 211] width 634 height 14
click at [156, 221] on td "ID de usuario : 2532919126" at bounding box center [186, 225] width 159 height 14
copy p "2532919126"
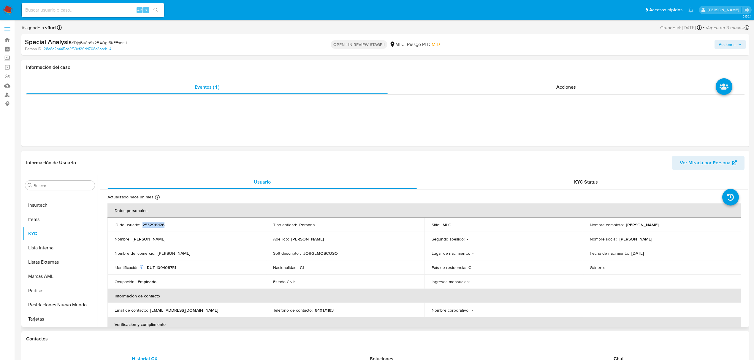
copy p "2532919126"
click at [538, 232] on td "Segundo apellido : -" at bounding box center [504, 239] width 159 height 14
click at [163, 268] on p "RUT 109408751" at bounding box center [161, 267] width 29 height 5
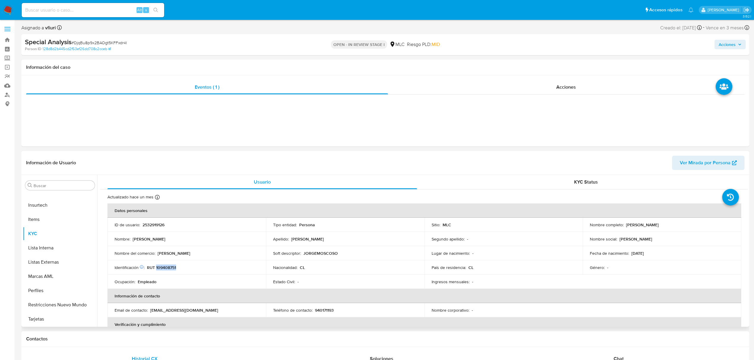
copy p "109408751"
click at [166, 267] on p "RUT 109408751" at bounding box center [161, 267] width 29 height 5
copy p "109408751"
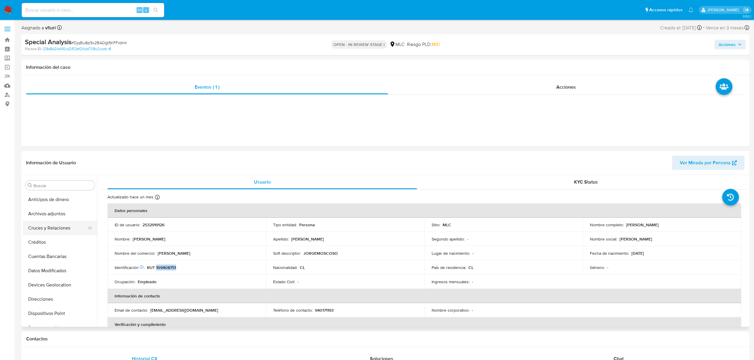
click at [41, 226] on button "Cruces y Relaciones" at bounding box center [57, 228] width 69 height 14
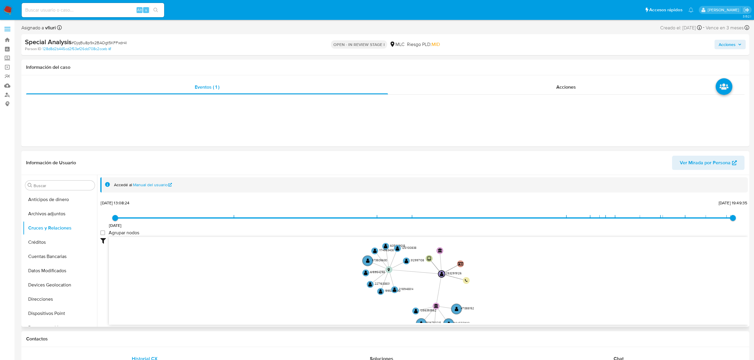
drag, startPoint x: 481, startPoint y: 288, endPoint x: 486, endPoint y: 289, distance: 5.5
click at [486, 289] on icon "phone-22e9e95a611b3c4f983edacf3d527829  phone-22e9e95a611b3c4f983edacf3d527829…" at bounding box center [428, 280] width 639 height 86
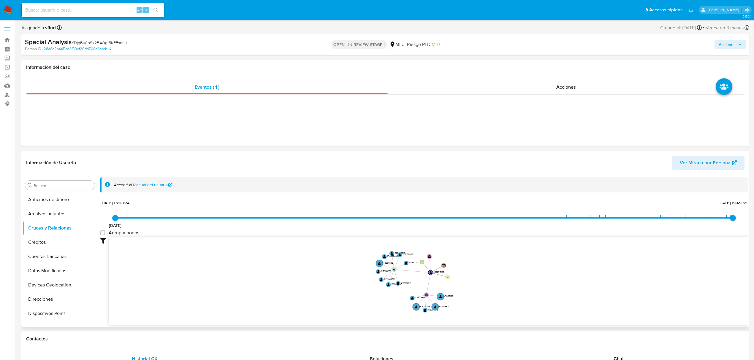
drag, startPoint x: 483, startPoint y: 285, endPoint x: 455, endPoint y: 284, distance: 27.3
click at [457, 285] on icon "phone-22e9e95a611b3c4f983edacf3d527829  phone-22e9e95a611b3c4f983edacf3d527829…" at bounding box center [428, 280] width 639 height 86
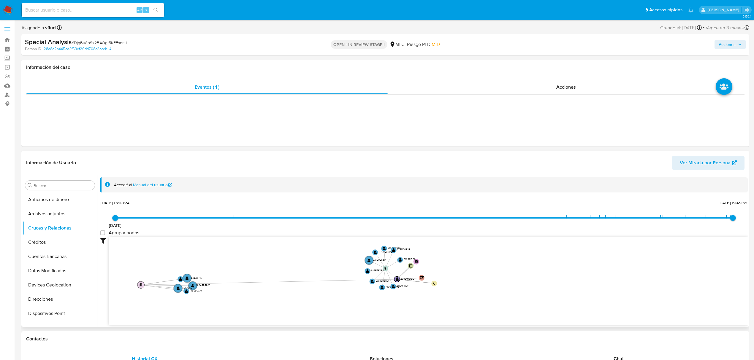
drag, startPoint x: 420, startPoint y: 297, endPoint x: 140, endPoint y: 285, distance: 279.6
click at [140, 285] on text "" at bounding box center [141, 285] width 4 height 4
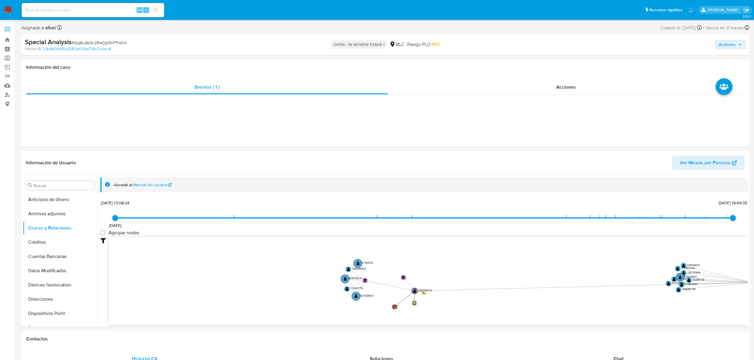
drag, startPoint x: 395, startPoint y: 259, endPoint x: 751, endPoint y: 284, distance: 357.5
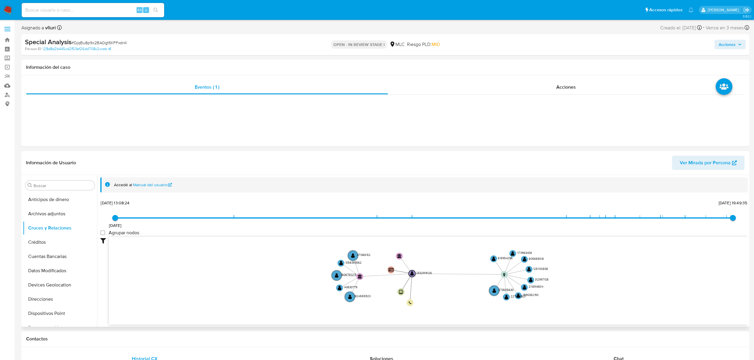
drag, startPoint x: 328, startPoint y: 313, endPoint x: 303, endPoint y: 317, distance: 24.9
click at [285, 322] on icon "phone-22e9e95a611b3c4f983edacf3d527829  phone-22e9e95a611b3c4f983edacf3d527829…" at bounding box center [428, 280] width 639 height 86
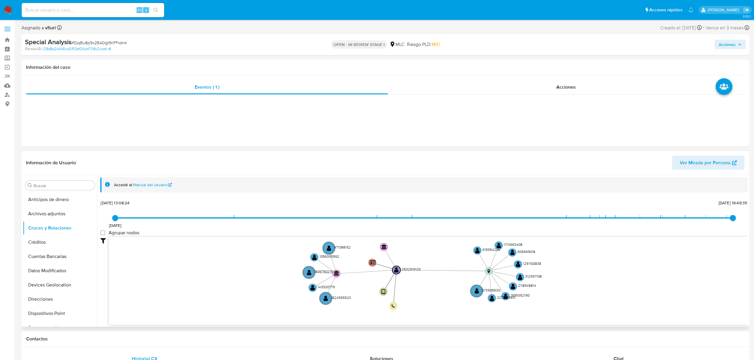
drag, startPoint x: 455, startPoint y: 306, endPoint x: 455, endPoint y: 311, distance: 4.8
click at [455, 311] on icon "phone-22e9e95a611b3c4f983edacf3d527829  phone-22e9e95a611b3c4f983edacf3d527829…" at bounding box center [428, 280] width 639 height 86
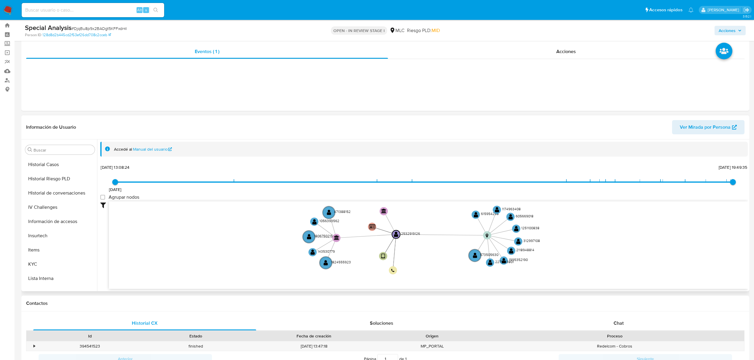
scroll to position [237, 0]
click at [68, 195] on button "KYC" at bounding box center [57, 198] width 69 height 14
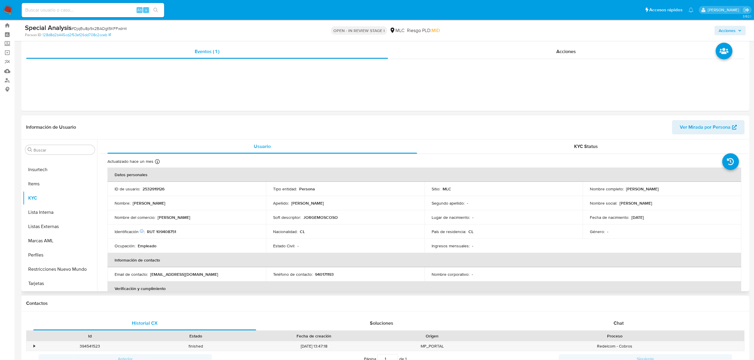
drag, startPoint x: 624, startPoint y: 189, endPoint x: 704, endPoint y: 190, distance: 79.6
click at [704, 190] on div "Nombre completo : Jorge Rubén Moscoso Mamani" at bounding box center [662, 188] width 144 height 5
drag, startPoint x: 686, startPoint y: 190, endPoint x: 681, endPoint y: 193, distance: 5.5
drag, startPoint x: 681, startPoint y: 193, endPoint x: 678, endPoint y: 212, distance: 19.2
click at [680, 215] on div "Fecha de nacimiento : 02/10/1969" at bounding box center [662, 217] width 144 height 5
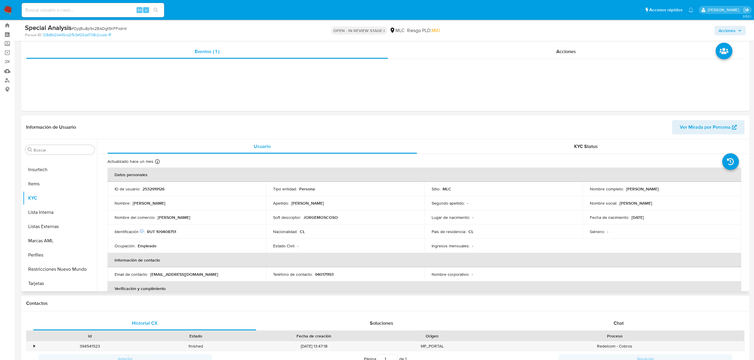
drag, startPoint x: 625, startPoint y: 189, endPoint x: 683, endPoint y: 191, distance: 58.8
click at [683, 191] on div "Nombre completo : Jorge Rubén Moscoso Mamani" at bounding box center [662, 188] width 144 height 5
copy p "Jorge Rubén Moscoso Mamani"
click at [49, 251] on button "Documentación" at bounding box center [57, 254] width 69 height 14
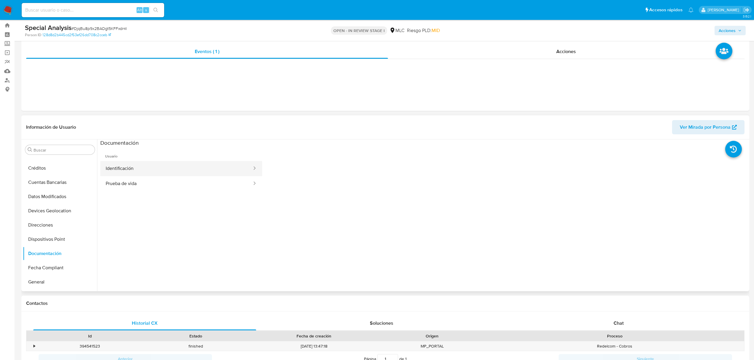
click at [138, 171] on button "Identificación" at bounding box center [176, 168] width 152 height 15
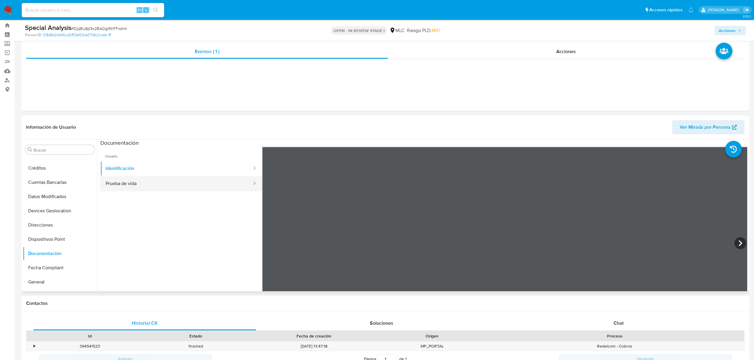
click at [210, 181] on button "Prueba de vida" at bounding box center [176, 183] width 152 height 15
click at [56, 198] on button "KYC" at bounding box center [57, 198] width 69 height 14
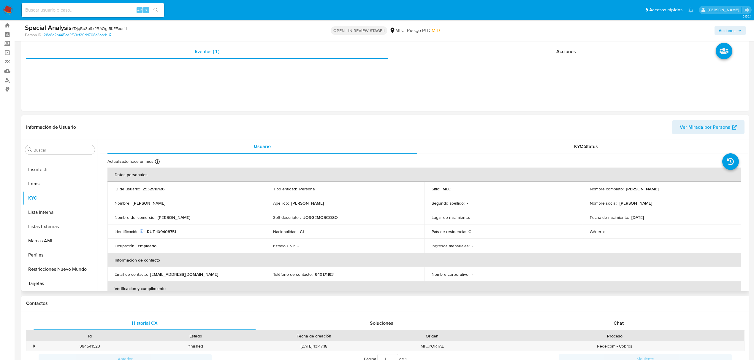
click at [169, 233] on p "RUT 109408751" at bounding box center [161, 231] width 29 height 5
copy p "109408751"
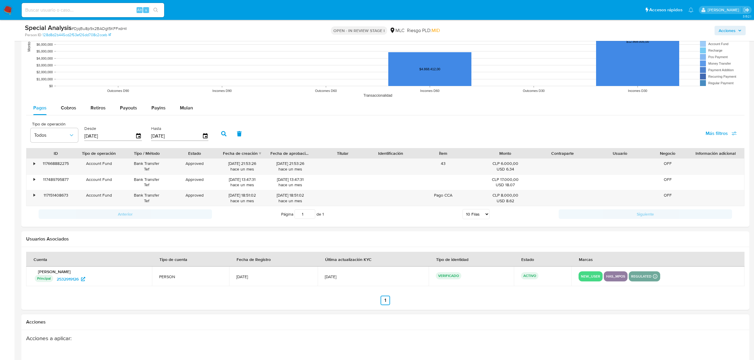
scroll to position [434, 0]
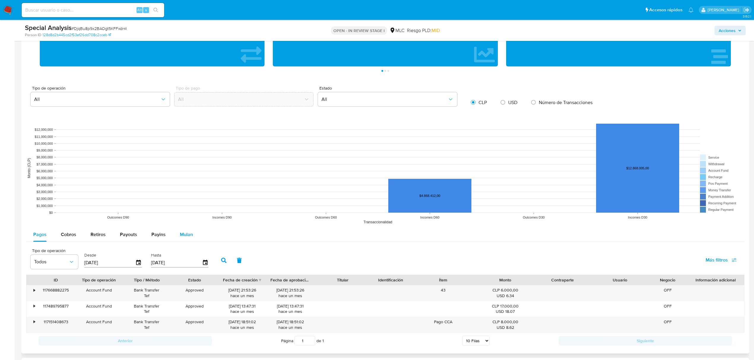
click at [183, 240] on div "Mulan" at bounding box center [186, 235] width 13 height 14
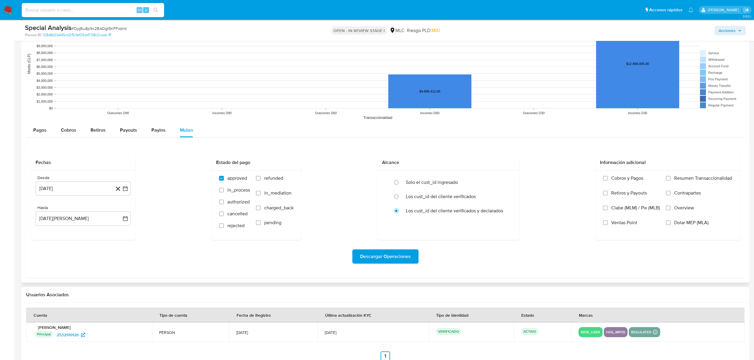
scroll to position [553, 0]
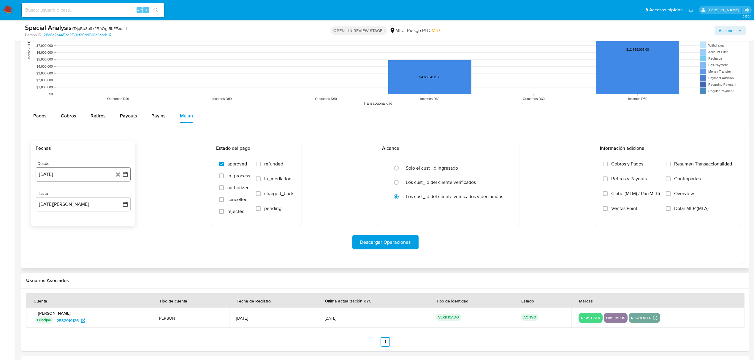
click at [126, 173] on icon "button" at bounding box center [125, 175] width 6 height 6
click at [119, 198] on icon "Mes siguiente" at bounding box center [119, 196] width 7 height 7
click at [54, 242] on tr "12 13 14 15 16 17 18" at bounding box center [83, 242] width 81 height 10
click at [58, 242] on button "13" at bounding box center [60, 242] width 10 height 10
click at [406, 249] on span "Descargar Operaciones" at bounding box center [385, 242] width 51 height 13
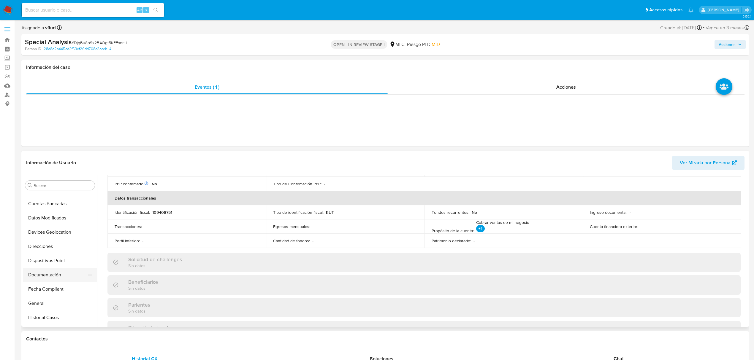
scroll to position [39, 0]
click at [43, 246] on button "Devices Geolocation" at bounding box center [60, 247] width 74 height 14
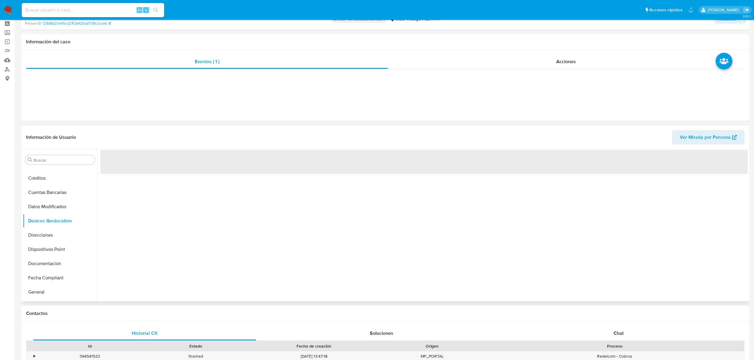
scroll to position [39, 0]
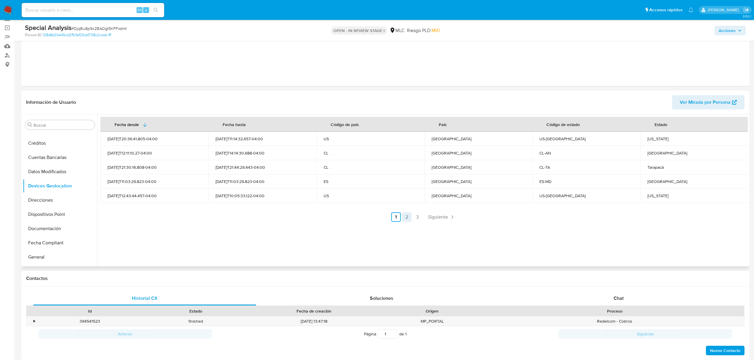
click at [402, 219] on link "2" at bounding box center [407, 218] width 10 height 10
click at [429, 218] on link "3" at bounding box center [434, 218] width 10 height 10
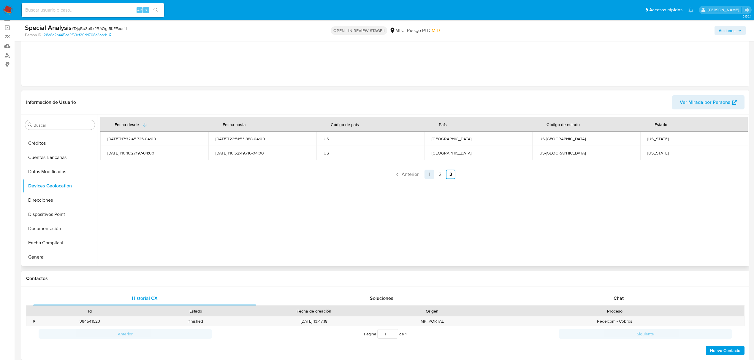
click at [431, 172] on link "1" at bounding box center [430, 175] width 10 height 10
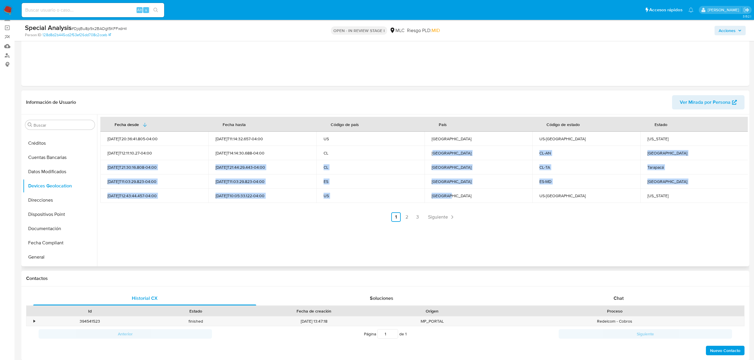
drag, startPoint x: 433, startPoint y: 155, endPoint x: 447, endPoint y: 194, distance: 40.8
click at [447, 194] on tbody "2025-07-04T20:36:41.805-04:00 2025-07-20T11:14:32.657-04:00 US Estados Unidos U…" at bounding box center [424, 167] width 648 height 71
click at [406, 220] on link "2" at bounding box center [407, 218] width 10 height 10
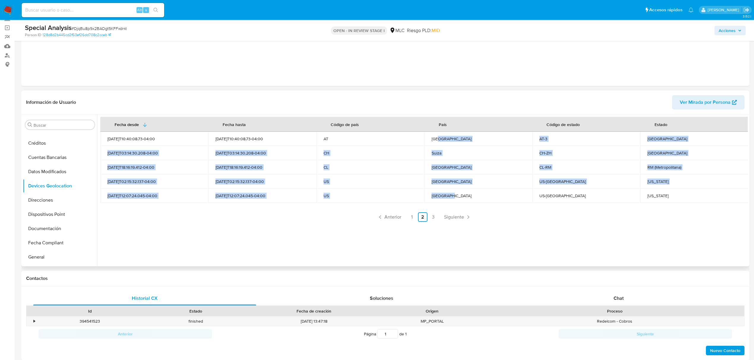
drag, startPoint x: 436, startPoint y: 143, endPoint x: 448, endPoint y: 198, distance: 56.4
click at [448, 198] on tbody "2025-08-03T10:40:08.73-04:00 2025-08-03T10:40:08.73-04:00 AT Austria AT-3 Lower…" at bounding box center [424, 167] width 648 height 71
click at [429, 214] on link "3" at bounding box center [434, 218] width 10 height 10
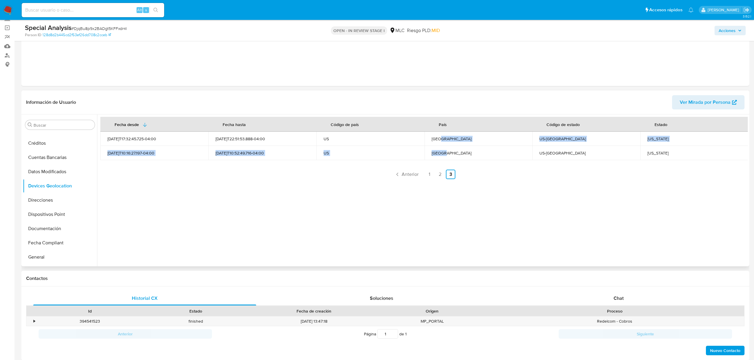
drag, startPoint x: 439, startPoint y: 137, endPoint x: 444, endPoint y: 154, distance: 17.9
click at [444, 154] on tbody "2025-07-03T17:32:45.725-04:00 2025-08-11T22:51:53.888-04:00 US Estados Unidos U…" at bounding box center [424, 146] width 648 height 29
click at [445, 196] on div "Fecha desde Fecha hasta Código de país País Código de estado Estado 2025-07-03T…" at bounding box center [422, 191] width 651 height 152
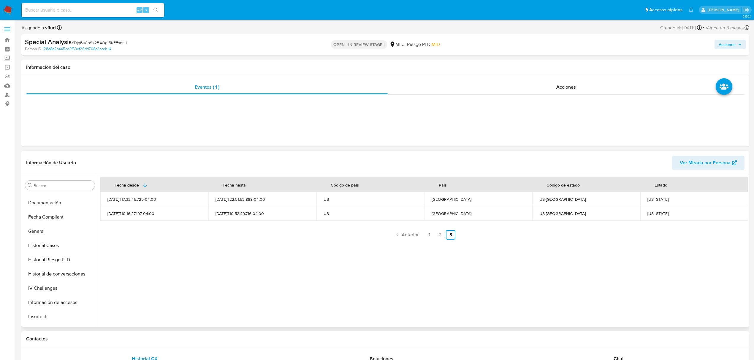
scroll to position [237, 0]
click at [45, 233] on button "KYC" at bounding box center [57, 234] width 69 height 14
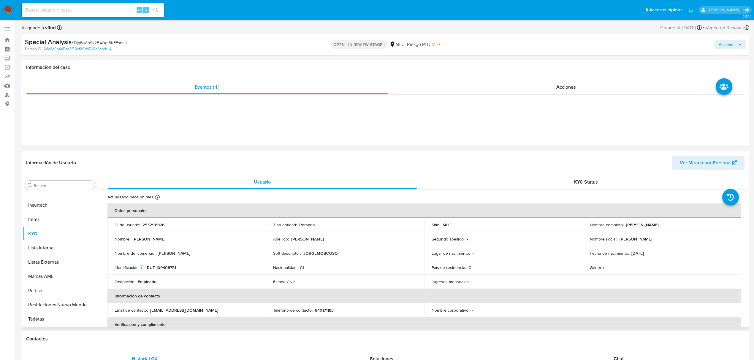
drag, startPoint x: 624, startPoint y: 227, endPoint x: 683, endPoint y: 226, distance: 59.4
click at [683, 226] on div "Nombre completo : Jorge Rubén Moscoso Mamani" at bounding box center [662, 224] width 144 height 5
copy p "Jorge Rubén Moscoso Mamani"
click at [3, 43] on link "Bandeja" at bounding box center [35, 39] width 71 height 9
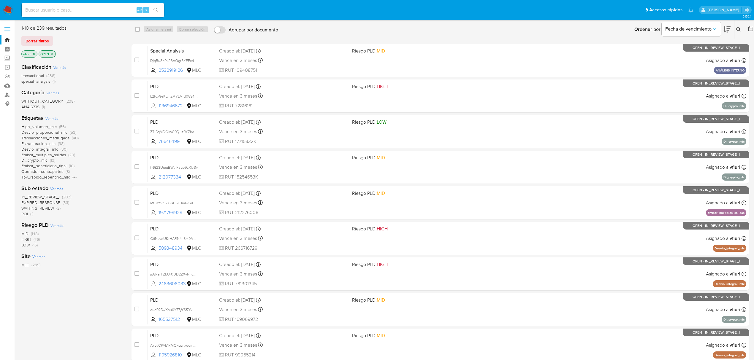
click at [40, 138] on span "Transacciones_madrugada" at bounding box center [45, 138] width 48 height 6
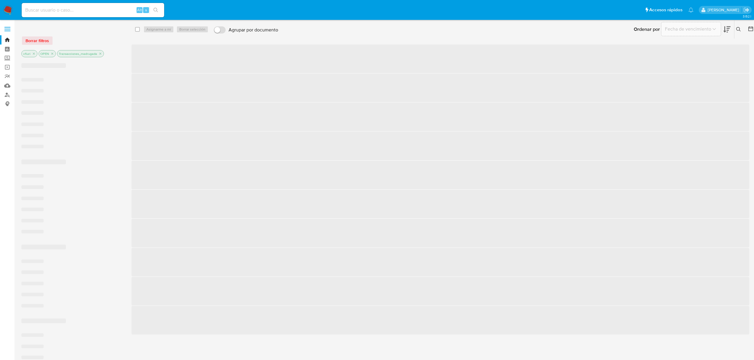
scroll to position [62, 0]
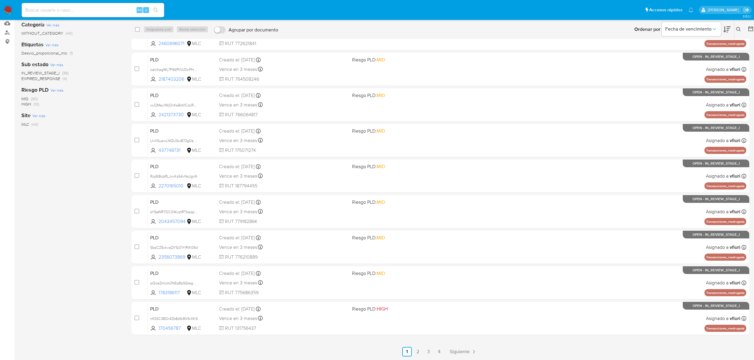
click at [441, 357] on main "3.152.1" at bounding box center [377, 149] width 754 height 423
click at [438, 352] on link "4" at bounding box center [439, 352] width 10 height 10
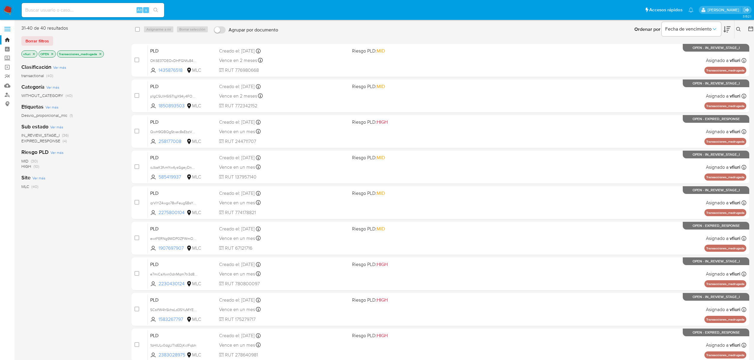
scroll to position [62, 0]
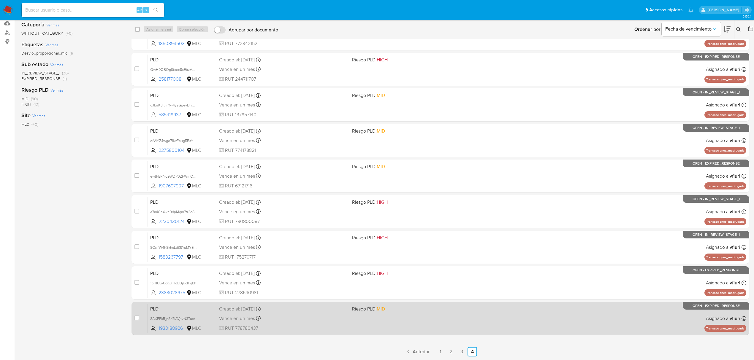
click at [387, 316] on div "PLD 8AXFFkRjpSo7iAVjtvN3Tuxt 1933188926 MLC Riesgo PLD: MID Creado el: [DATE] C…" at bounding box center [447, 319] width 599 height 30
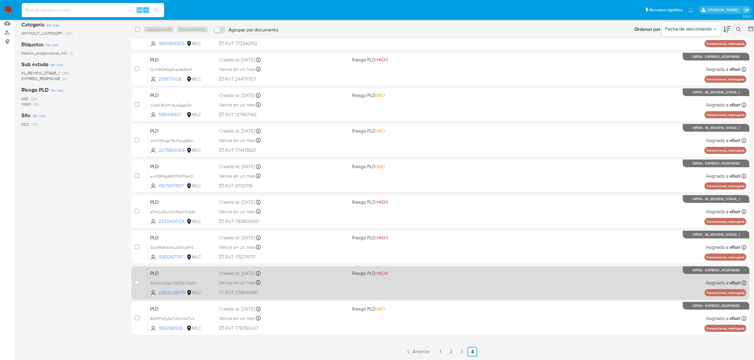
click at [476, 295] on div "PLD 1bHIULv0dgUTldEDjKcIFqbh 2383028975 MLC Riesgo PLD: HIGH Creado el: [DATE] …" at bounding box center [447, 283] width 599 height 30
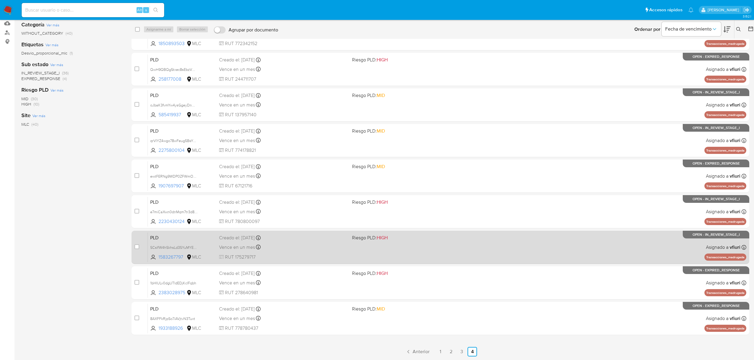
click at [496, 245] on div "PLD SCsIfW4hSkhsLd3SYuMYE77z 1583267797 MLC Riesgo PLD: HIGH Creado el: [DATE] …" at bounding box center [447, 247] width 599 height 30
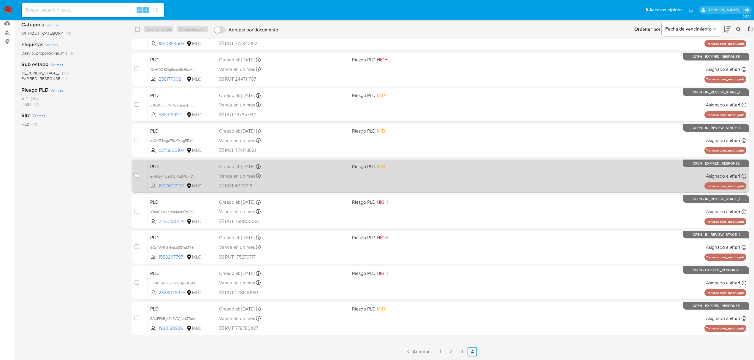
click at [596, 184] on div "PLD ewtFERNg9WDP0ZFWmOhe8jIG 1907697907 MLC Riesgo PLD: MID Creado el: [DATE] C…" at bounding box center [447, 176] width 599 height 30
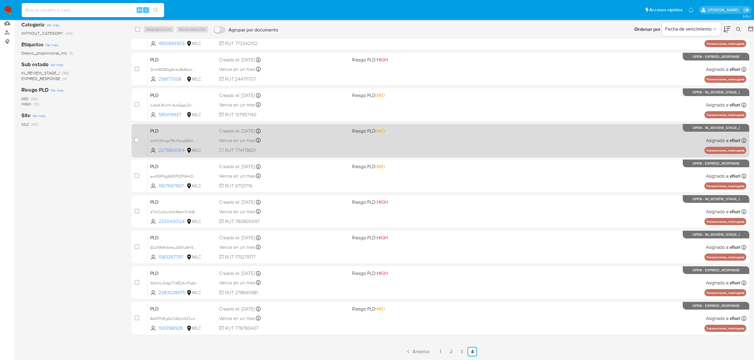
click at [414, 140] on div "PLD qrVIYZ4wgo78wFeug5BsYAqK 2275800104 MLC Riesgo PLD: MID Creado el: [DATE] C…" at bounding box center [447, 141] width 599 height 30
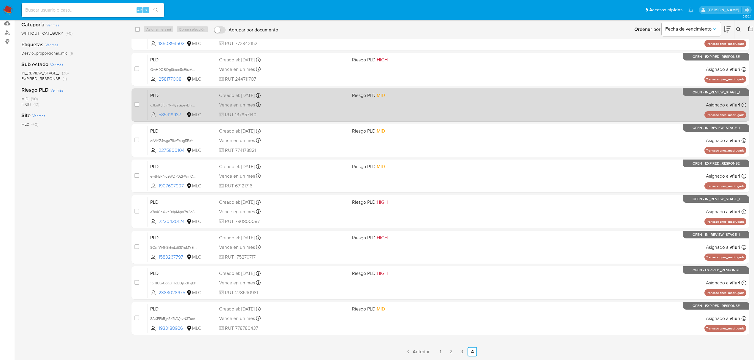
click at [318, 98] on div "Creado el: [DATE] Creado el: [DATE] 06:09:38" at bounding box center [283, 95] width 128 height 7
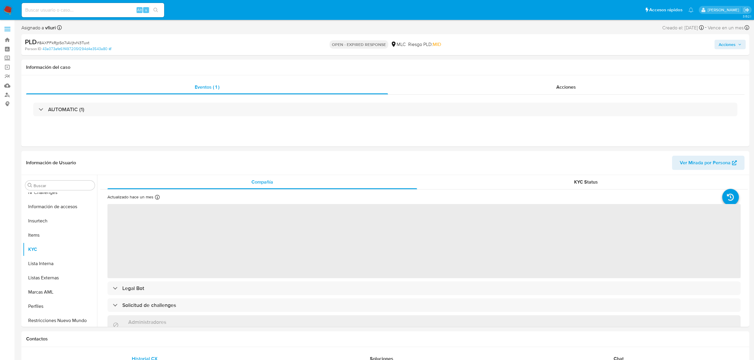
scroll to position [237, 0]
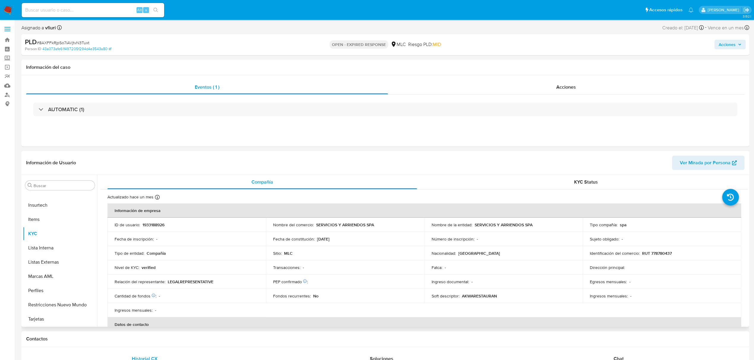
select select "10"
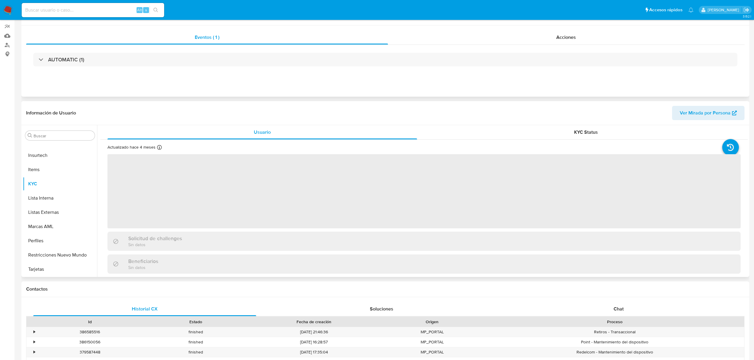
scroll to position [119, 0]
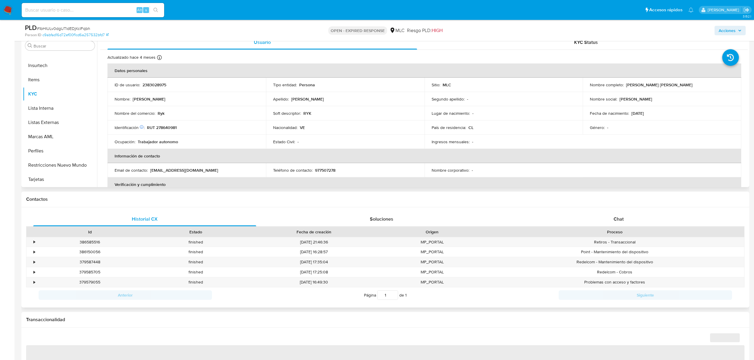
select select "10"
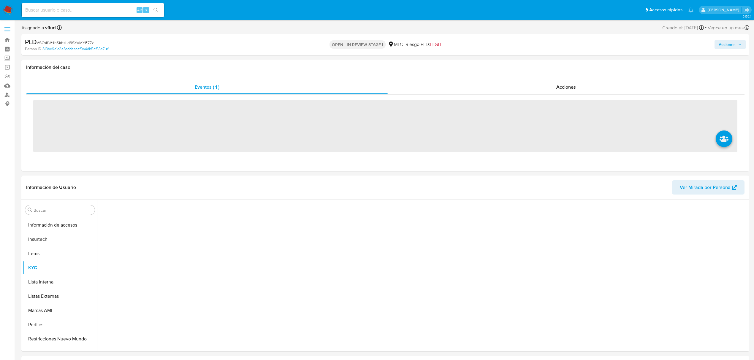
scroll to position [237, 0]
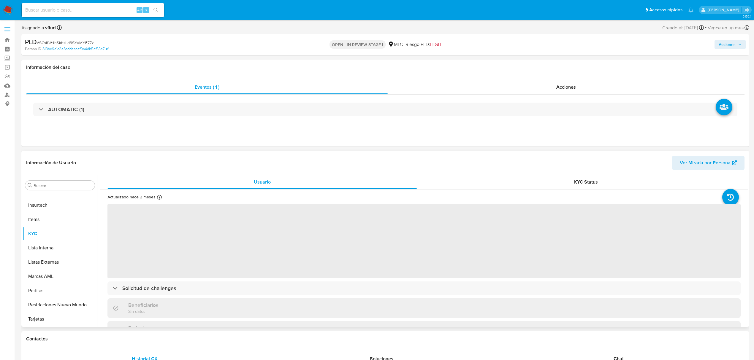
select select "10"
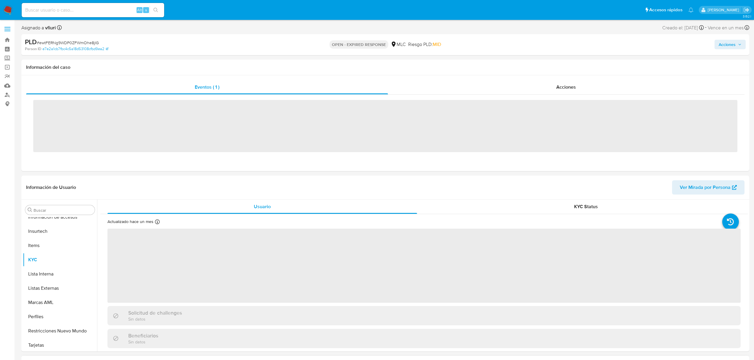
scroll to position [237, 0]
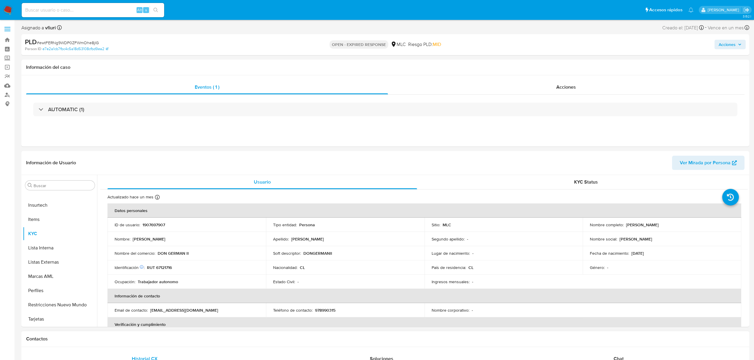
select select "10"
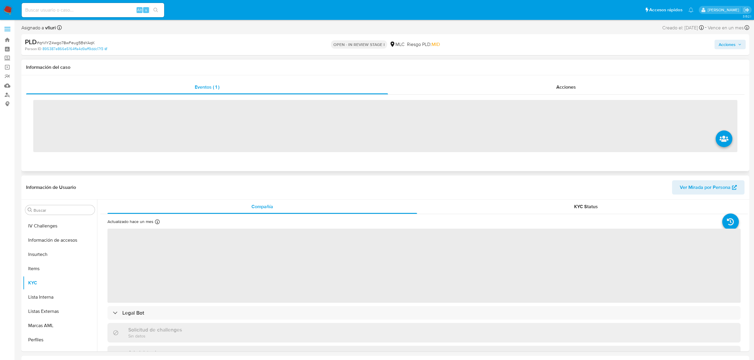
scroll to position [237, 0]
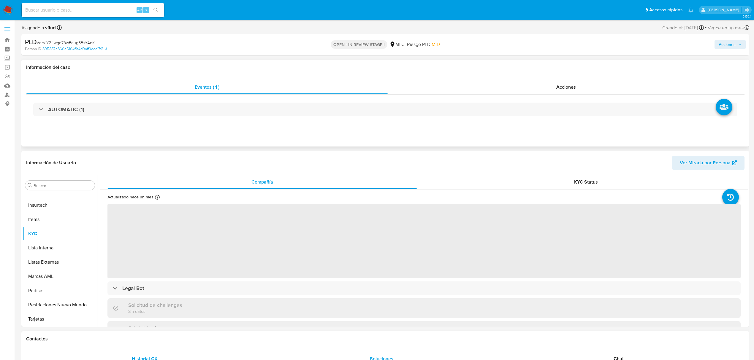
select select "10"
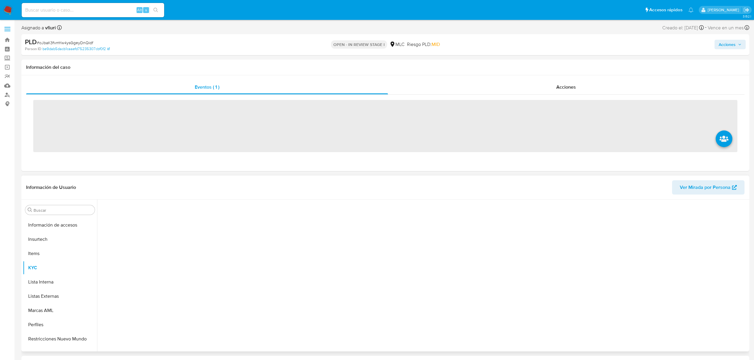
scroll to position [237, 0]
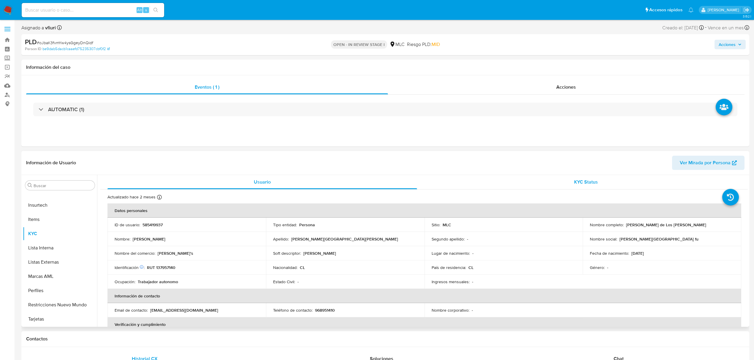
select select "10"
click at [53, 219] on button "Historial Casos" at bounding box center [57, 213] width 69 height 14
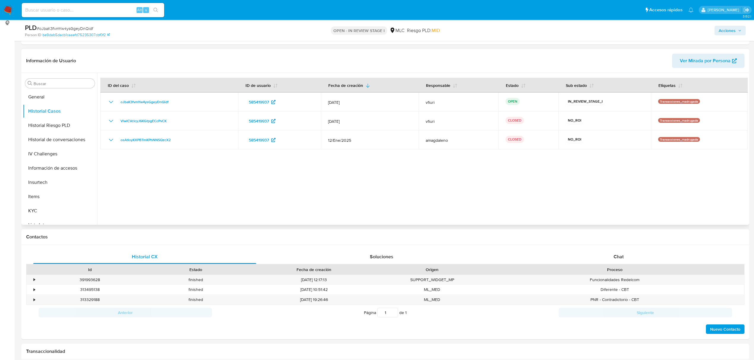
scroll to position [0, 0]
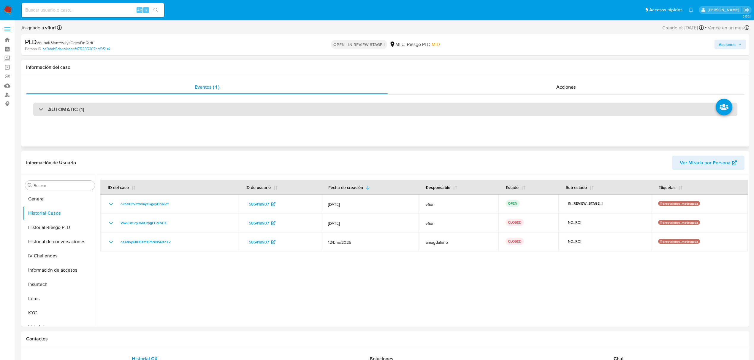
click at [207, 103] on div "AUTOMATIC (1)" at bounding box center [385, 110] width 704 height 14
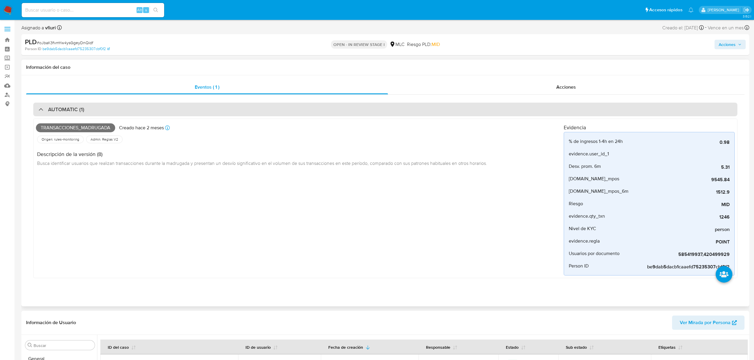
click at [207, 103] on div "AUTOMATIC (1)" at bounding box center [385, 110] width 704 height 14
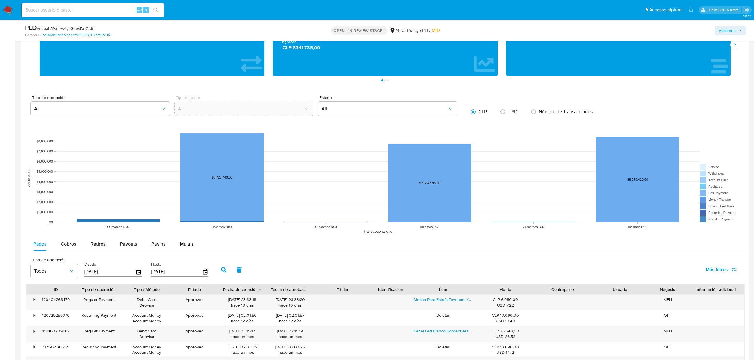
scroll to position [554, 0]
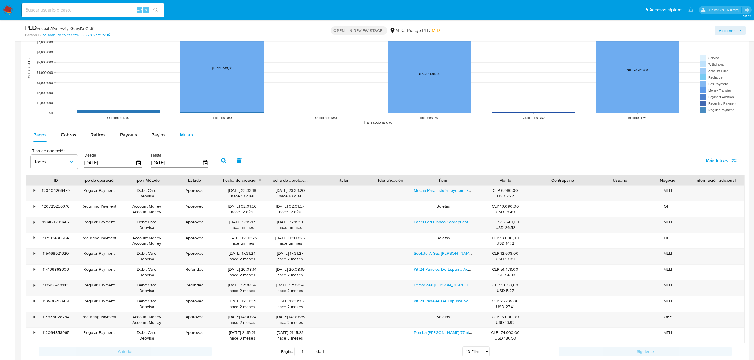
click at [181, 138] on span "Mulan" at bounding box center [186, 135] width 13 height 7
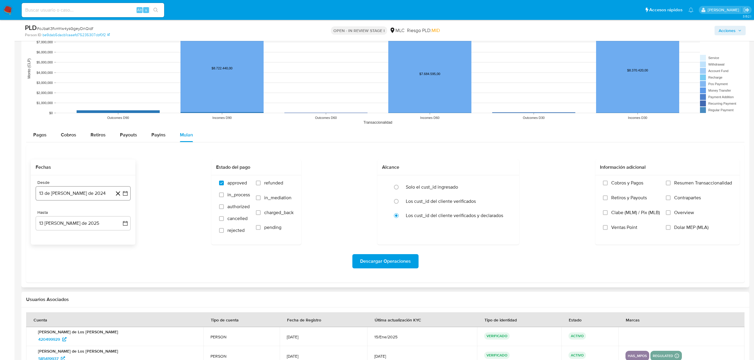
click at [125, 192] on icon "button" at bounding box center [125, 194] width 6 height 6
click at [46, 289] on button "29" at bounding box center [48, 285] width 10 height 10
click at [126, 221] on button "13 [PERSON_NAME] de 2025" at bounding box center [83, 223] width 95 height 14
click at [46, 245] on icon "Mes anterior" at bounding box center [46, 245] width 2 height 4
click at [48, 316] on button "28" at bounding box center [48, 315] width 10 height 10
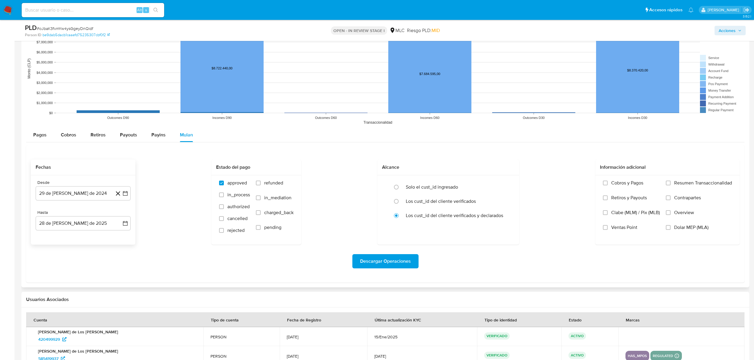
click at [375, 272] on div "Descargar Operaciones" at bounding box center [385, 261] width 709 height 33
click at [377, 263] on span "Descargar Operaciones" at bounding box center [385, 261] width 51 height 13
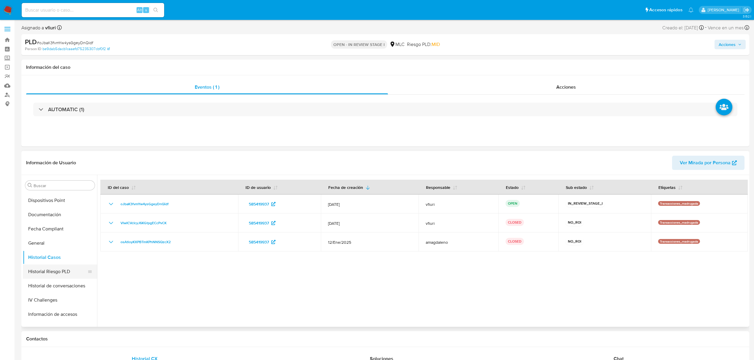
scroll to position [78, 0]
click at [43, 283] on button "General" at bounding box center [57, 278] width 69 height 14
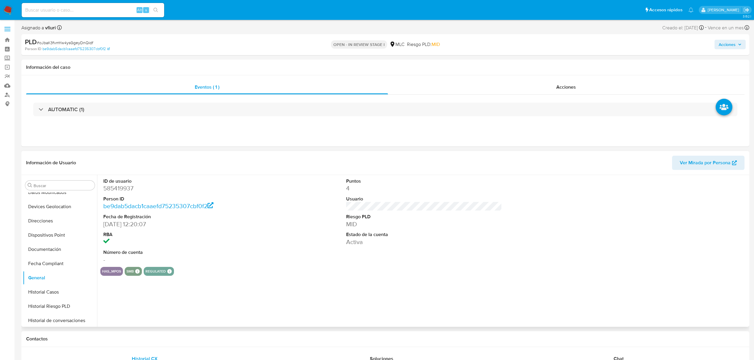
click at [120, 193] on dd "585419937" at bounding box center [181, 188] width 156 height 8
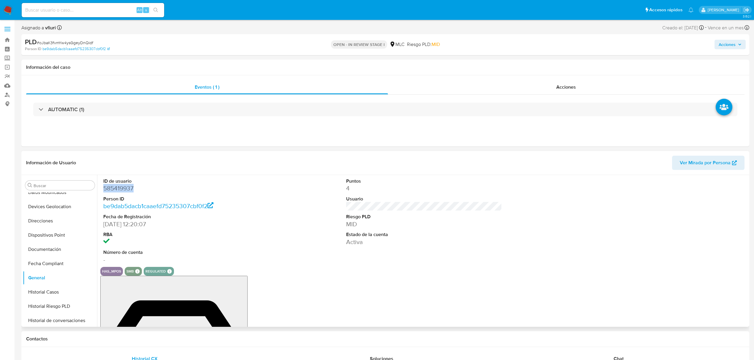
copy dd "585419937"
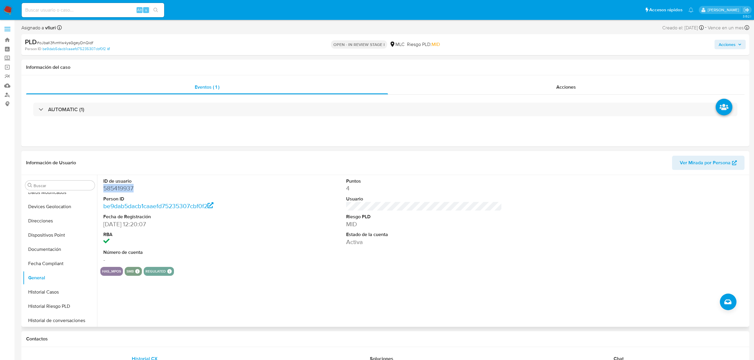
copy dd "585419937"
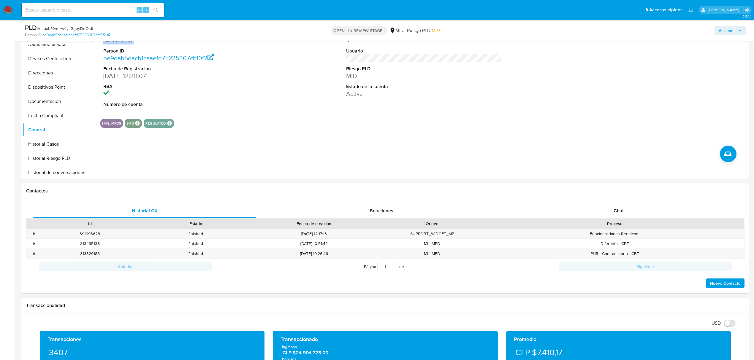
scroll to position [0, 0]
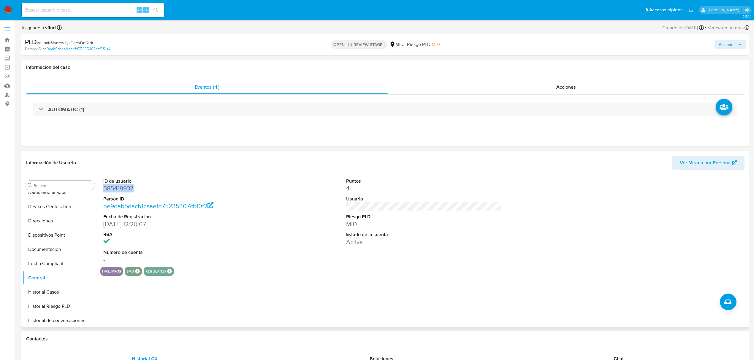
copy dd "585419937"
click at [75, 42] on span "# oJbaK3fvmYw4ysGgeyDnQidf" at bounding box center [65, 43] width 56 height 6
copy span "oJbaK3fvmYw4ysGgeyDnQidf"
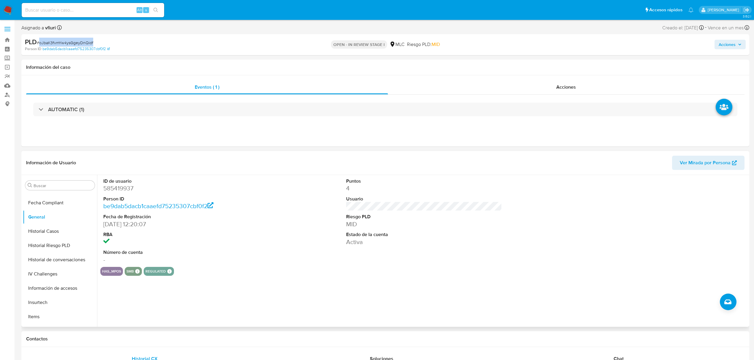
scroll to position [237, 0]
click at [49, 235] on button "KYC" at bounding box center [57, 234] width 69 height 14
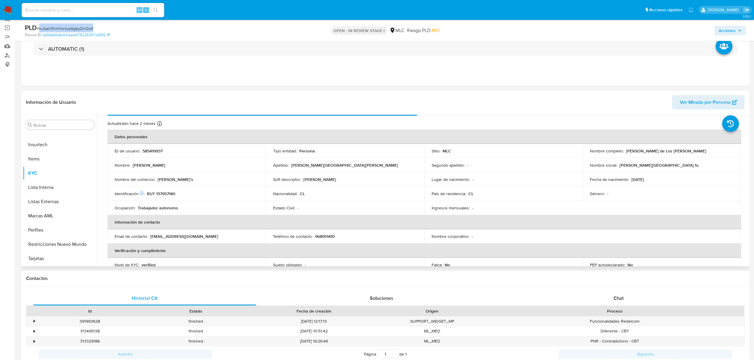
scroll to position [0, 0]
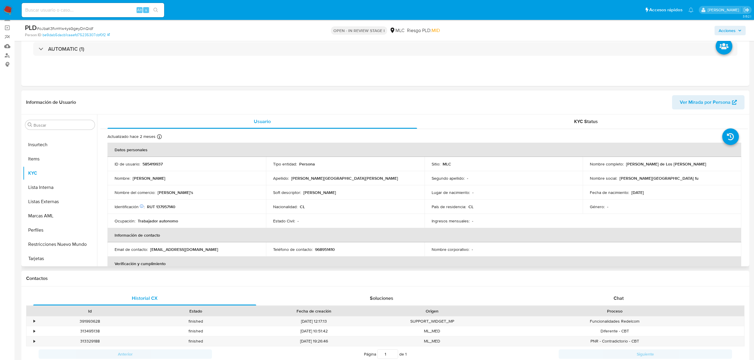
click at [172, 205] on p "RUT 137957140" at bounding box center [161, 206] width 29 height 5
copy p "137957140"
drag, startPoint x: 171, startPoint y: 202, endPoint x: 168, endPoint y: 208, distance: 6.6
click at [168, 208] on p "RUT 137957140" at bounding box center [161, 206] width 29 height 5
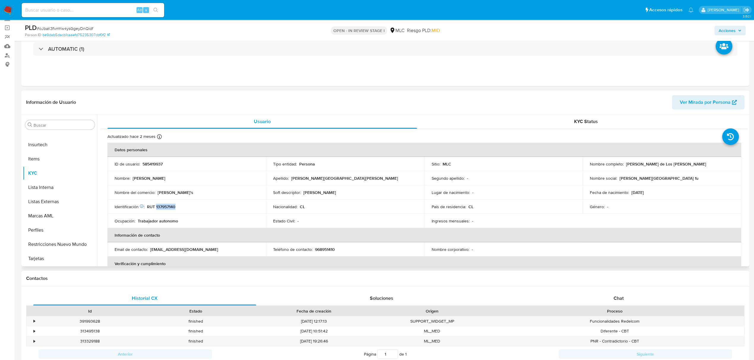
click at [168, 208] on p "RUT 137957140" at bounding box center [161, 206] width 29 height 5
copy p "137957140"
click at [49, 170] on button "Cruces y Relaciones" at bounding box center [57, 168] width 69 height 14
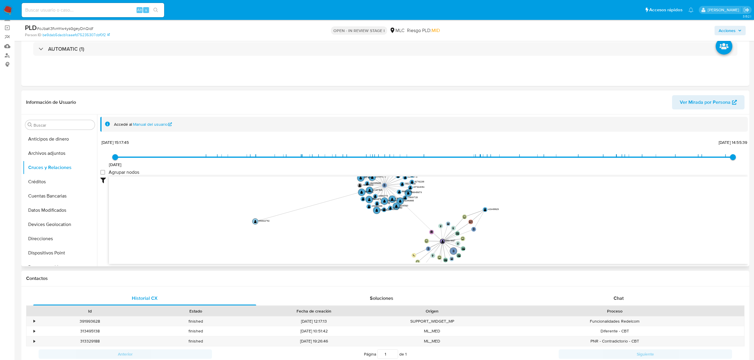
drag, startPoint x: 386, startPoint y: 183, endPoint x: 219, endPoint y: 230, distance: 173.8
click at [258, 222] on text "1690322762" at bounding box center [263, 220] width 11 height 3
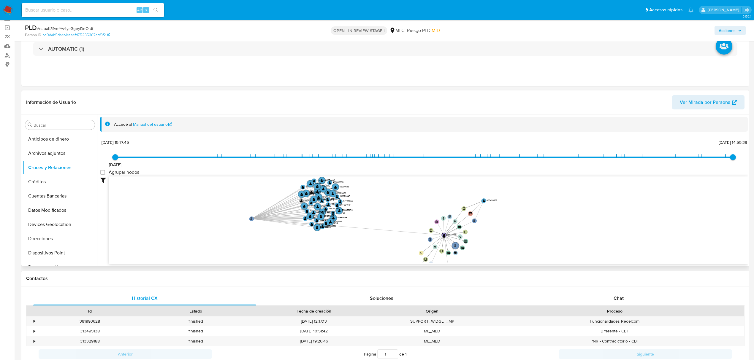
drag, startPoint x: 380, startPoint y: 189, endPoint x: 238, endPoint y: 224, distance: 146.6
click at [250, 220] on text "" at bounding box center [251, 219] width 2 height 3
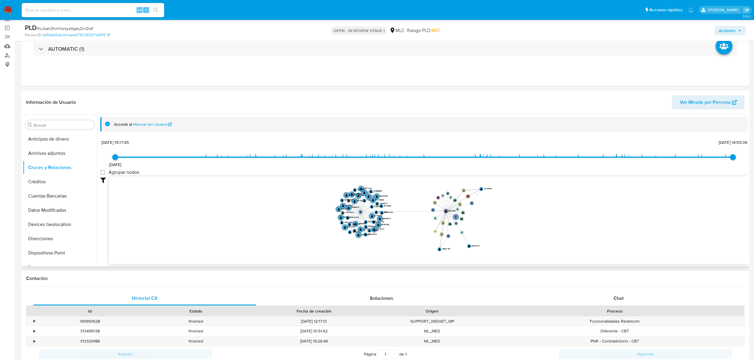
drag, startPoint x: 482, startPoint y: 224, endPoint x: 489, endPoint y: 220, distance: 8.1
click at [489, 220] on icon "user-585419937  585419937 phone-cbf7231dce6ea4e52fc4d599a0d86535  person-be9d…" at bounding box center [428, 220] width 639 height 86
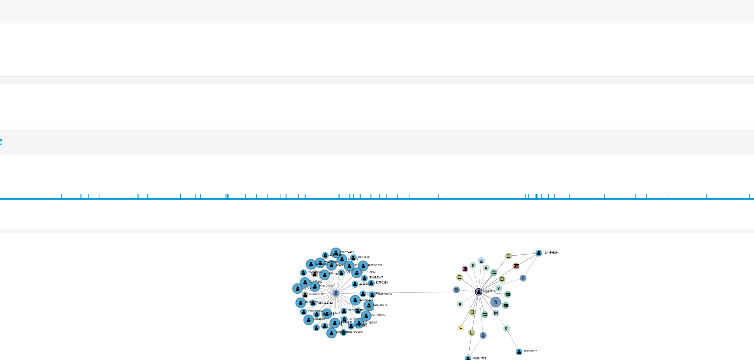
scroll to position [39, 0]
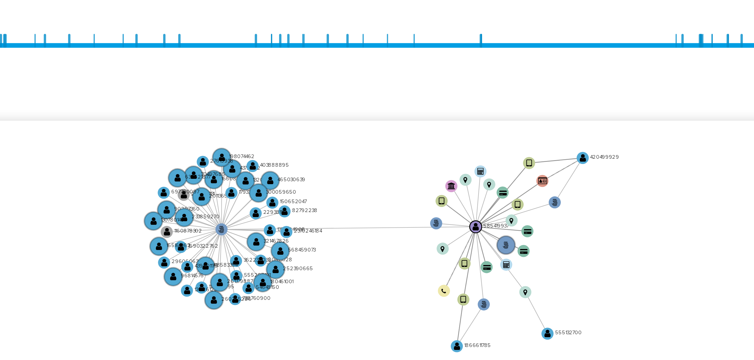
drag, startPoint x: 420, startPoint y: 181, endPoint x: 401, endPoint y: 179, distance: 18.8
click at [401, 180] on icon "user-585419937  585419937 phone-cbf7231dce6ea4e52fc4d599a0d86535  person-be9d…" at bounding box center [428, 220] width 639 height 86
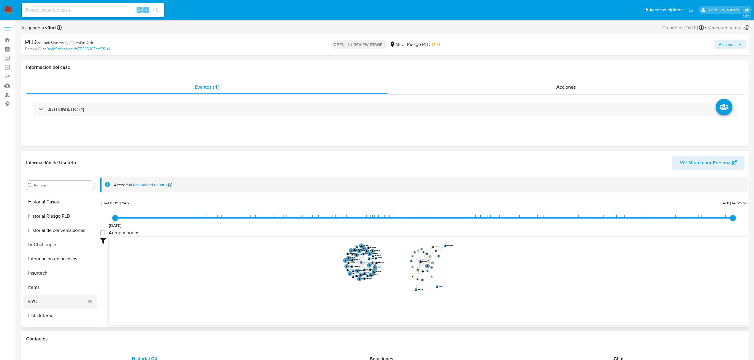
scroll to position [237, 0]
click at [55, 234] on button "KYC" at bounding box center [57, 234] width 69 height 14
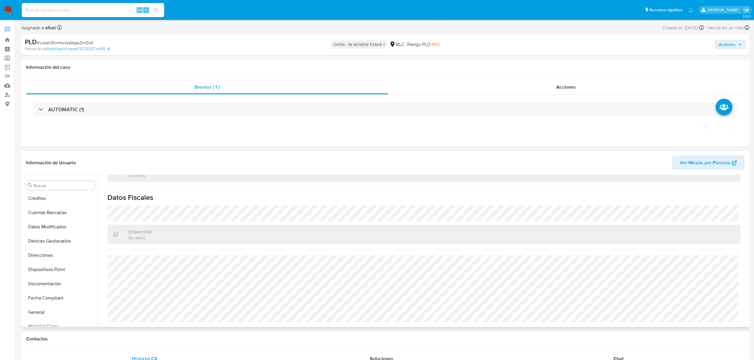
scroll to position [39, 0]
click at [65, 263] on button "Direcciones" at bounding box center [57, 261] width 69 height 14
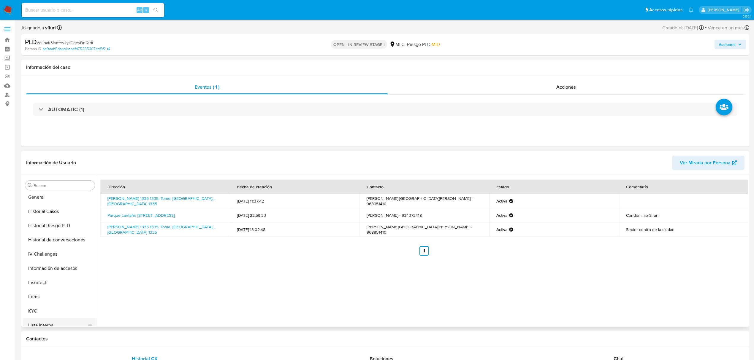
scroll to position [237, 0]
click at [49, 238] on button "KYC" at bounding box center [57, 234] width 69 height 14
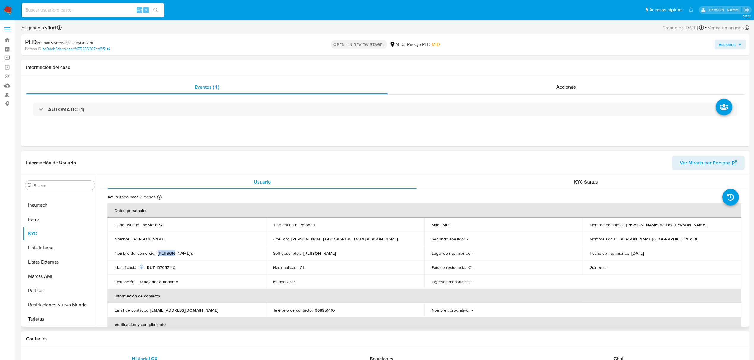
drag, startPoint x: 157, startPoint y: 253, endPoint x: 182, endPoint y: 253, distance: 24.6
click at [182, 253] on div "Nombre del comercio : Chame's" at bounding box center [187, 253] width 144 height 5
drag, startPoint x: 176, startPoint y: 252, endPoint x: 165, endPoint y: 254, distance: 11.2
click at [165, 254] on p "Chame's" at bounding box center [176, 253] width 36 height 5
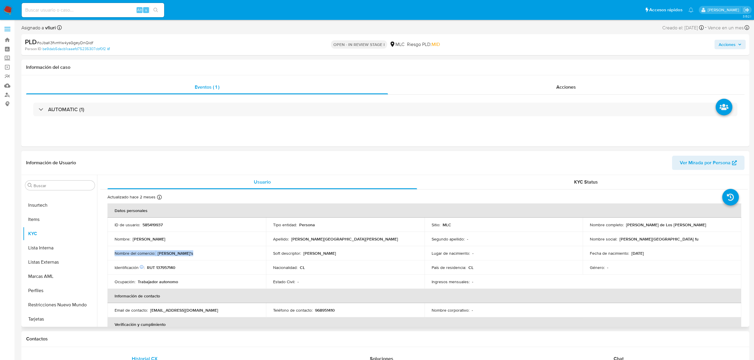
click at [165, 254] on p "Chame's" at bounding box center [176, 253] width 36 height 5
drag, startPoint x: 165, startPoint y: 254, endPoint x: 164, endPoint y: 260, distance: 5.4
click at [164, 260] on td "Nombre del comercio : Chame's" at bounding box center [186, 253] width 159 height 14
click at [156, 258] on td "Nombre del comercio : Chame's" at bounding box center [186, 253] width 159 height 14
drag, startPoint x: 157, startPoint y: 253, endPoint x: 179, endPoint y: 253, distance: 21.7
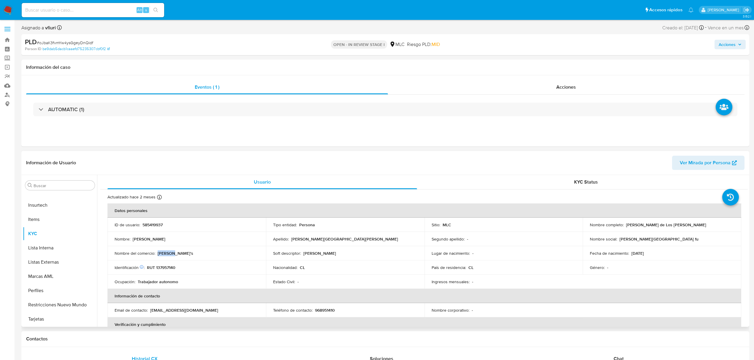
click at [179, 253] on div "Nombre del comercio : Chame's" at bounding box center [187, 253] width 144 height 5
drag, startPoint x: 625, startPoint y: 225, endPoint x: 721, endPoint y: 225, distance: 96.2
click at [706, 225] on p "Leonardo Raúl Andrés Plaza de Los Reyes Fuentealba" at bounding box center [666, 224] width 80 height 5
drag, startPoint x: 725, startPoint y: 225, endPoint x: 625, endPoint y: 226, distance: 100.4
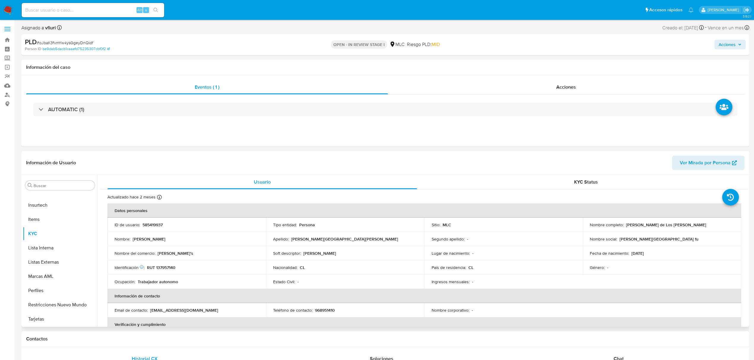
click at [625, 226] on div "Nombre completo : Leonardo Raúl Andrés Plaza de Los Reyes Fuentealba" at bounding box center [662, 224] width 144 height 5
click at [47, 210] on button "Archivos adjuntos" at bounding box center [57, 214] width 69 height 14
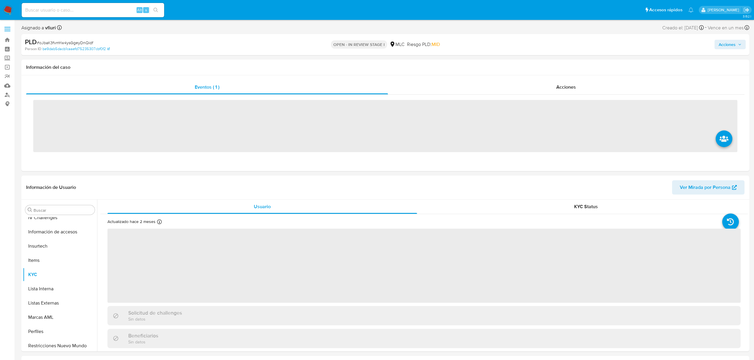
scroll to position [237, 0]
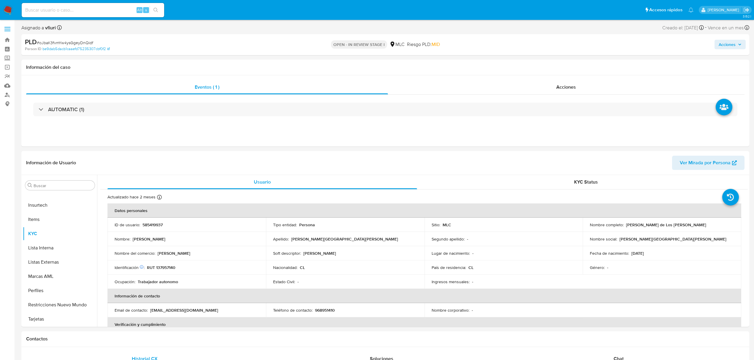
select select "10"
click at [53, 214] on button "Archivos adjuntos" at bounding box center [57, 214] width 69 height 14
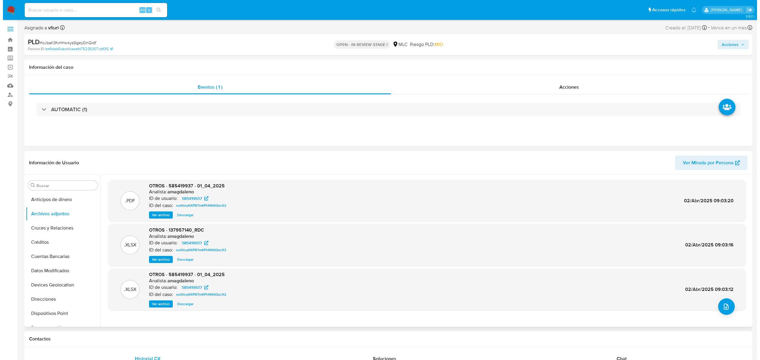
scroll to position [39, 0]
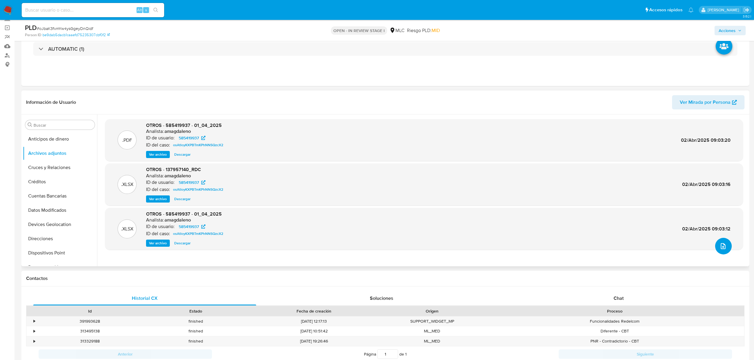
click at [726, 250] on button "upload-file" at bounding box center [723, 246] width 17 height 17
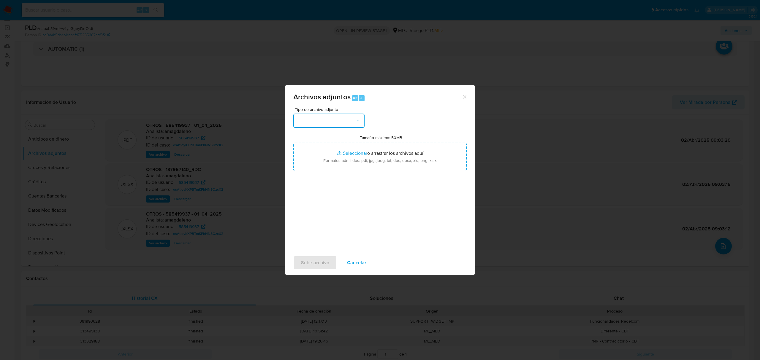
click at [346, 126] on button "button" at bounding box center [328, 121] width 71 height 14
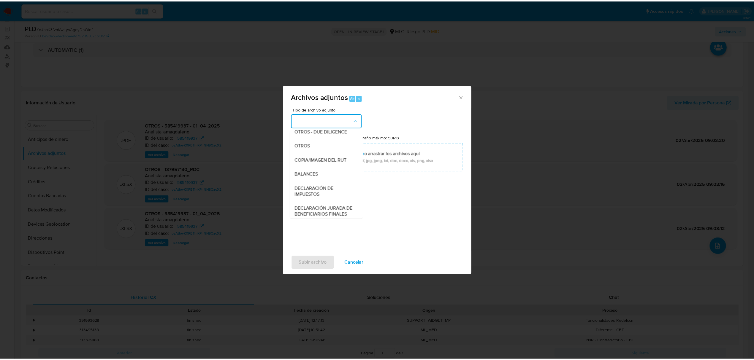
scroll to position [88, 0]
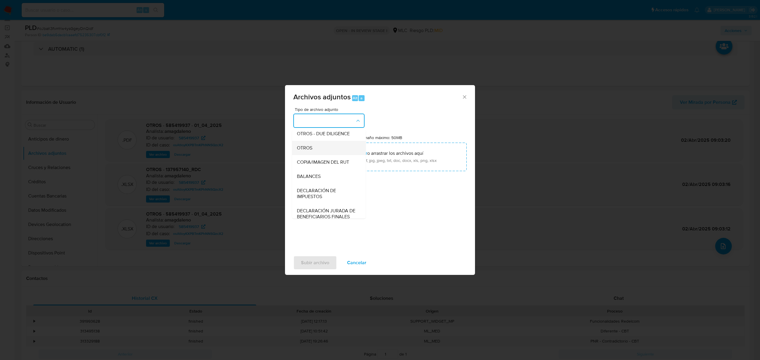
click at [318, 155] on div "OTROS" at bounding box center [327, 148] width 61 height 14
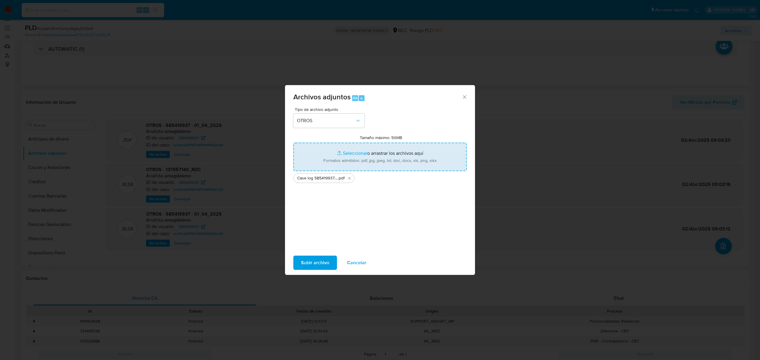
type input "C:\fakepath\Tabla 585419937.xlsx"
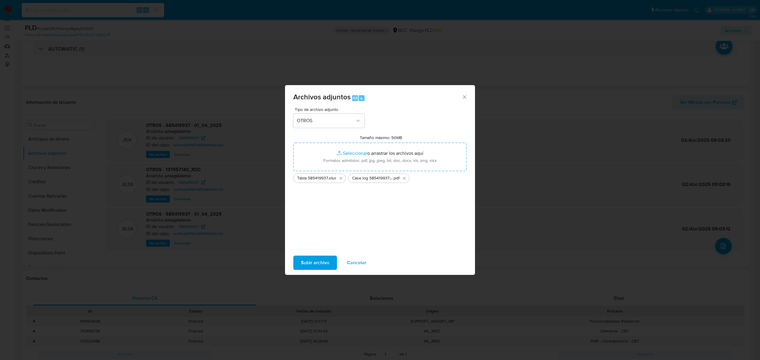
click at [313, 259] on span "Subir archivo" at bounding box center [315, 263] width 28 height 13
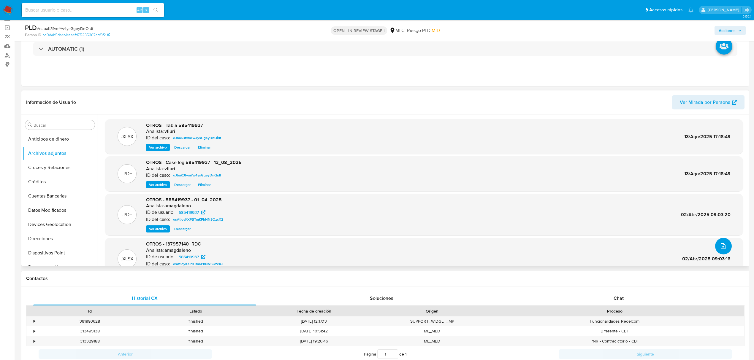
scroll to position [0, 0]
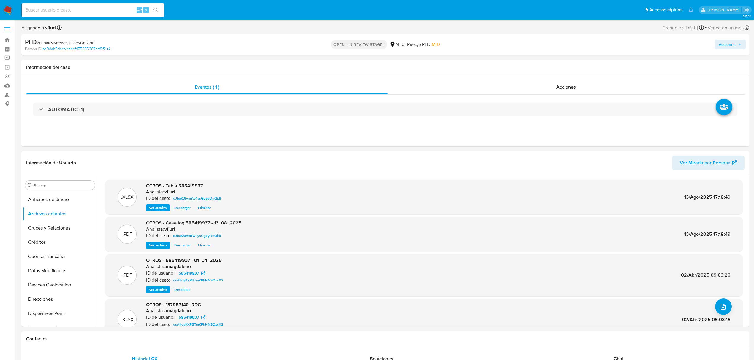
click at [736, 43] on span "Acciones" at bounding box center [730, 44] width 23 height 8
click at [546, 63] on span "Resolución del caso" at bounding box center [561, 63] width 42 height 7
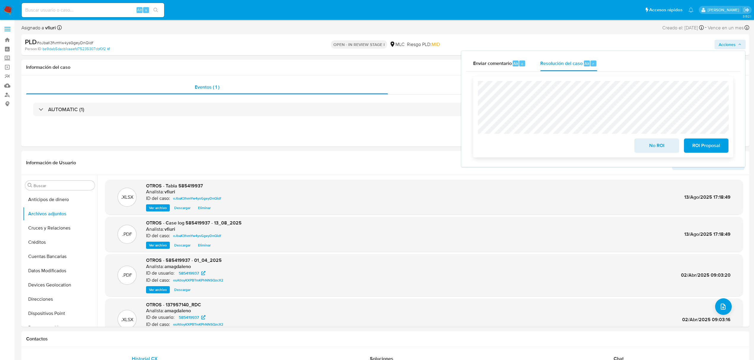
click at [659, 144] on span "No ROI" at bounding box center [656, 145] width 29 height 13
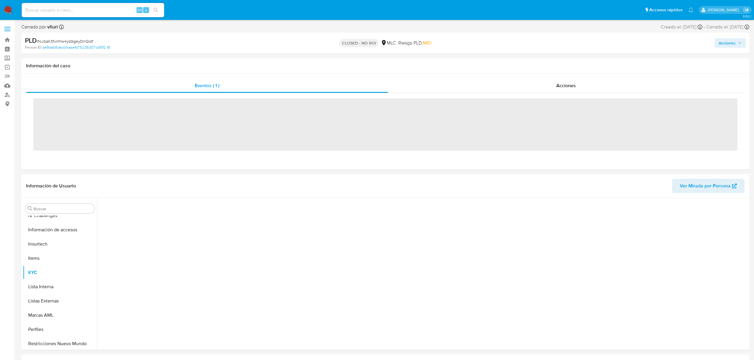
scroll to position [237, 0]
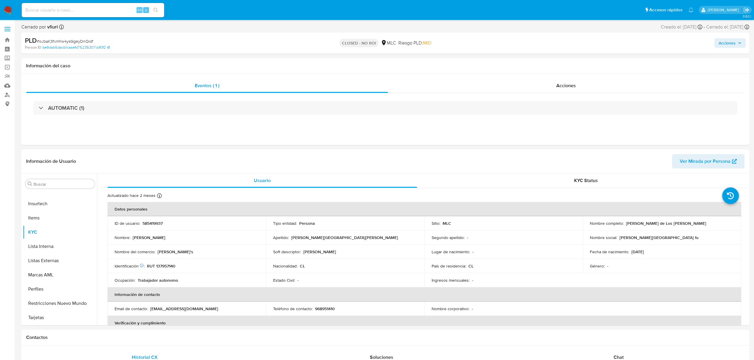
select select "10"
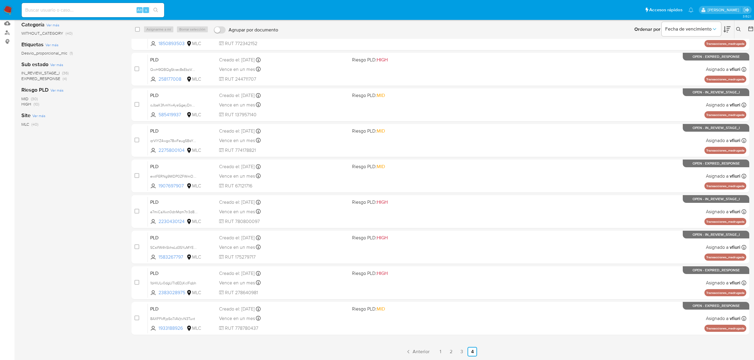
scroll to position [62, 0]
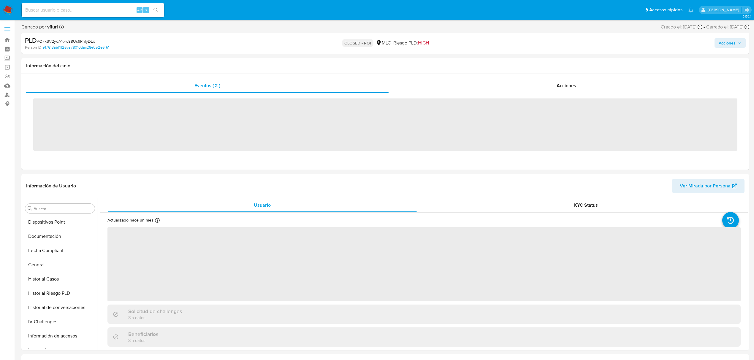
scroll to position [237, 0]
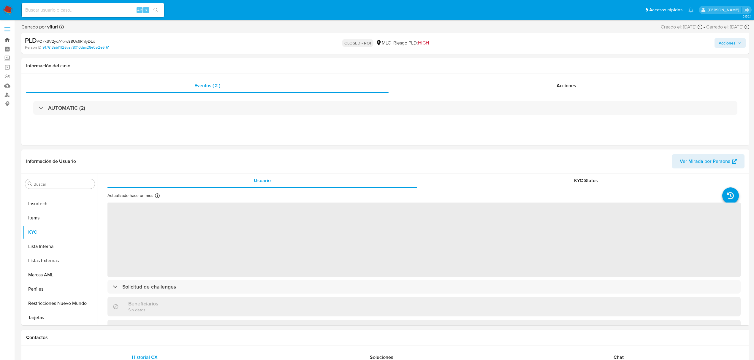
click at [8, 41] on link "Bandeja" at bounding box center [35, 39] width 71 height 9
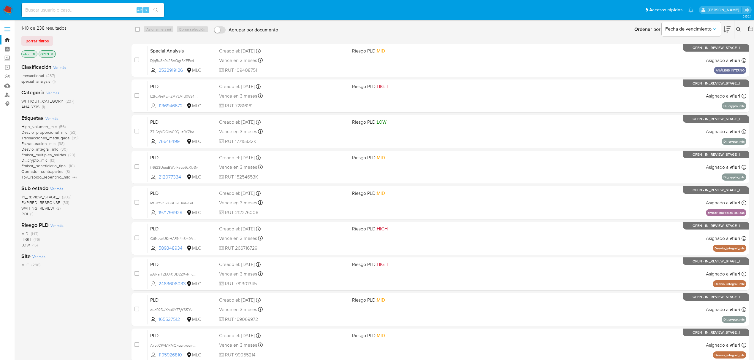
click at [31, 212] on span "(1)" at bounding box center [31, 214] width 3 height 6
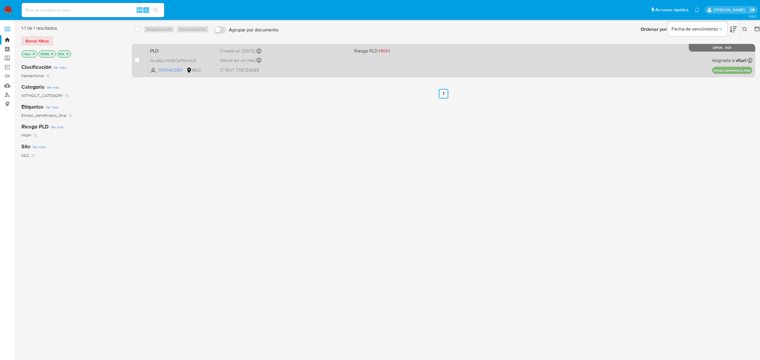
click at [376, 57] on div "PLD NLJaSjCuYC6Sl7piPYoXidyR 1914140389 MLC Riesgo PLD: HIGH Creado el: 12/06/2…" at bounding box center [450, 60] width 605 height 30
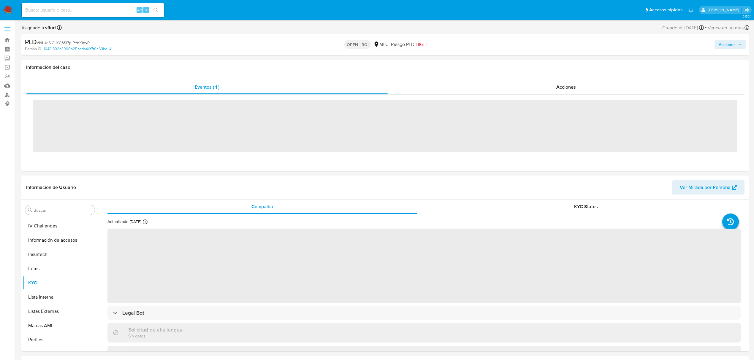
scroll to position [237, 0]
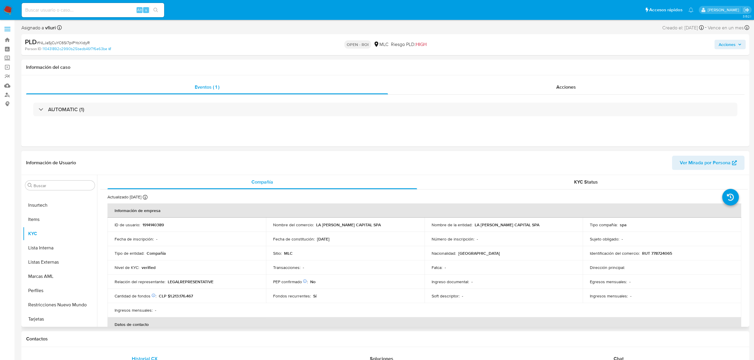
select select "10"
click at [567, 86] on span "Acciones" at bounding box center [566, 87] width 20 height 7
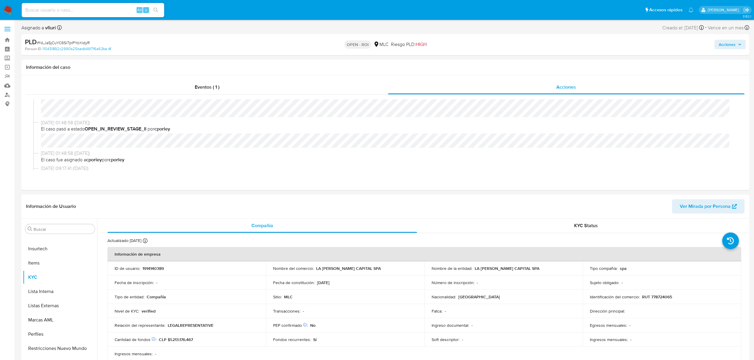
scroll to position [0, 0]
click at [729, 49] on div "Acciones" at bounding box center [626, 45] width 239 height 14
click at [728, 45] on span "Acciones" at bounding box center [727, 45] width 17 height 10
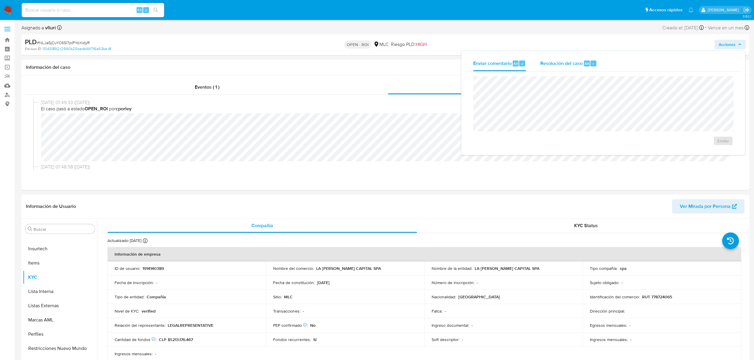
click at [558, 61] on span "Resolución del caso" at bounding box center [561, 63] width 42 height 7
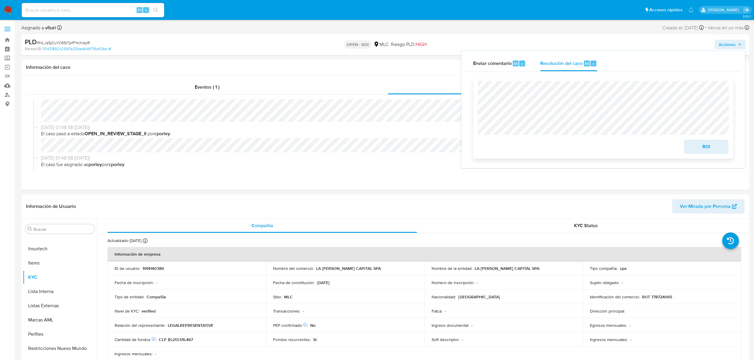
click at [696, 149] on span "ROI" at bounding box center [706, 146] width 29 height 13
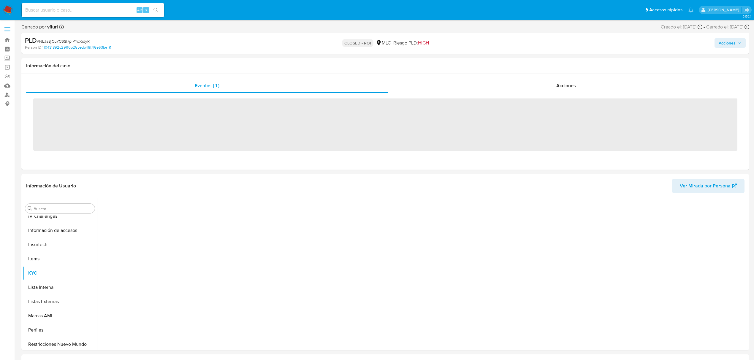
scroll to position [237, 0]
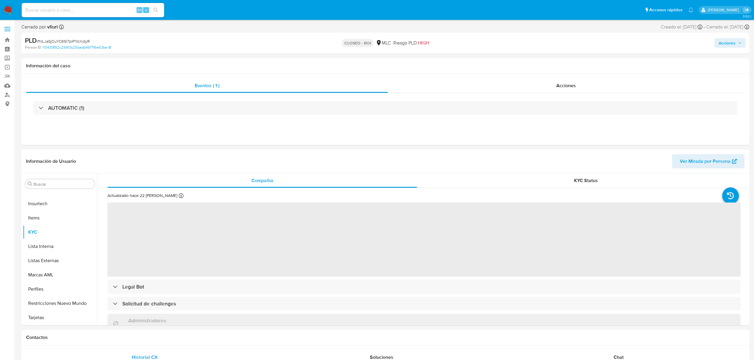
select select "10"
